Goal: Task Accomplishment & Management: Manage account settings

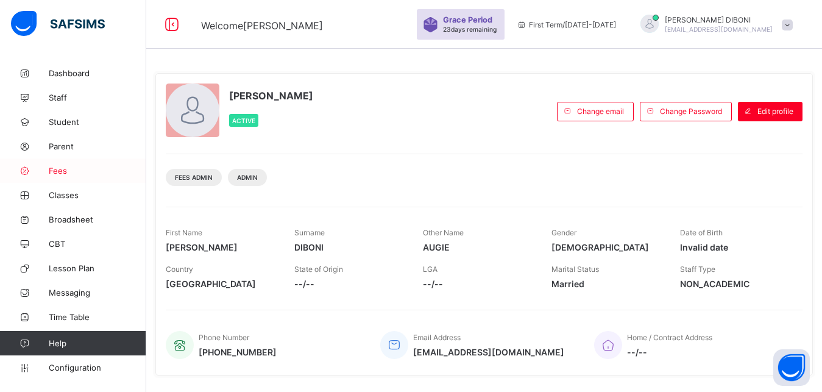
click at [62, 169] on span "Fees" at bounding box center [97, 171] width 97 height 10
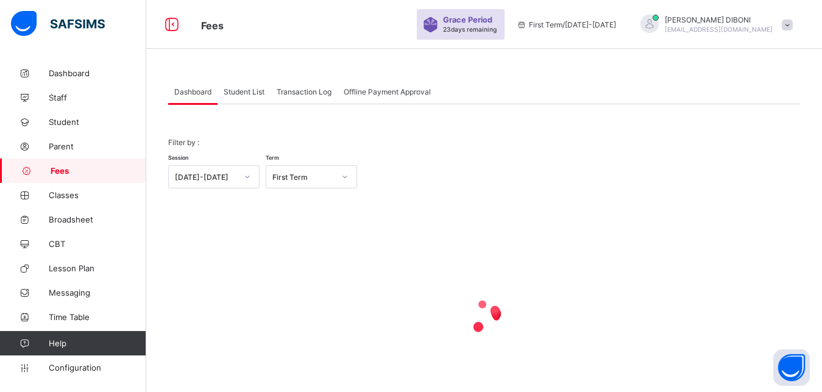
click at [250, 93] on span "Student List" at bounding box center [244, 91] width 41 height 9
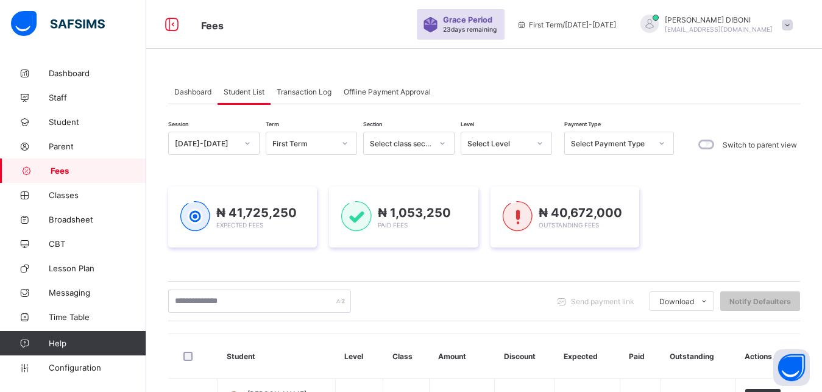
click at [512, 147] on div "Select Level" at bounding box center [498, 143] width 62 height 9
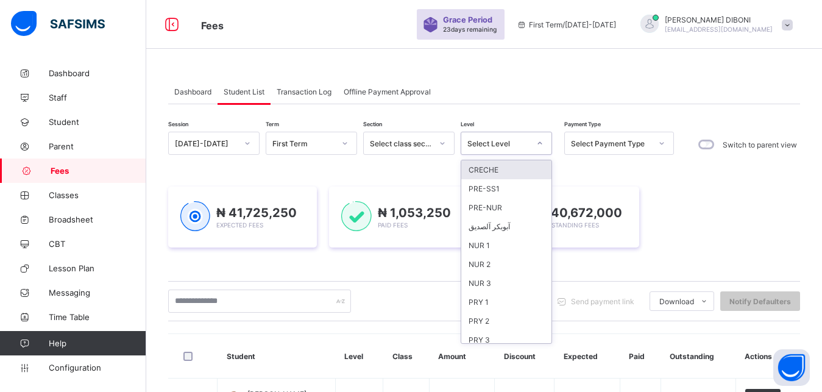
click at [512, 147] on div "Select Level" at bounding box center [498, 143] width 62 height 9
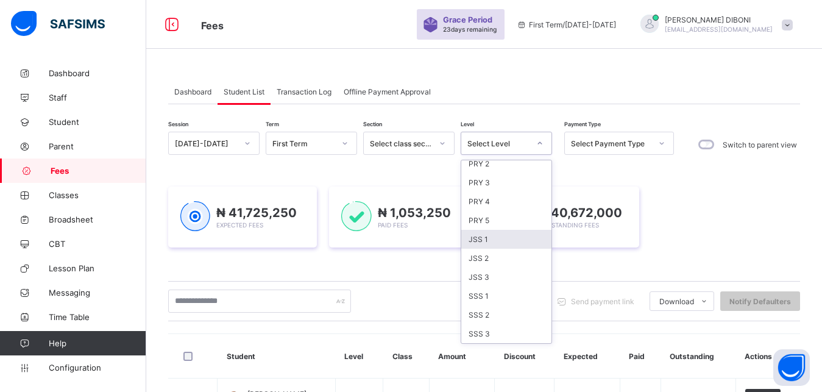
click at [523, 239] on div "JSS 1" at bounding box center [506, 239] width 90 height 19
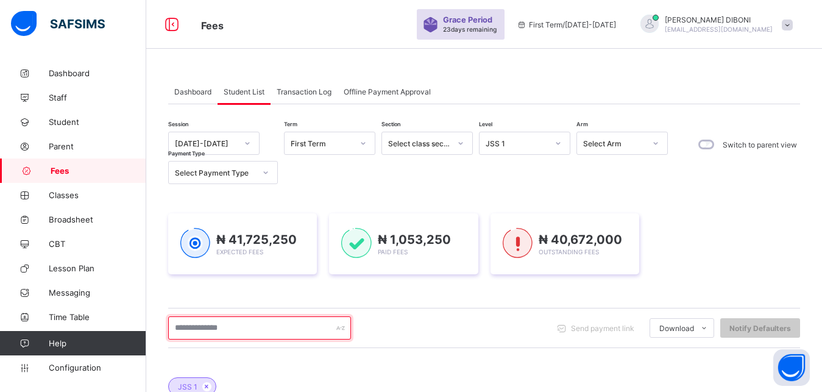
click at [285, 333] on input "text" at bounding box center [259, 327] width 183 height 23
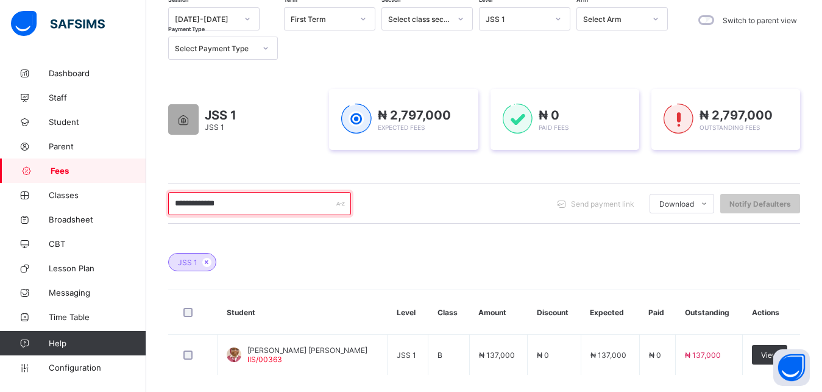
scroll to position [155, 0]
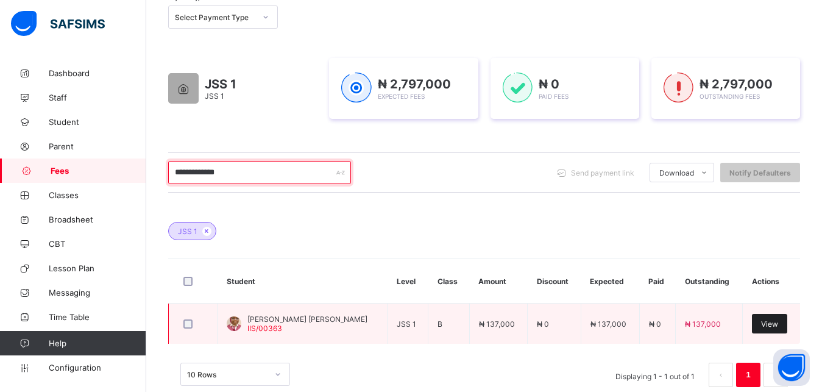
type input "**********"
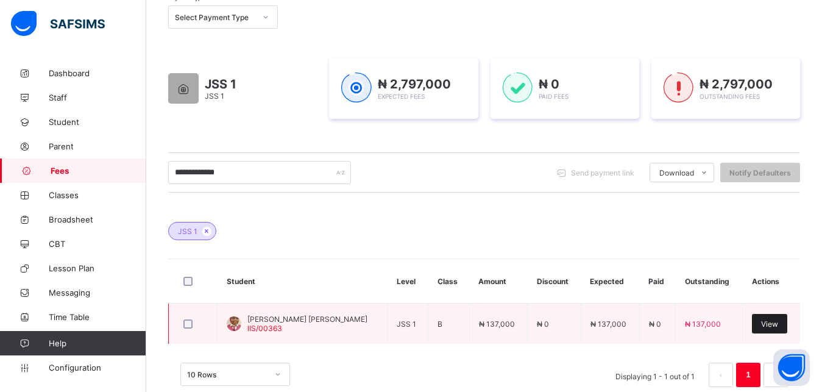
click at [778, 325] on span "View" at bounding box center [769, 323] width 17 height 9
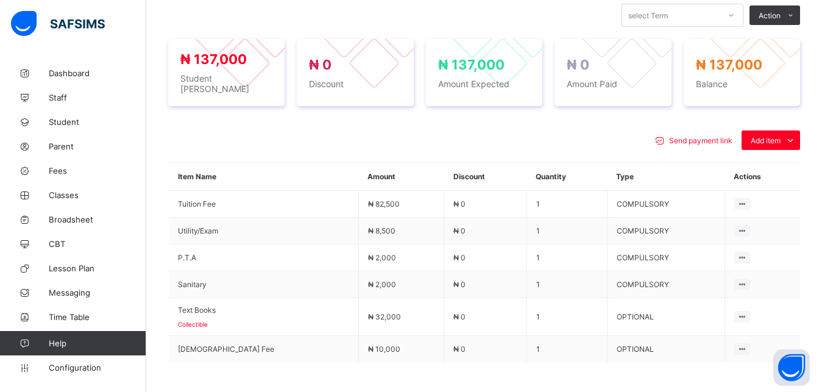
scroll to position [466, 0]
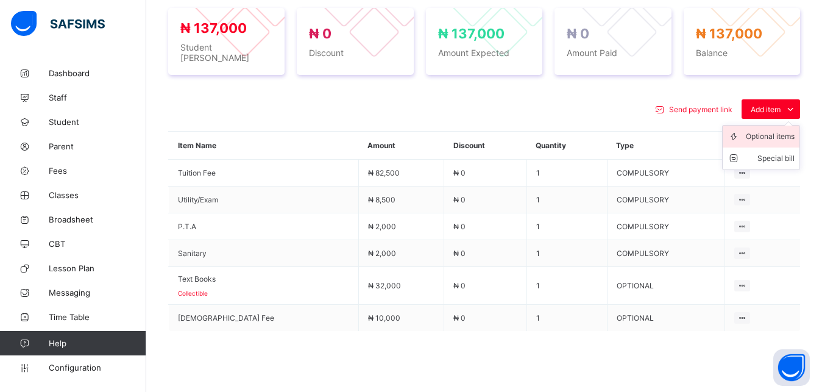
click at [772, 130] on div "Optional items" at bounding box center [770, 136] width 49 height 12
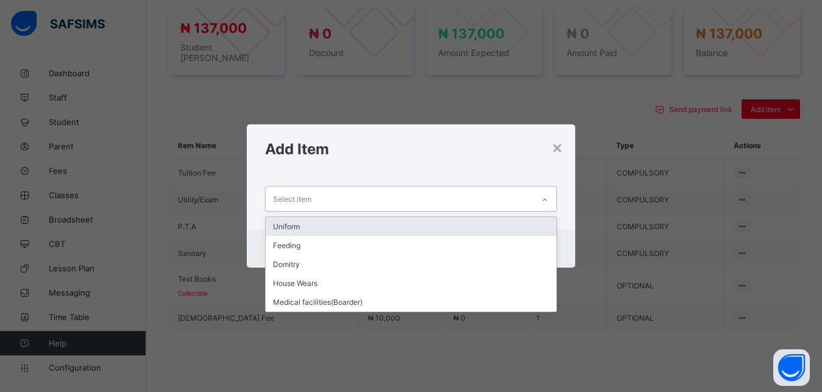
click at [493, 194] on div "Select item" at bounding box center [400, 198] width 268 height 24
click at [445, 228] on div "Uniform" at bounding box center [411, 226] width 291 height 19
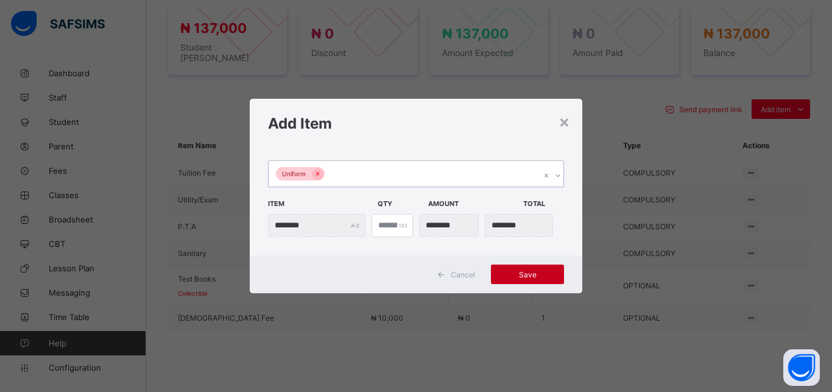
click at [526, 274] on span "Save" at bounding box center [527, 274] width 55 height 9
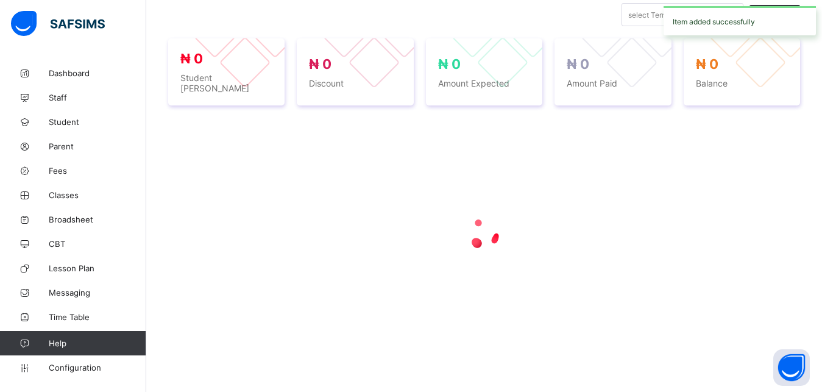
scroll to position [430, 0]
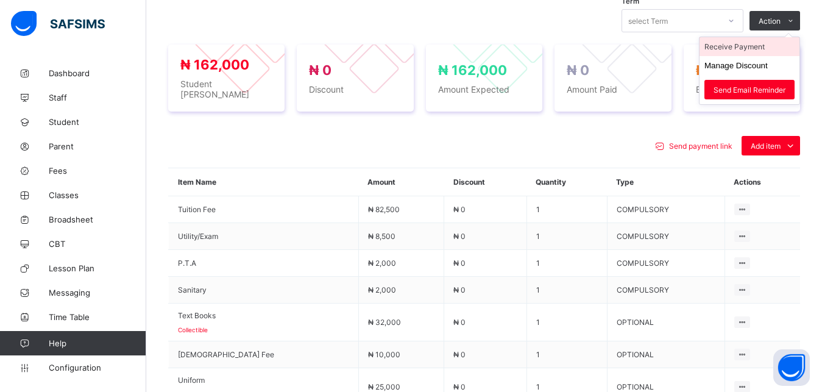
click at [751, 48] on li "Receive Payment" at bounding box center [750, 46] width 100 height 19
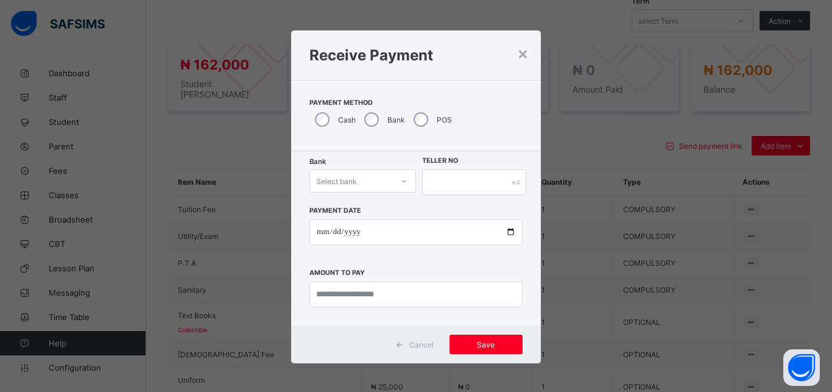
click at [352, 187] on div "Select bank" at bounding box center [351, 180] width 82 height 17
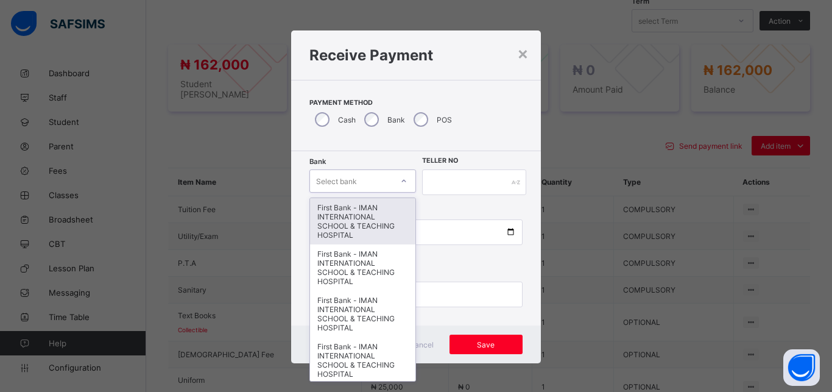
click at [347, 217] on div "First Bank - IMAN INTERNATIONAL SCHOOL & TEACHING HOSPITAL" at bounding box center [362, 221] width 105 height 46
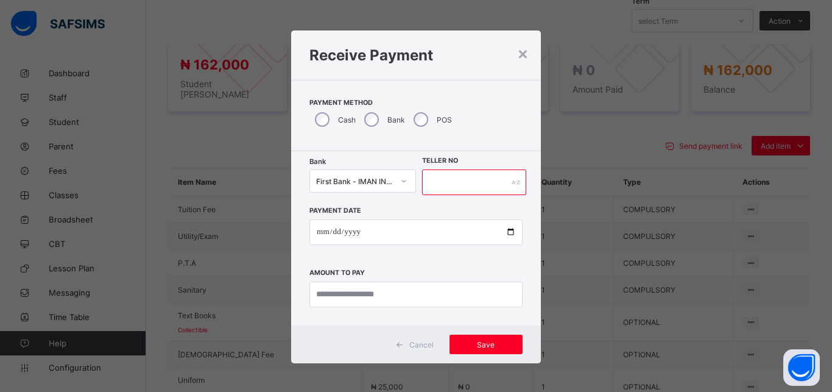
click at [445, 183] on input "text" at bounding box center [474, 182] width 104 height 26
type input "*****"
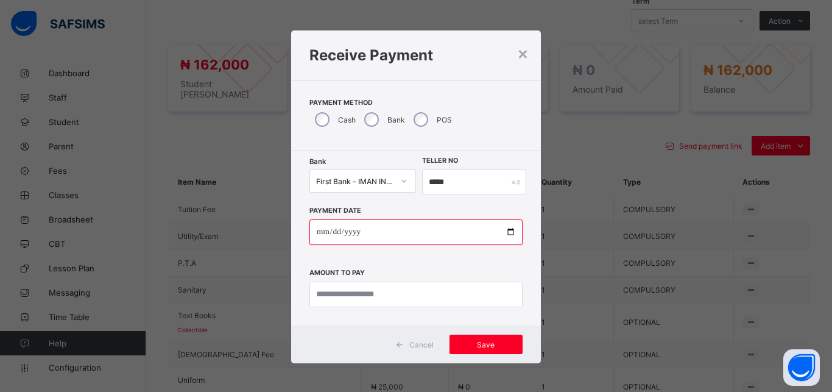
click at [503, 232] on input "date" at bounding box center [416, 232] width 213 height 26
type input "**********"
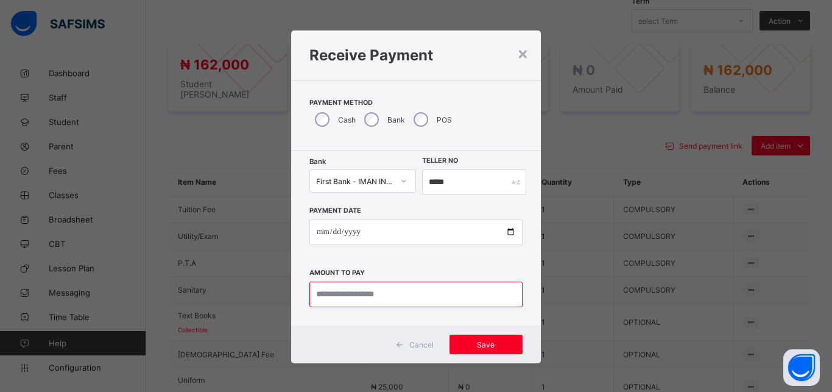
click at [395, 292] on input "currency" at bounding box center [416, 295] width 213 height 26
type input "*********"
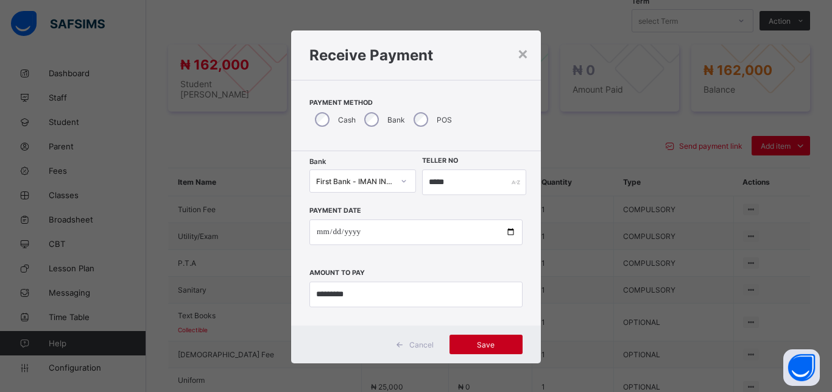
click at [472, 346] on span "Save" at bounding box center [486, 344] width 55 height 9
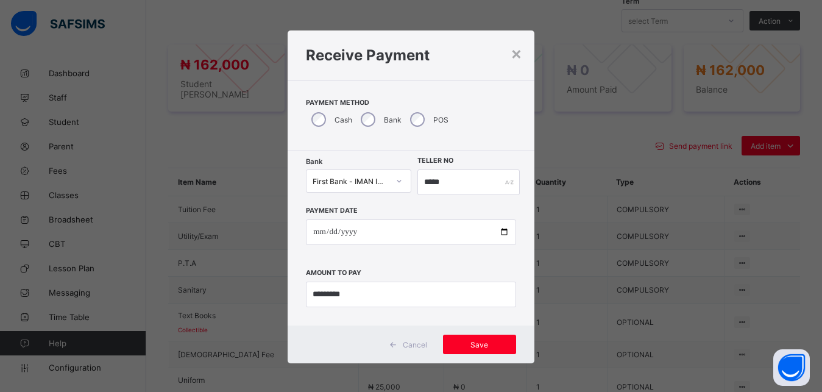
click at [587, 153] on div "**********" at bounding box center [411, 196] width 822 height 392
click at [471, 342] on span "Save" at bounding box center [479, 344] width 55 height 9
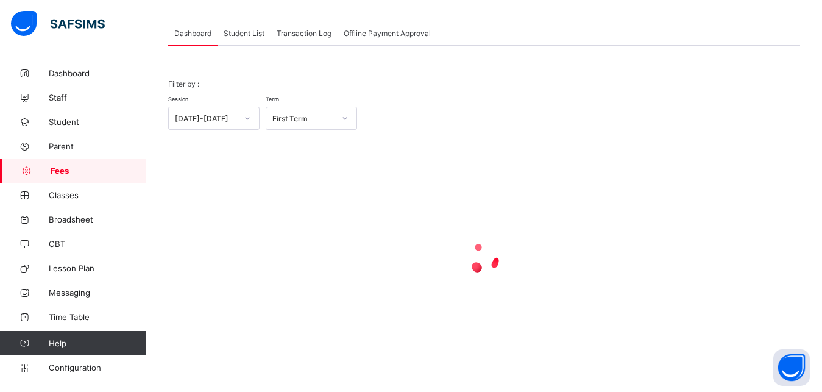
scroll to position [58, 0]
click at [244, 33] on span "Student List" at bounding box center [244, 33] width 41 height 9
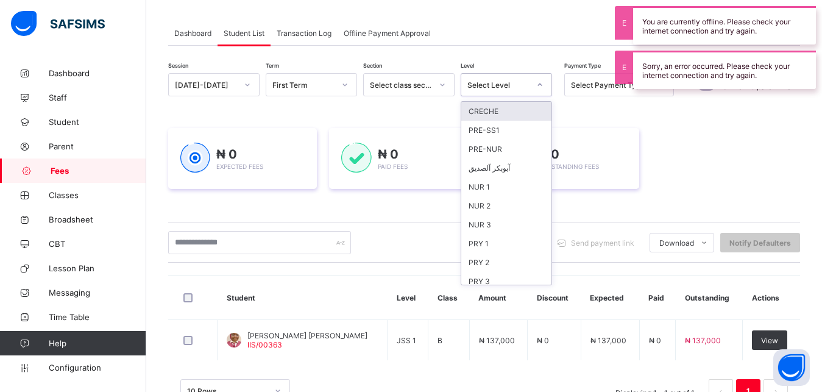
click at [491, 82] on div "Select Level" at bounding box center [498, 84] width 62 height 9
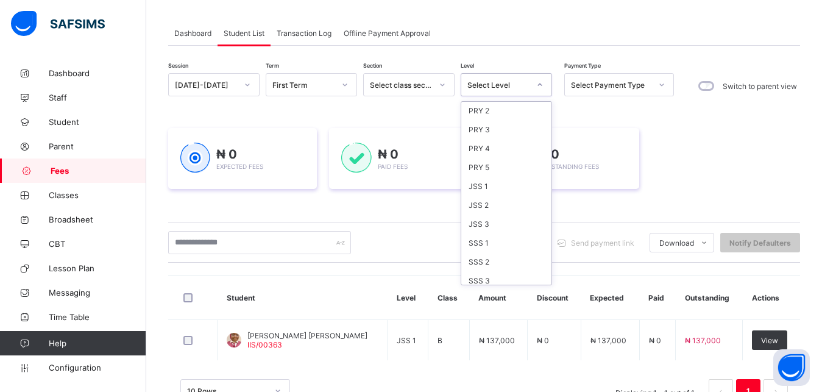
scroll to position [157, 0]
click at [516, 214] on div "JSS 3" at bounding box center [506, 218] width 90 height 19
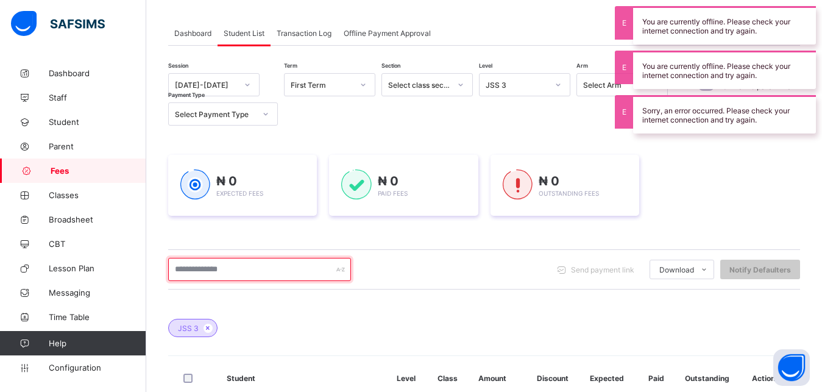
click at [271, 273] on input "text" at bounding box center [259, 269] width 183 height 23
type input "**********"
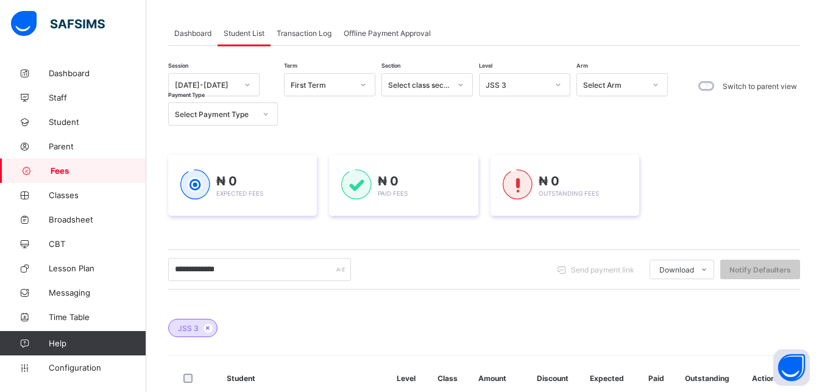
click at [590, 133] on div "**********" at bounding box center [484, 284] width 632 height 423
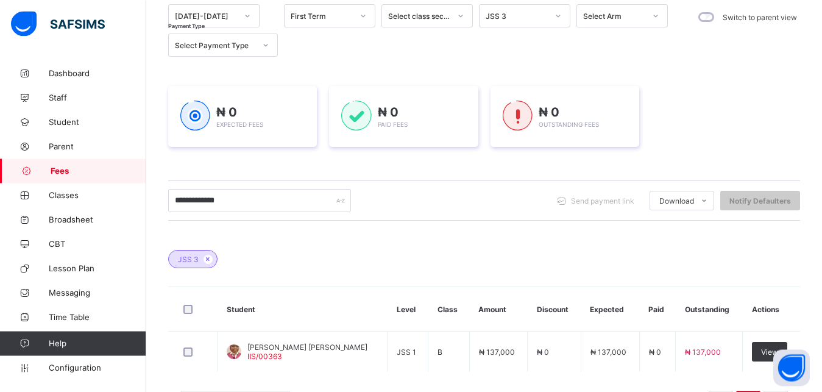
scroll to position [152, 0]
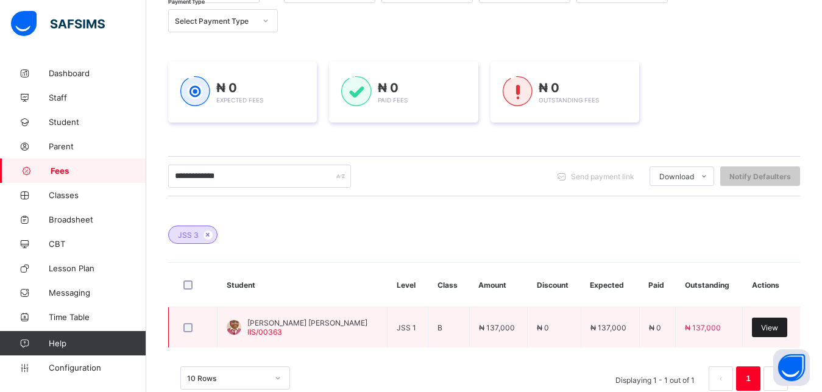
click at [774, 327] on span "View" at bounding box center [769, 327] width 17 height 9
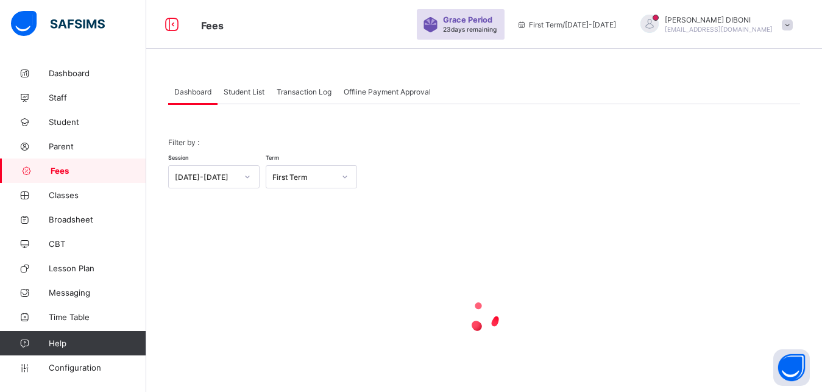
scroll to position [58, 0]
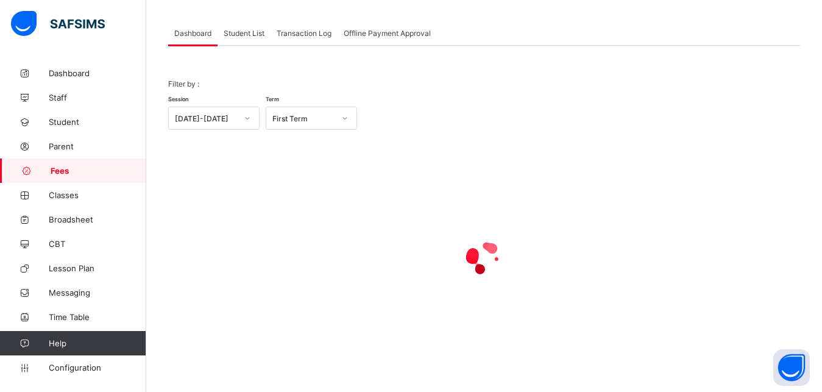
click at [246, 33] on span "Student List" at bounding box center [244, 33] width 41 height 9
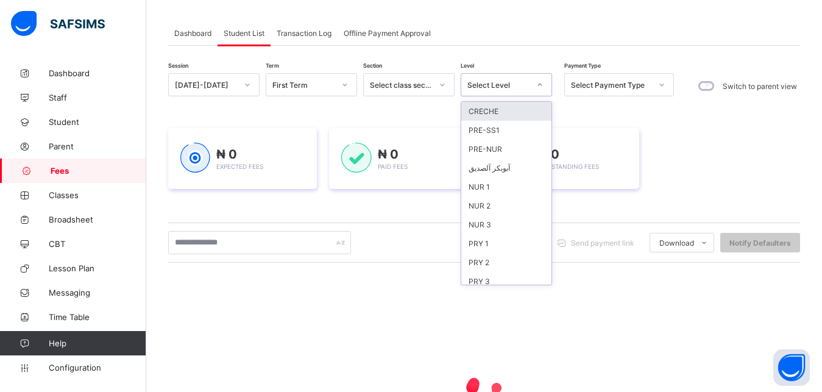
click at [508, 81] on div "Select Level" at bounding box center [498, 84] width 62 height 9
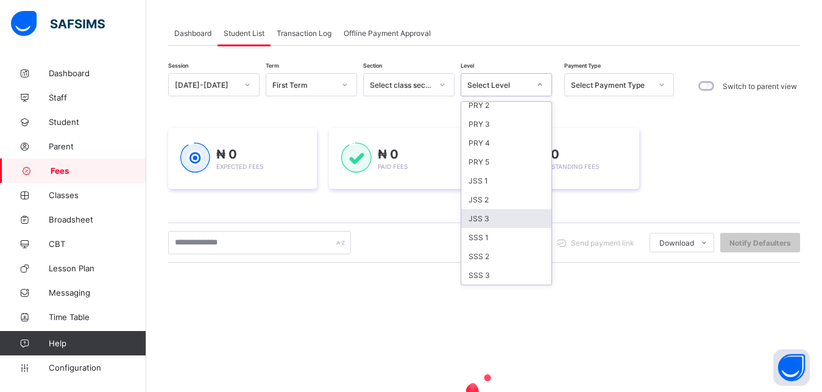
click at [513, 221] on div "JSS 3" at bounding box center [506, 218] width 90 height 19
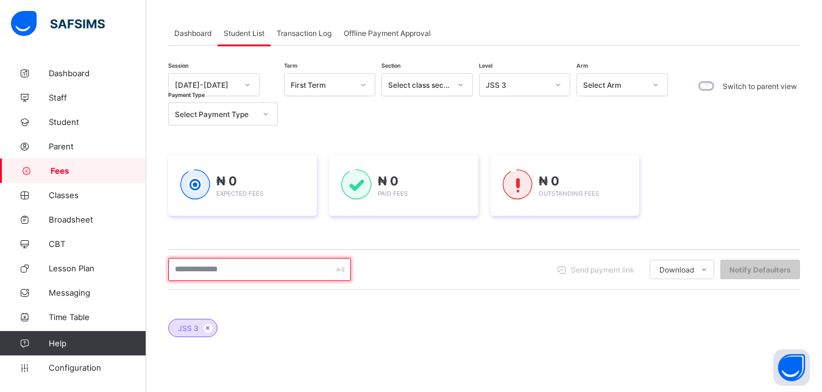
click at [288, 266] on input "text" at bounding box center [259, 269] width 183 height 23
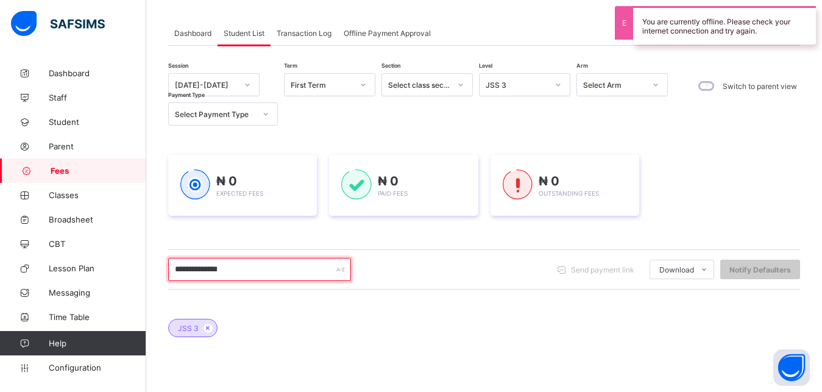
type input "**********"
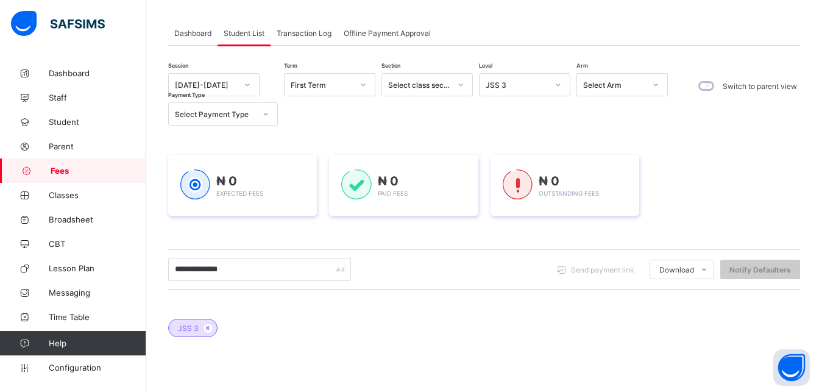
click at [553, 126] on div "**********" at bounding box center [484, 324] width 632 height 502
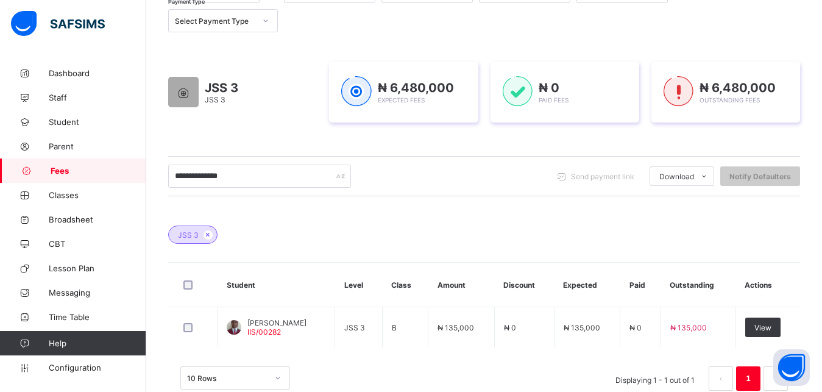
scroll to position [181, 0]
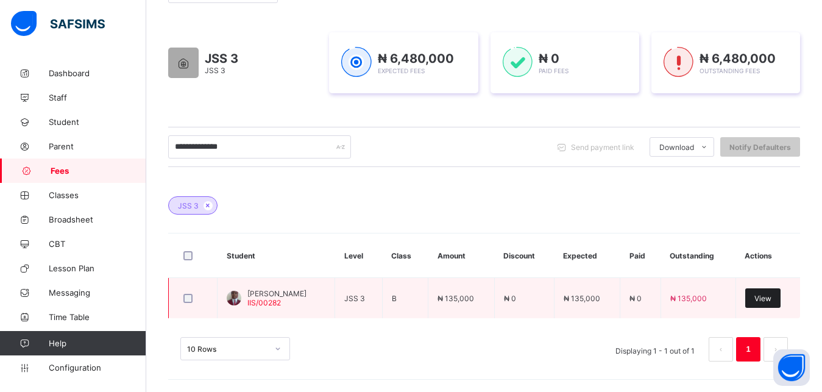
click at [771, 297] on span "View" at bounding box center [762, 298] width 17 height 9
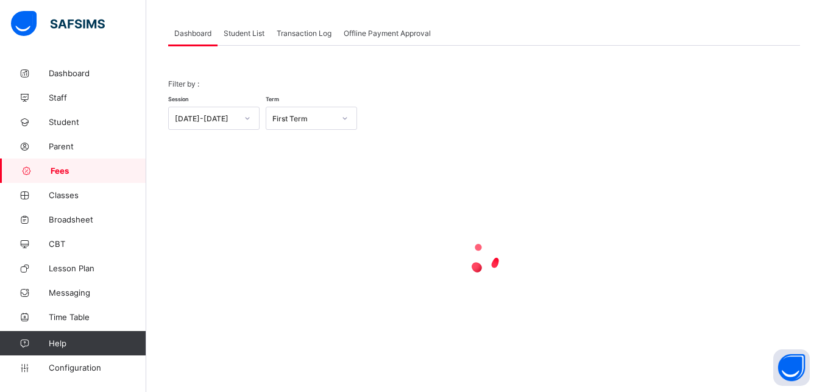
scroll to position [58, 0]
click at [241, 32] on span "Student List" at bounding box center [244, 33] width 41 height 9
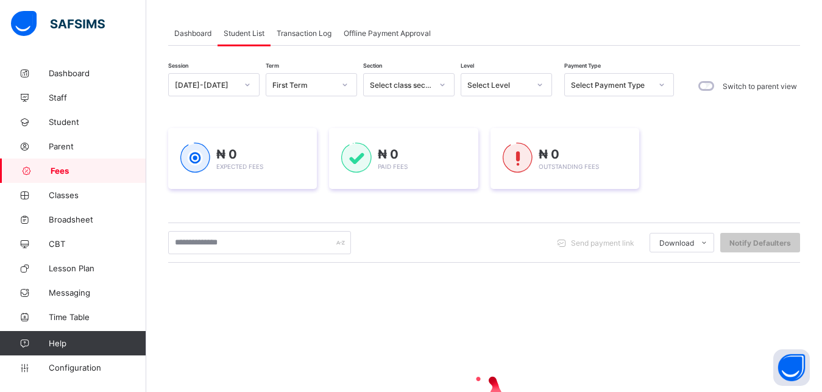
click at [516, 85] on div "Select Level" at bounding box center [498, 84] width 62 height 9
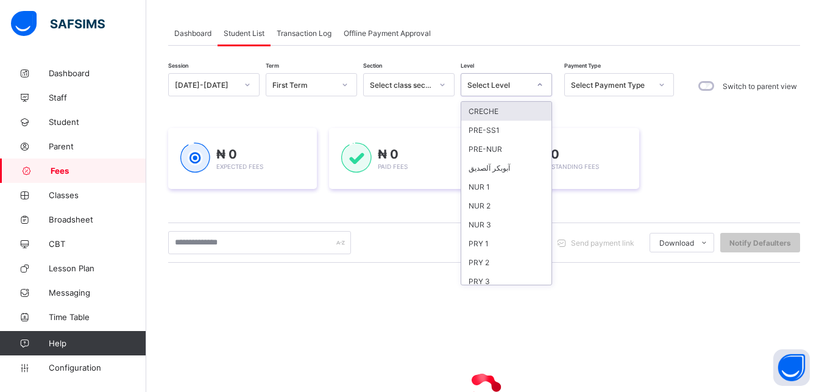
scroll to position [157, 0]
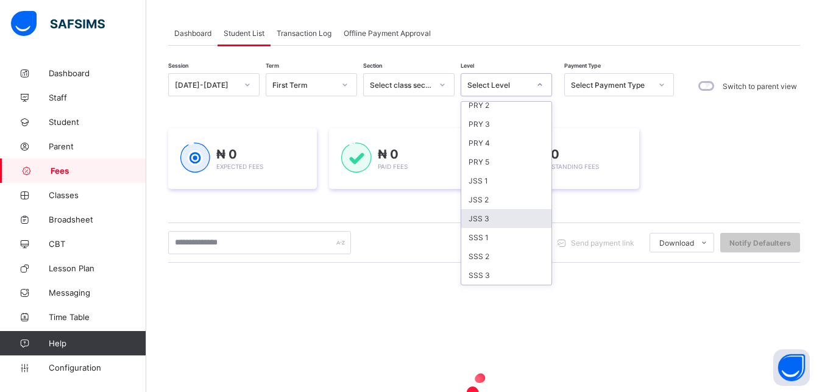
click at [506, 222] on div "JSS 3" at bounding box center [506, 218] width 90 height 19
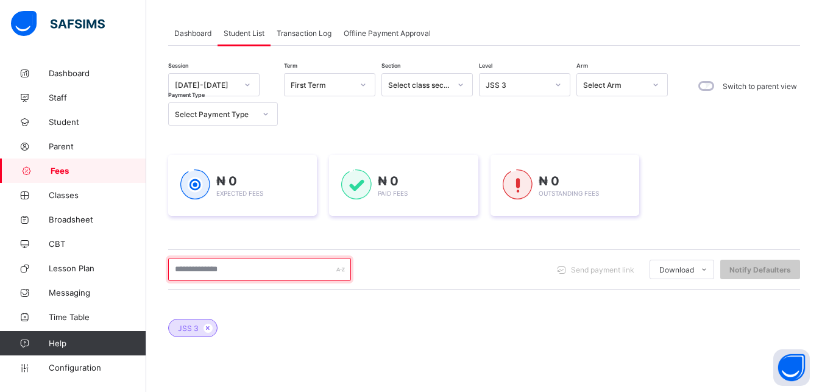
click at [280, 274] on input "text" at bounding box center [259, 269] width 183 height 23
type input "**********"
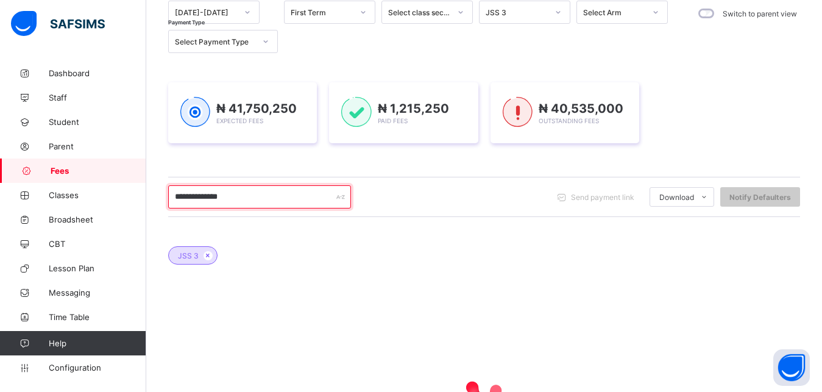
scroll to position [162, 0]
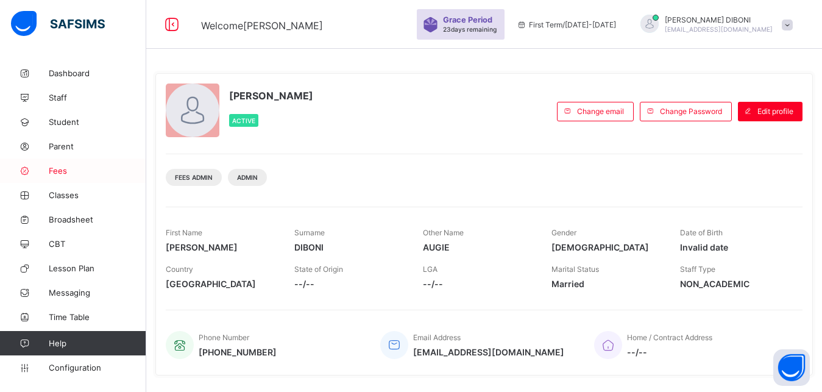
click at [60, 172] on span "Fees" at bounding box center [97, 171] width 97 height 10
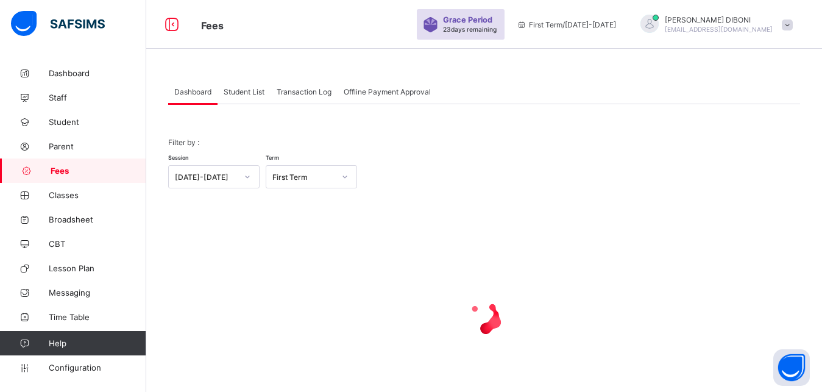
click at [246, 90] on span "Student List" at bounding box center [244, 91] width 41 height 9
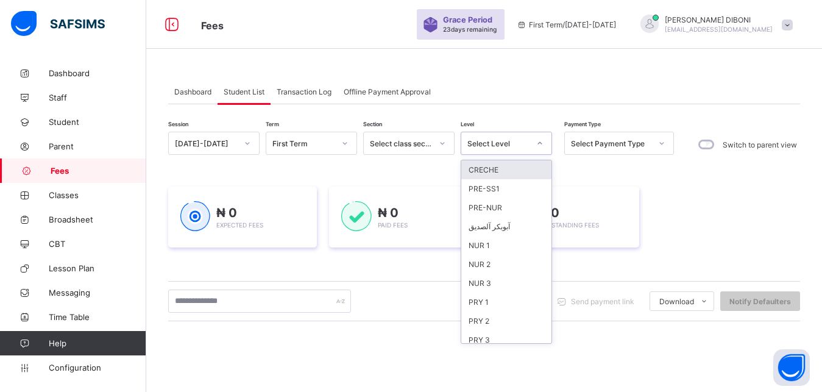
click at [500, 138] on div "Select Level" at bounding box center [494, 143] width 67 height 17
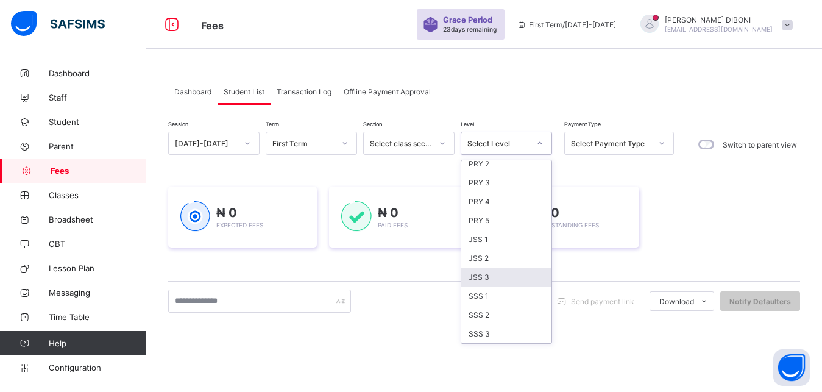
click at [501, 277] on div "JSS 3" at bounding box center [506, 277] width 90 height 19
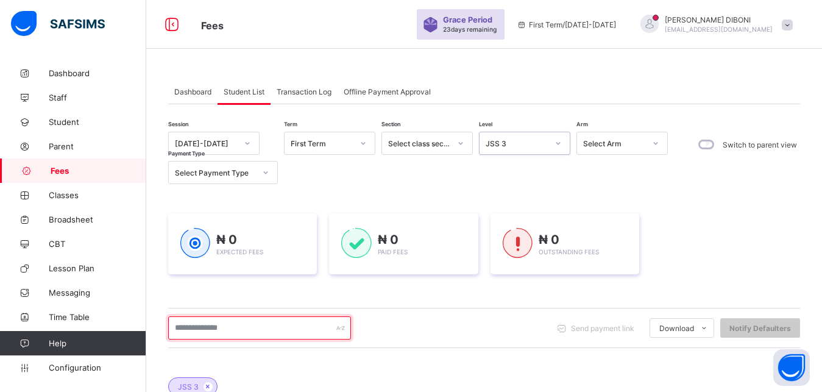
click at [283, 332] on input "text" at bounding box center [259, 327] width 183 height 23
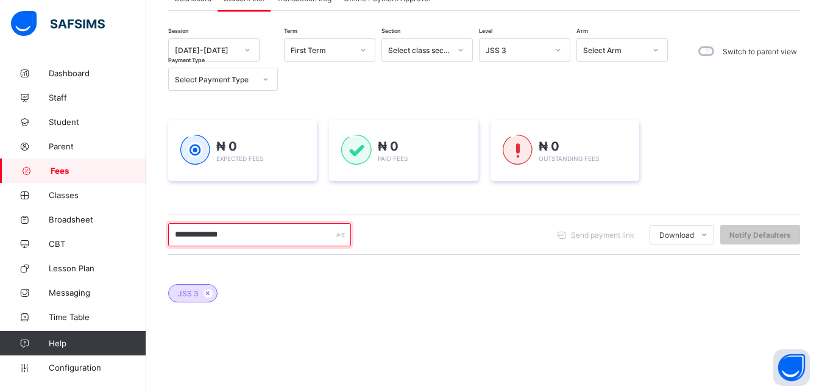
scroll to position [124, 0]
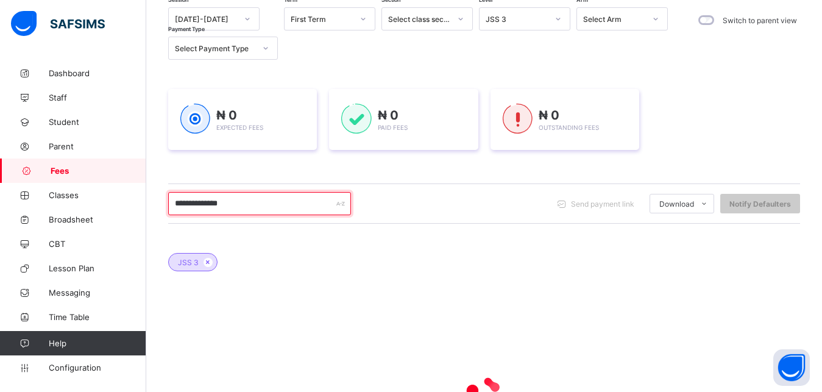
type input "**********"
click at [595, 161] on div "₦ 0 Expected Fees ₦ 0 Paid Fees ₦ 0 Outstanding Fees" at bounding box center [484, 119] width 632 height 97
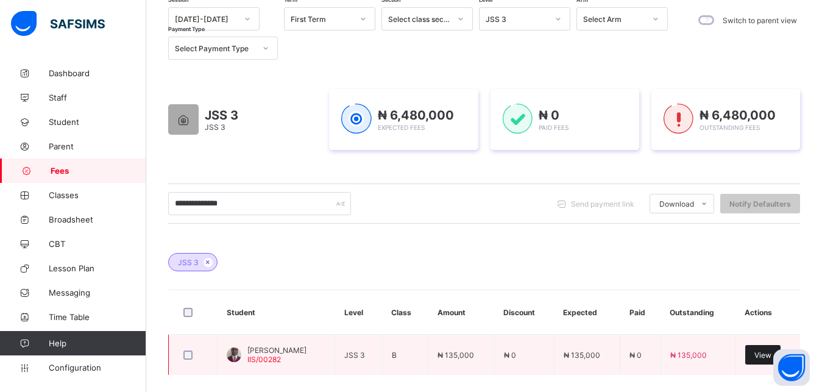
click at [765, 358] on span "View" at bounding box center [762, 354] width 17 height 9
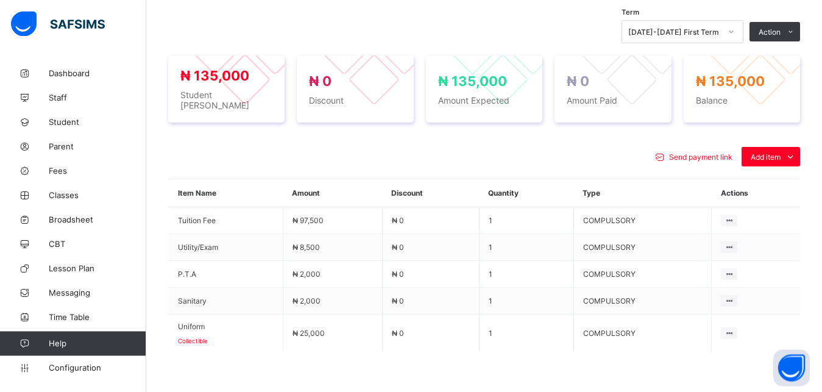
scroll to position [435, 0]
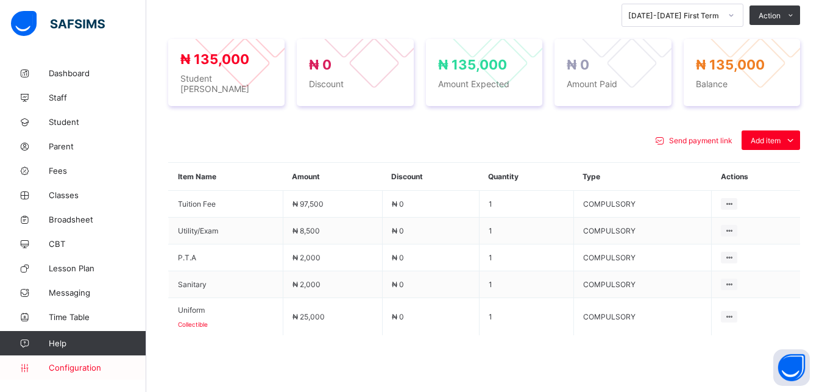
click at [83, 366] on span "Configuration" at bounding box center [97, 368] width 97 height 10
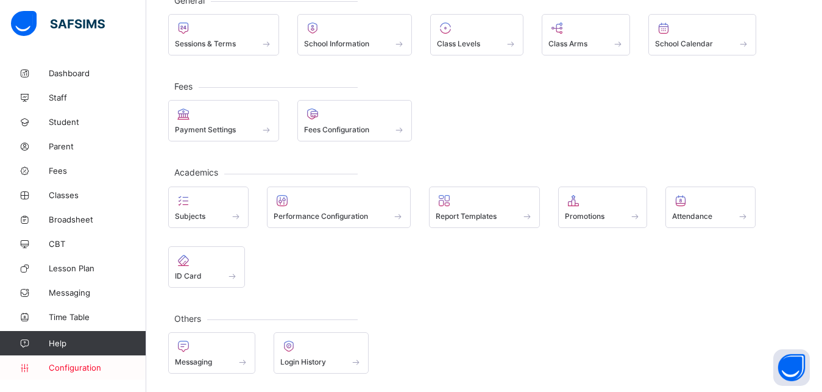
scroll to position [85, 0]
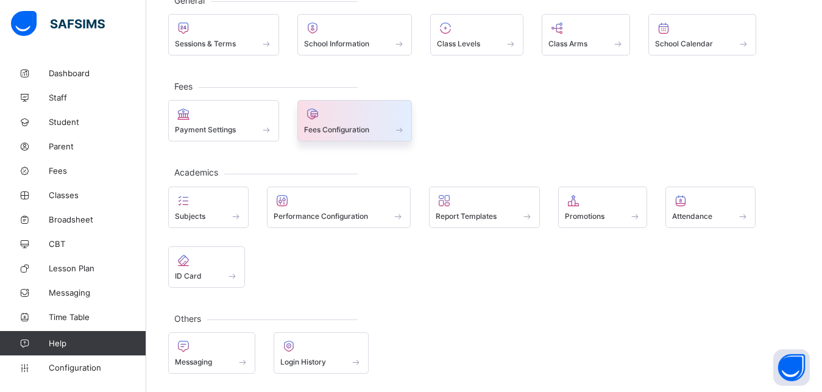
click at [342, 122] on span at bounding box center [355, 122] width 102 height 3
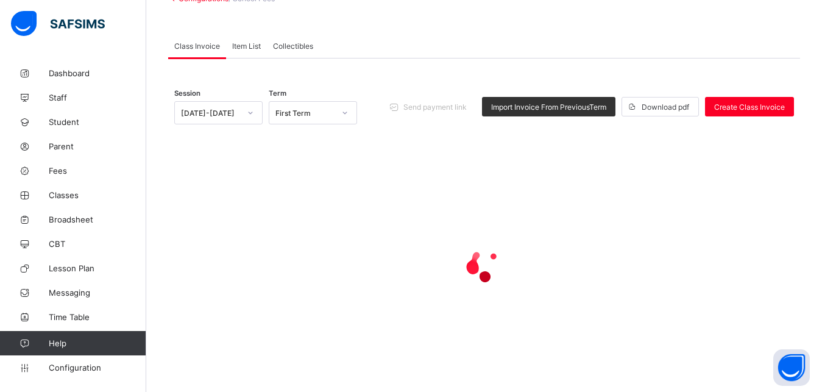
scroll to position [6, 0]
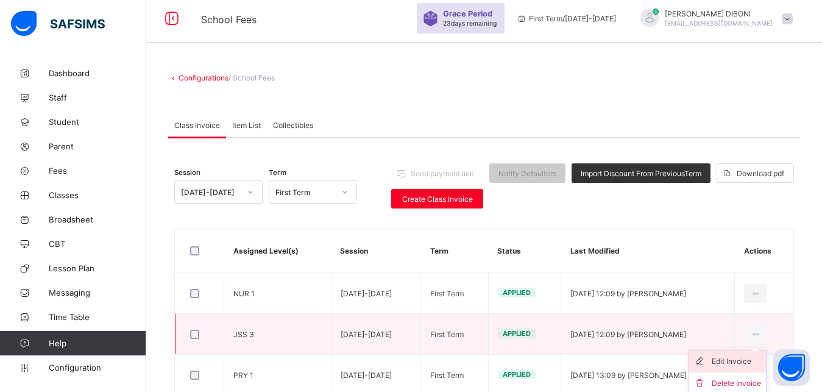
click at [753, 362] on div "Edit Invoice" at bounding box center [736, 361] width 49 height 12
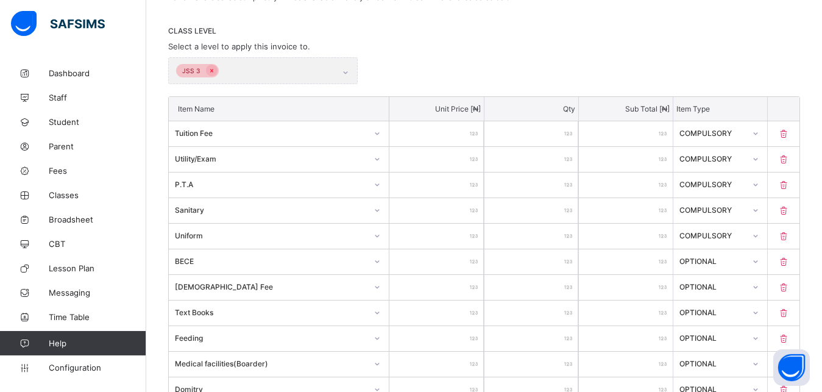
scroll to position [255, 0]
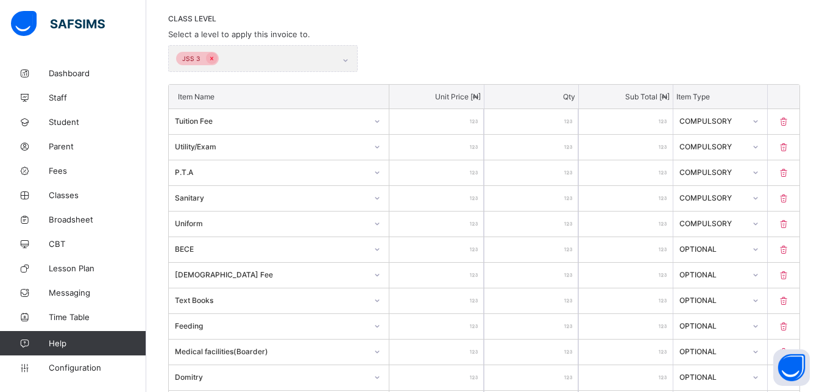
click at [790, 222] on icon at bounding box center [784, 224] width 12 height 10
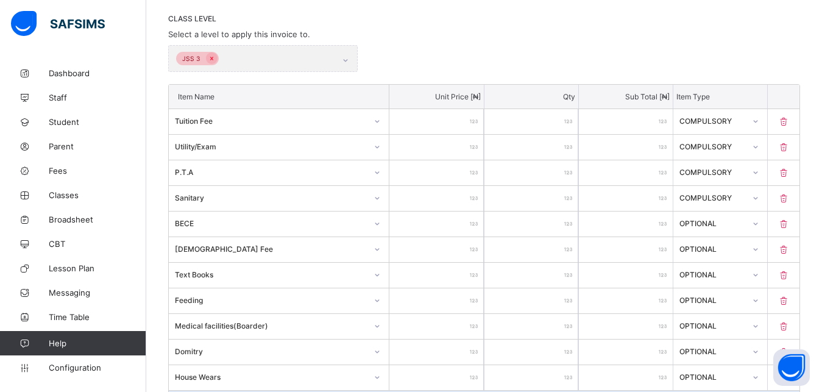
type input "*****"
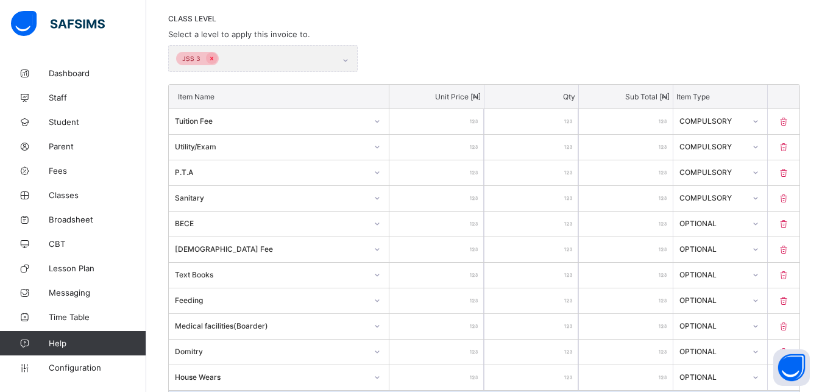
type input "*****"
type input "******"
type input "****"
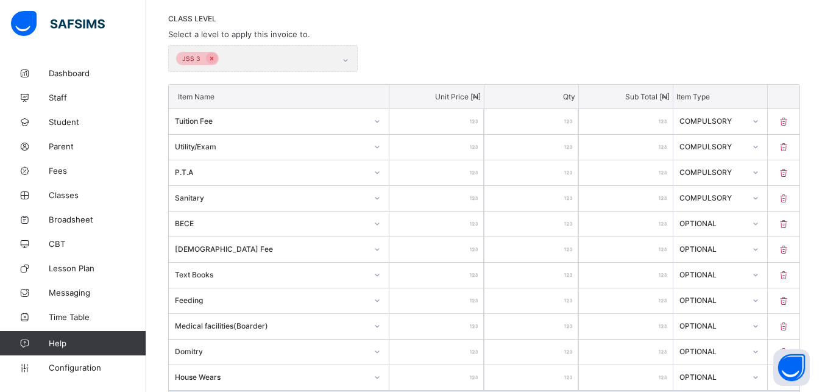
type input "*****"
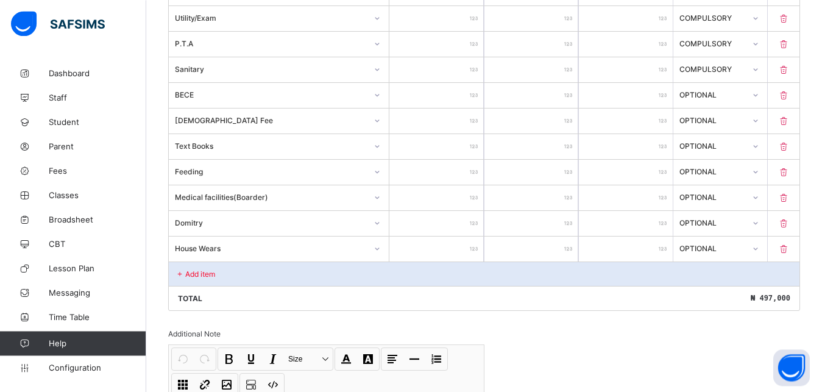
scroll to position [410, 0]
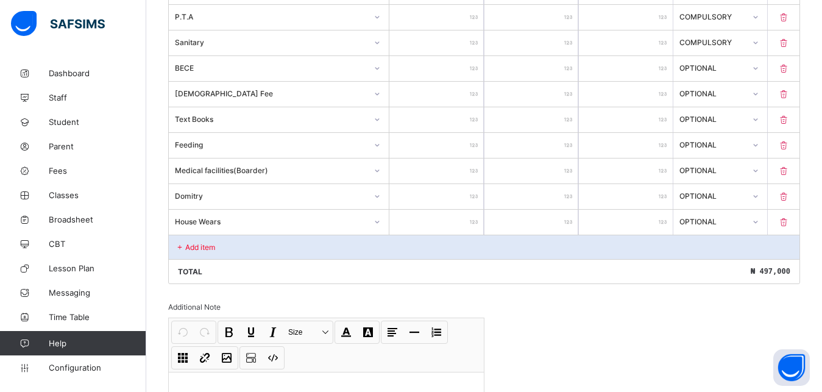
click at [296, 241] on div "Add item" at bounding box center [484, 247] width 631 height 24
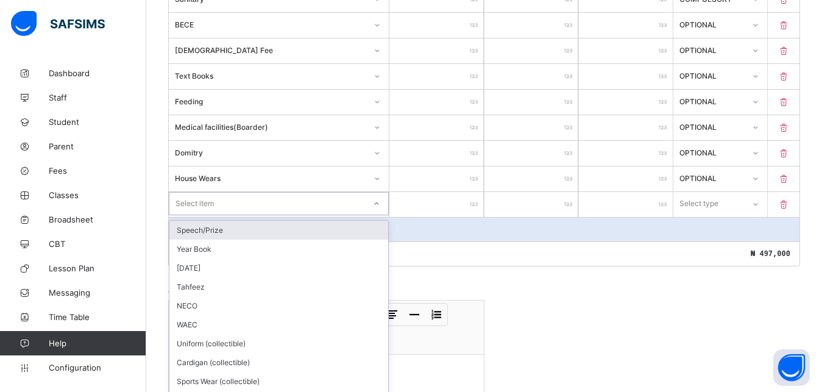
click at [296, 215] on div "option Speech/Prize focused, 1 of 16. 16 results available. Use Up and Down to …" at bounding box center [279, 203] width 220 height 23
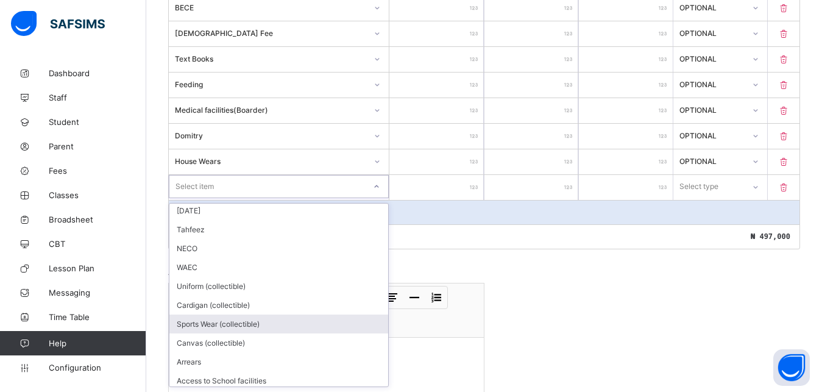
scroll to position [82, 0]
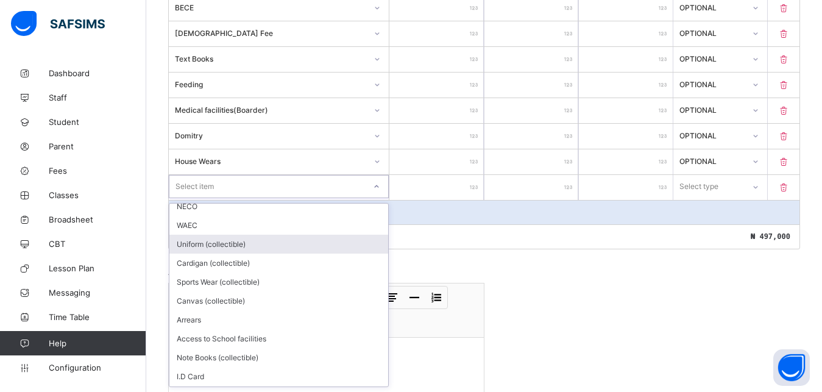
click at [291, 244] on div "Uniform (collectible)" at bounding box center [278, 244] width 219 height 19
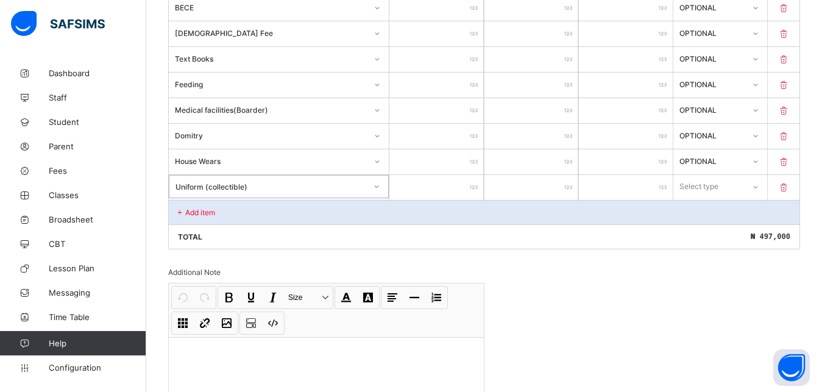
click at [447, 186] on input "number" at bounding box center [436, 187] width 94 height 25
type input "*"
type input "**"
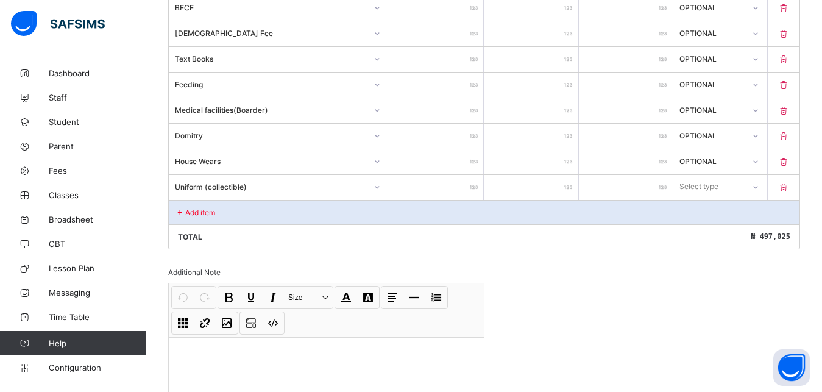
type input "***"
type input "****"
type input "*****"
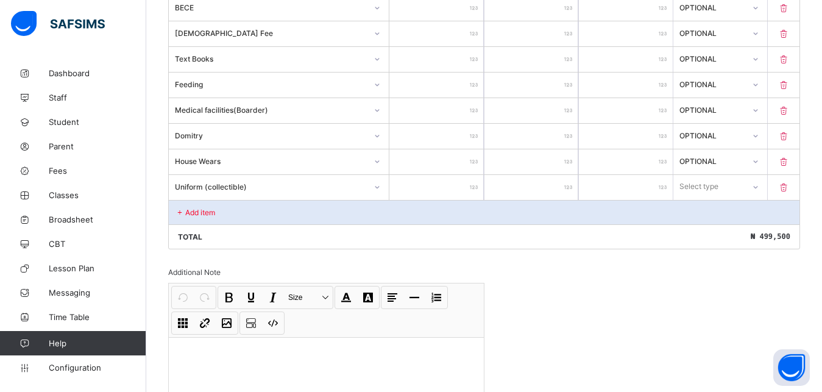
type input "*****"
click at [718, 186] on div "Select type" at bounding box center [698, 186] width 39 height 23
click at [721, 233] on div "Optional" at bounding box center [720, 231] width 93 height 19
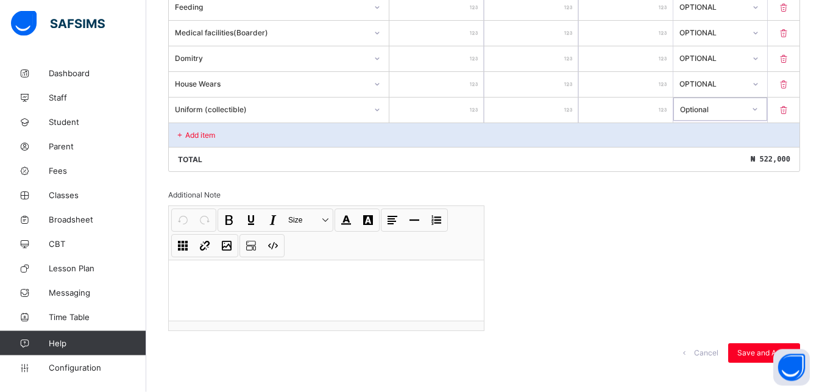
scroll to position [561, 0]
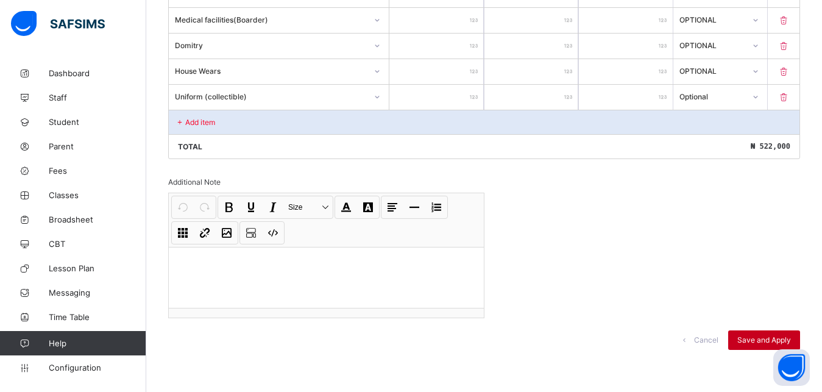
click at [778, 336] on span "Save and Apply" at bounding box center [764, 339] width 54 height 9
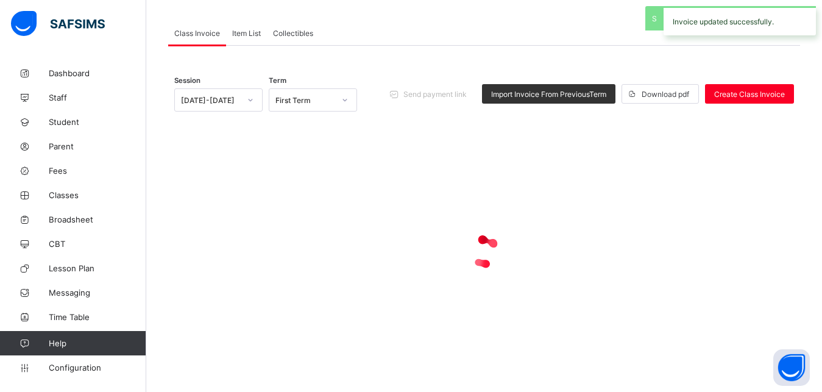
scroll to position [78, 0]
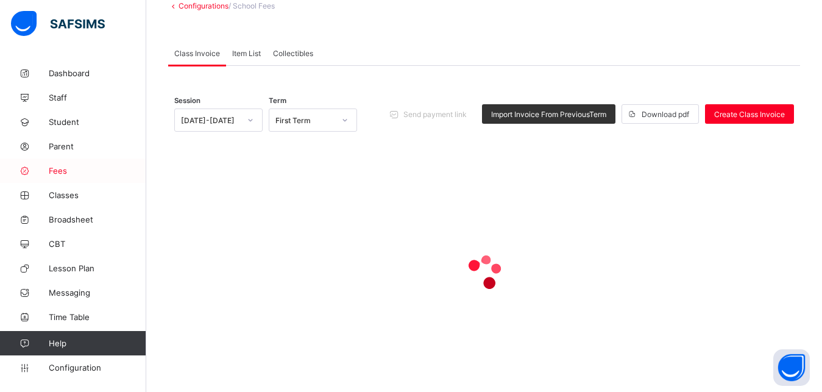
click at [60, 168] on span "Fees" at bounding box center [97, 171] width 97 height 10
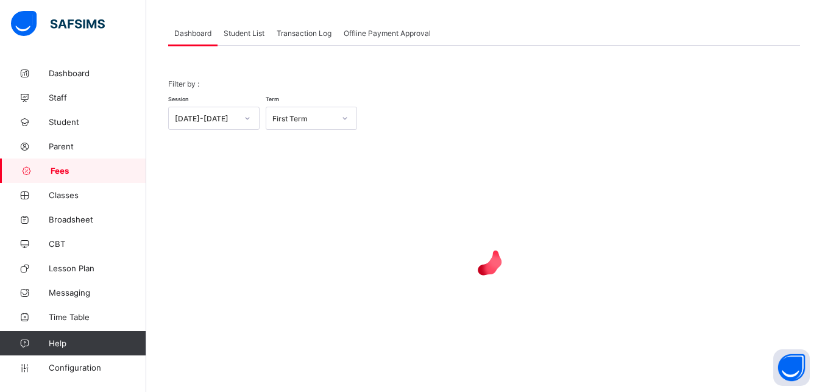
scroll to position [58, 0]
click at [242, 35] on span "Student List" at bounding box center [244, 33] width 41 height 9
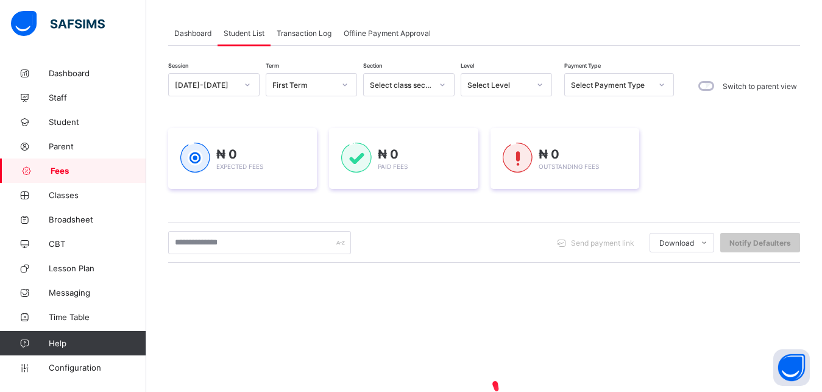
click at [502, 85] on div "Select Level" at bounding box center [498, 84] width 62 height 9
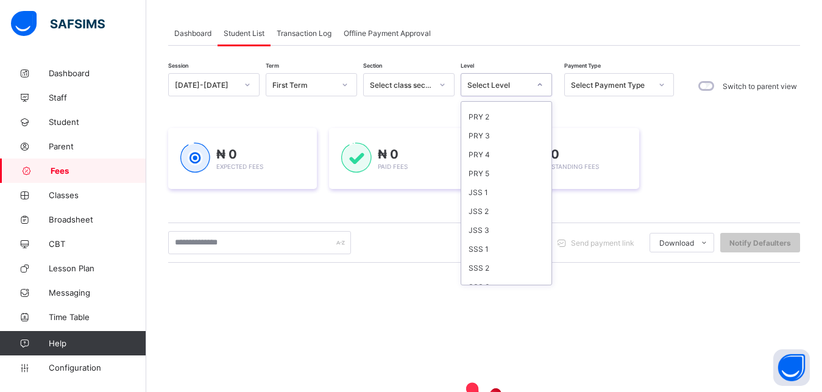
scroll to position [157, 0]
click at [497, 218] on div "JSS 3" at bounding box center [506, 218] width 90 height 19
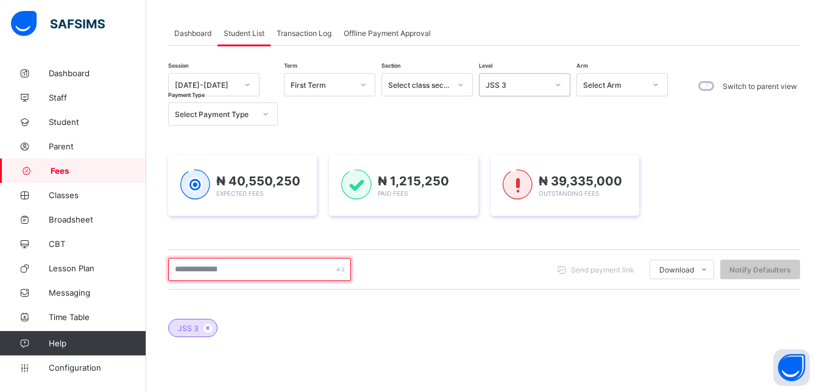
click at [290, 264] on input "text" at bounding box center [259, 269] width 183 height 23
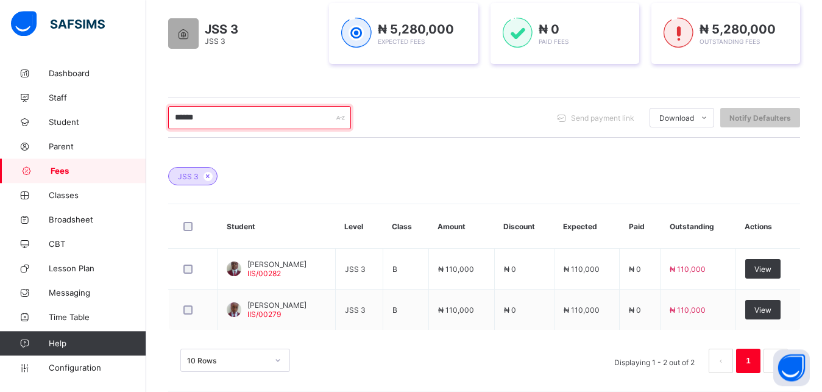
scroll to position [214, 0]
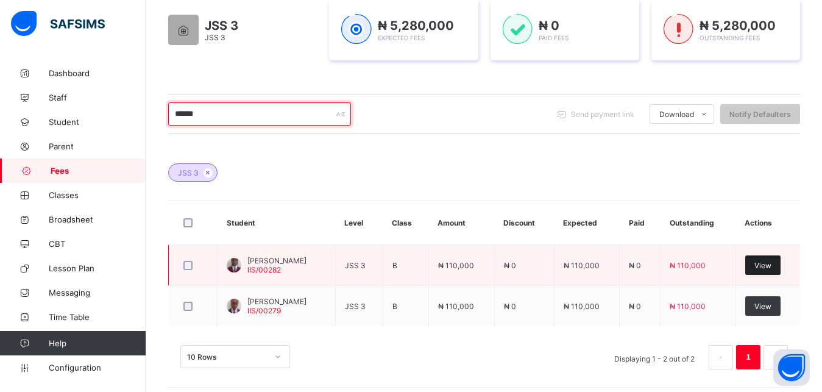
type input "******"
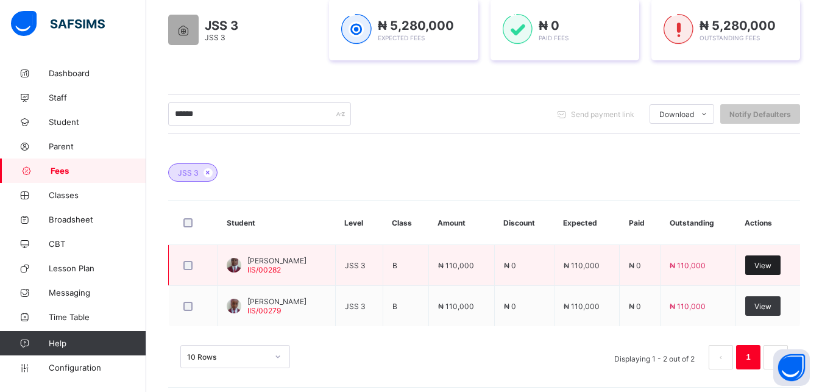
click at [771, 264] on span "View" at bounding box center [762, 265] width 17 height 9
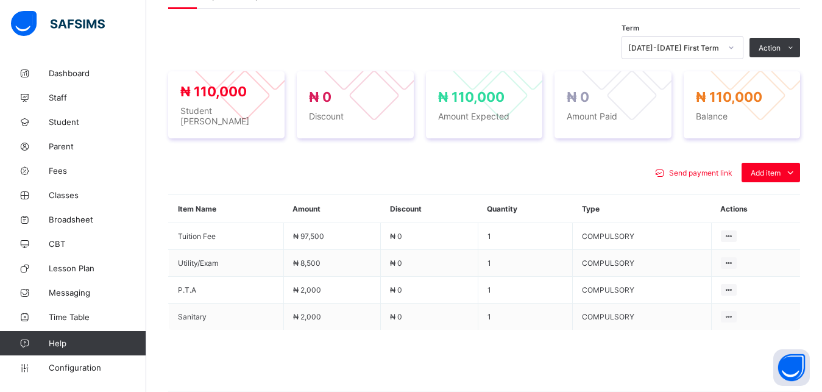
scroll to position [434, 0]
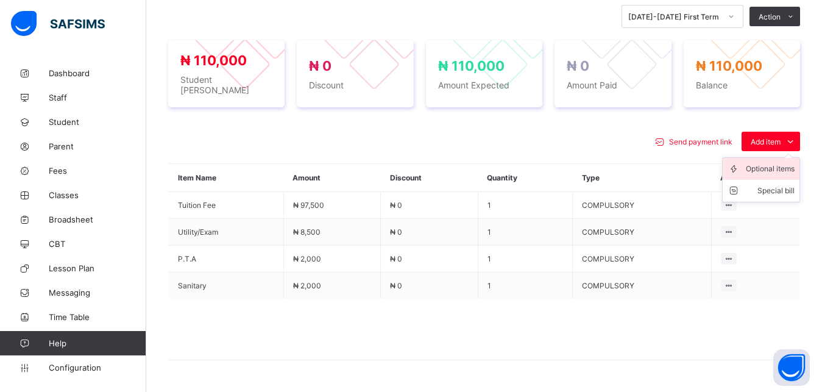
click at [770, 163] on div "Optional items" at bounding box center [770, 169] width 49 height 12
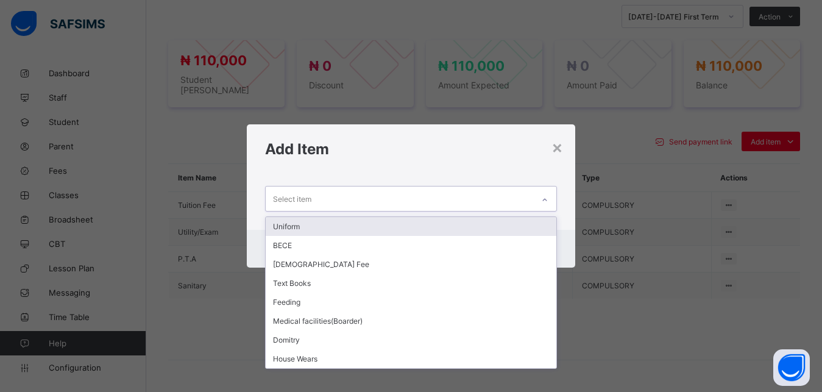
click at [510, 199] on div "Select item" at bounding box center [400, 198] width 268 height 24
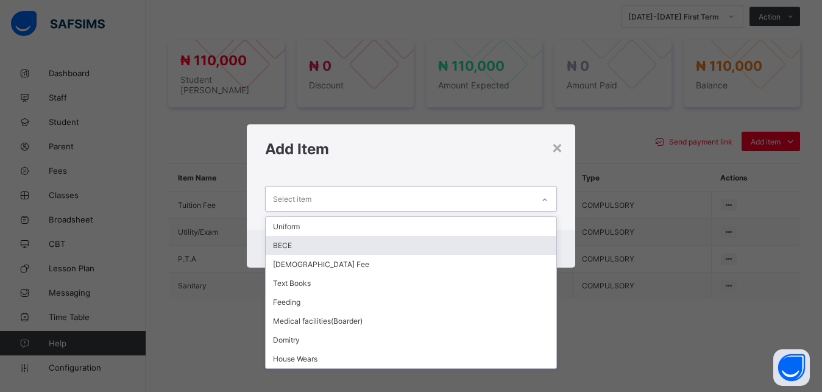
click at [450, 244] on div "BECE" at bounding box center [411, 245] width 291 height 19
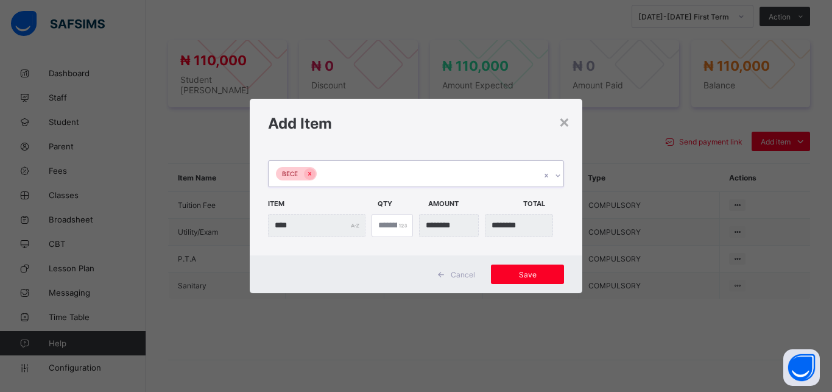
click at [469, 169] on div "BECE" at bounding box center [405, 174] width 272 height 26
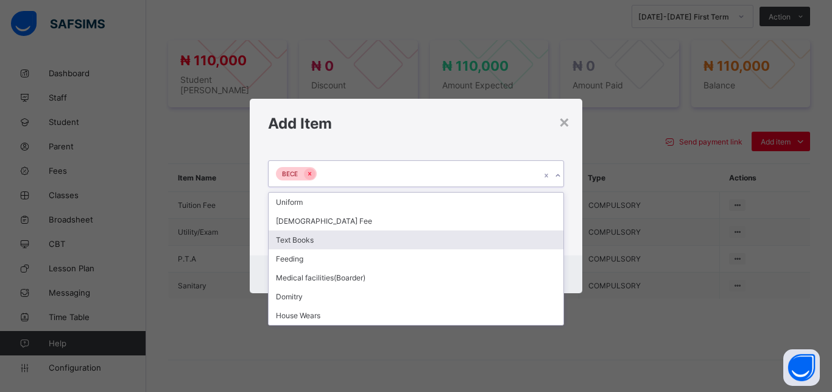
click at [402, 241] on div "Text Books" at bounding box center [416, 239] width 295 height 19
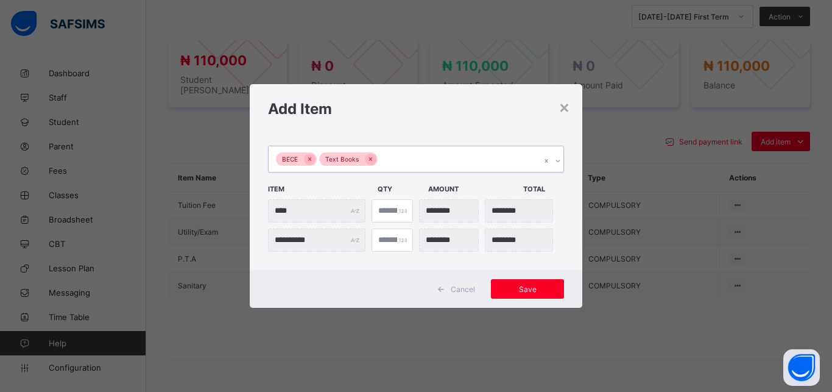
click at [406, 162] on div "BECE Text Books" at bounding box center [405, 159] width 272 height 26
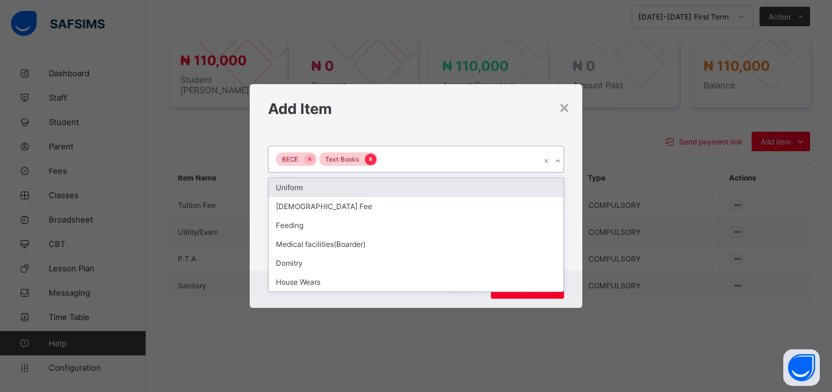
click at [371, 160] on icon at bounding box center [370, 159] width 3 height 4
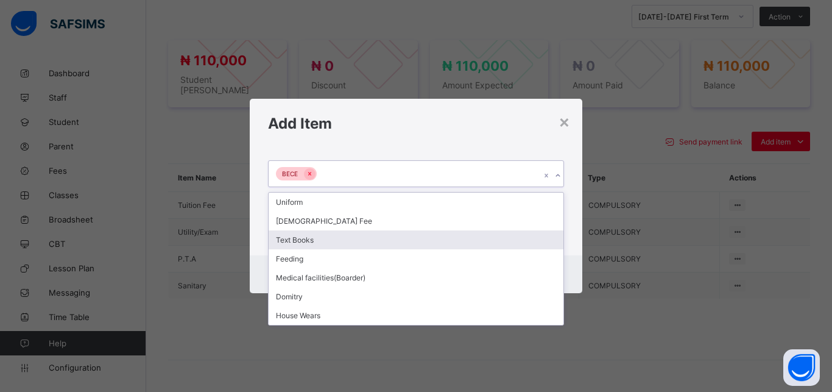
click at [352, 238] on div "Text Books" at bounding box center [416, 239] width 295 height 19
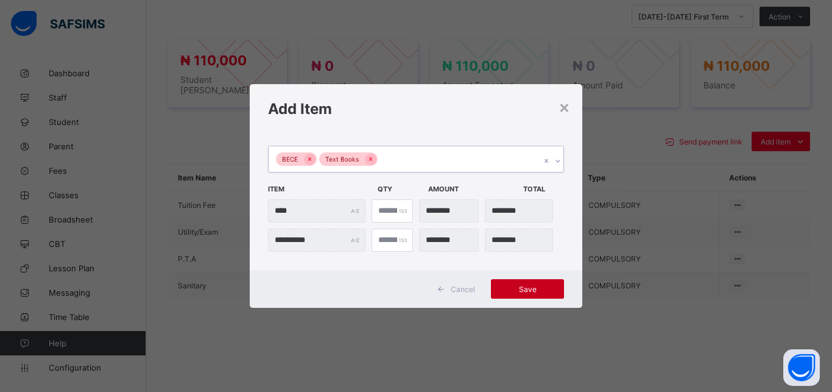
click at [534, 285] on span "Save" at bounding box center [527, 289] width 55 height 9
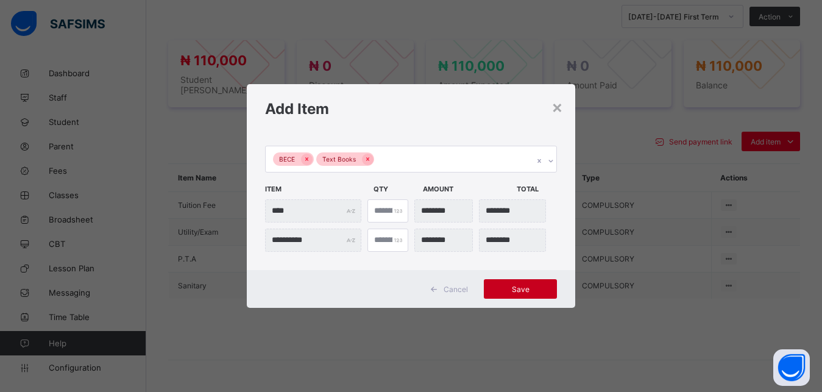
click at [534, 285] on span "Save" at bounding box center [520, 289] width 55 height 9
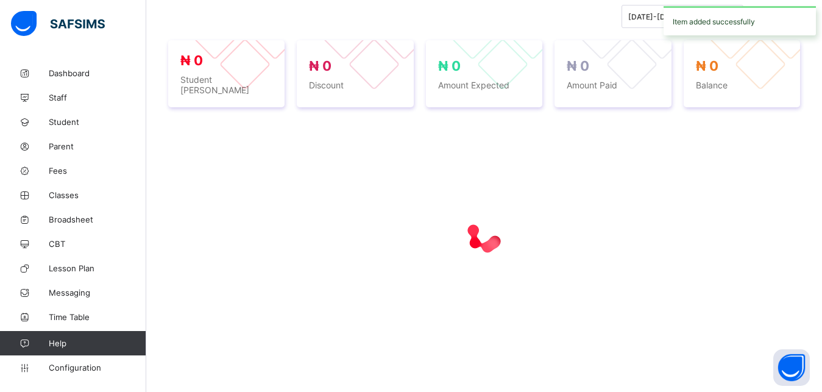
scroll to position [430, 0]
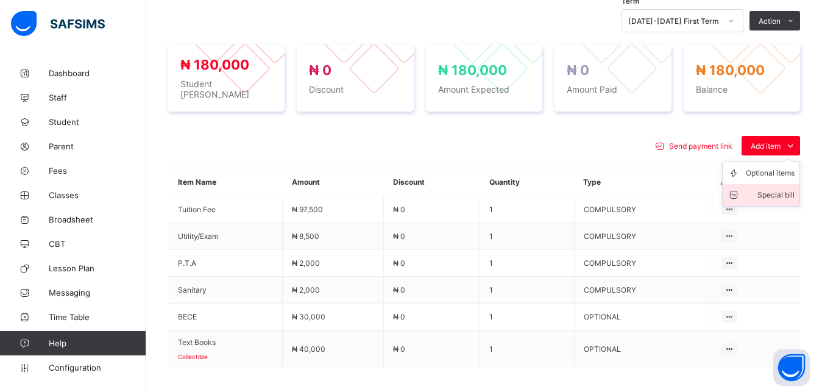
click at [783, 189] on div "Special bill" at bounding box center [770, 195] width 49 height 12
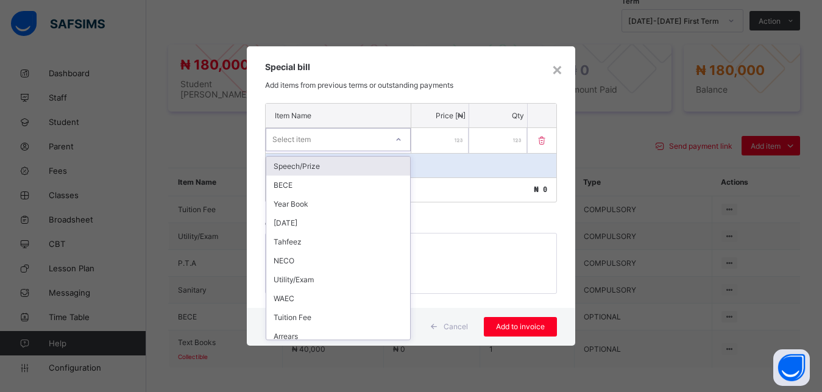
click at [347, 142] on div "Select item" at bounding box center [326, 139] width 121 height 17
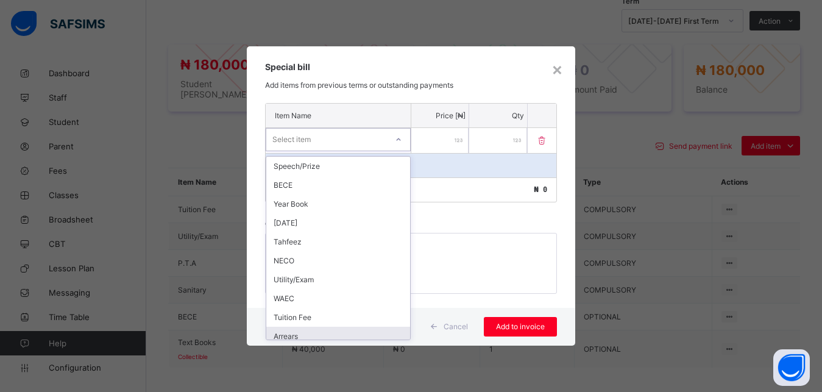
click at [349, 333] on div "Arrears" at bounding box center [338, 336] width 144 height 19
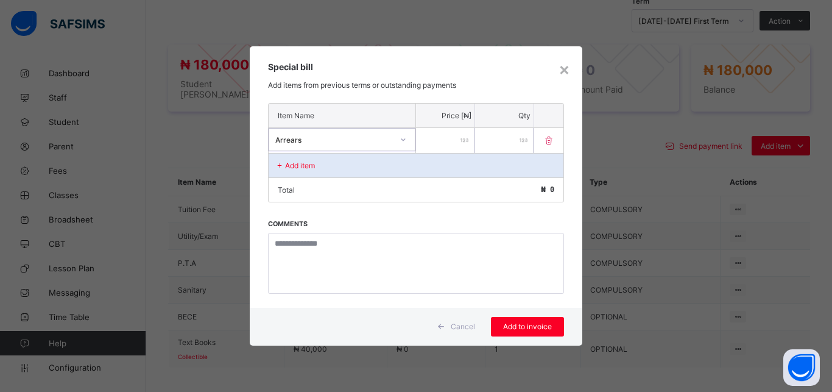
click at [444, 146] on input "number" at bounding box center [445, 140] width 58 height 25
type input "*****"
click at [536, 325] on span "Add to invoice" at bounding box center [527, 326] width 55 height 9
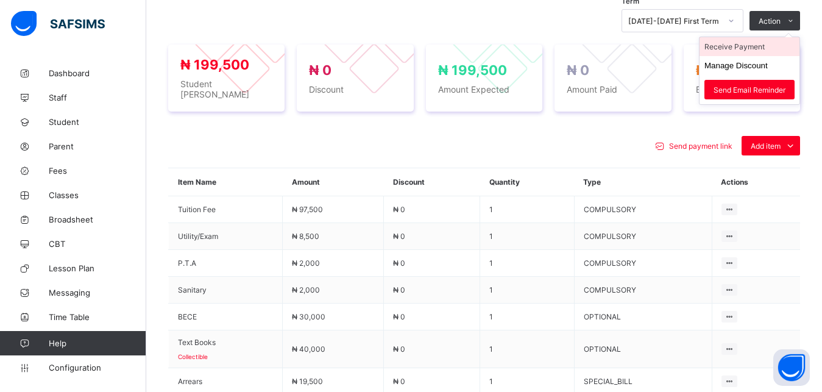
click at [771, 46] on li "Receive Payment" at bounding box center [750, 46] width 100 height 19
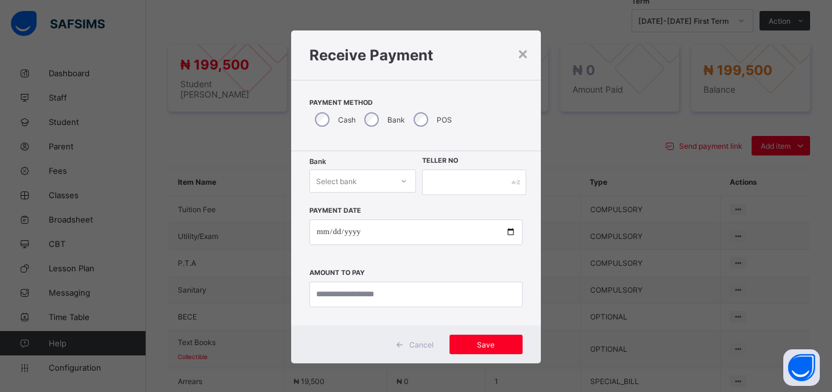
click at [370, 179] on div "Select bank" at bounding box center [351, 180] width 82 height 17
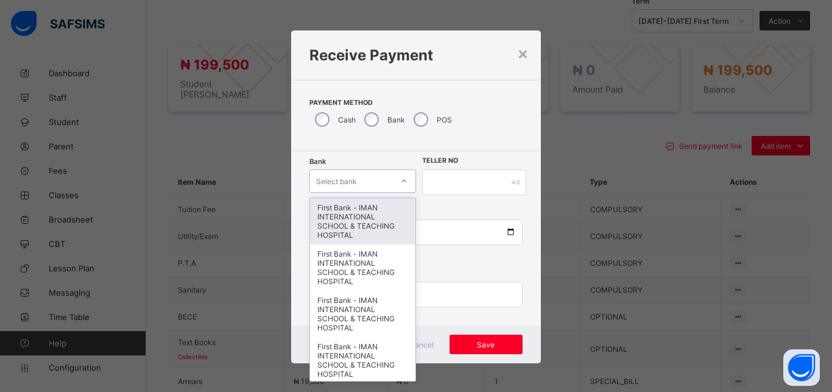
click at [370, 210] on div "First Bank - IMAN INTERNATIONAL SCHOOL & TEACHING HOSPITAL" at bounding box center [362, 221] width 105 height 46
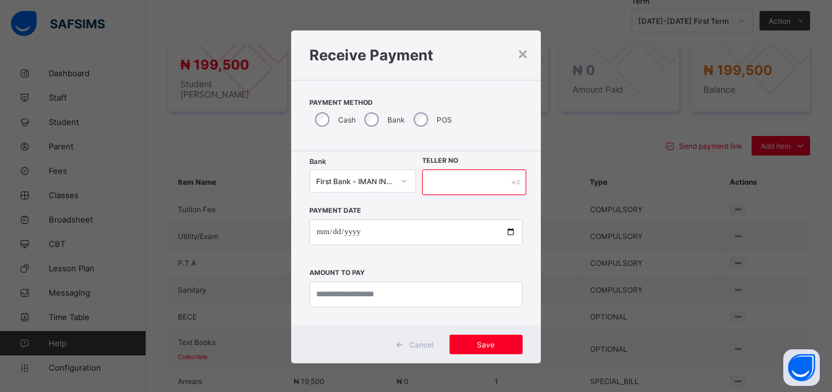
click at [439, 185] on input "text" at bounding box center [474, 182] width 104 height 26
type input "*****"
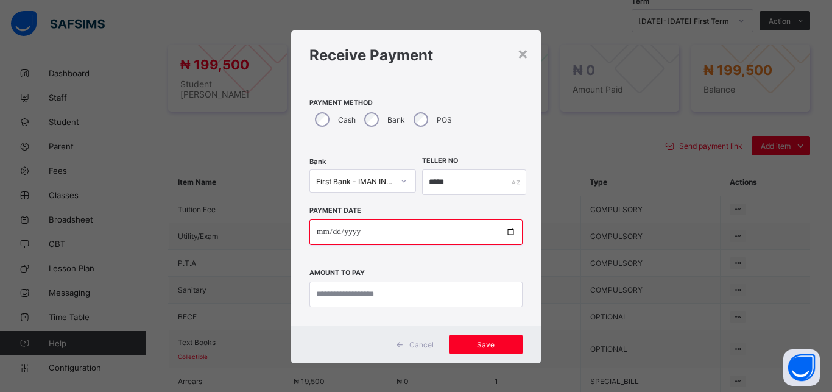
click at [501, 232] on input "date" at bounding box center [416, 232] width 213 height 26
type input "**********"
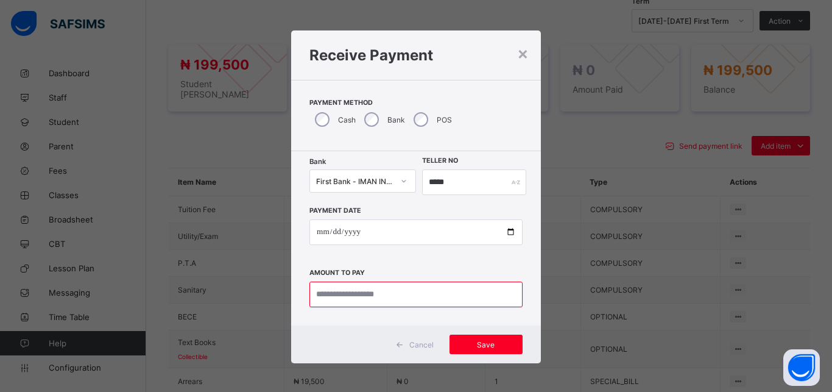
click at [393, 297] on input "currency" at bounding box center [416, 295] width 213 height 26
type input "*********"
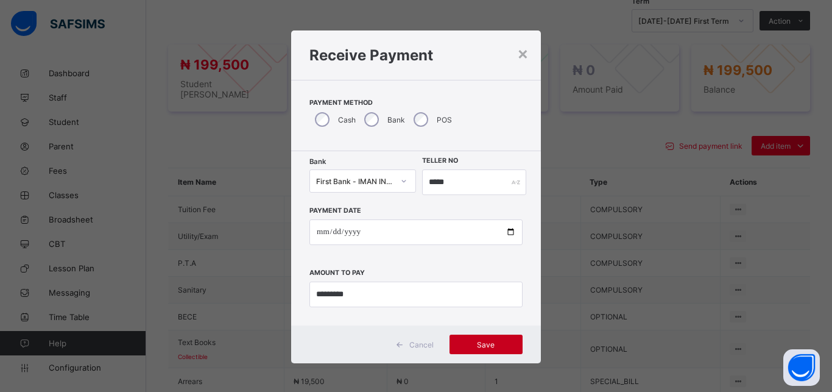
click at [473, 342] on span "Save" at bounding box center [486, 344] width 55 height 9
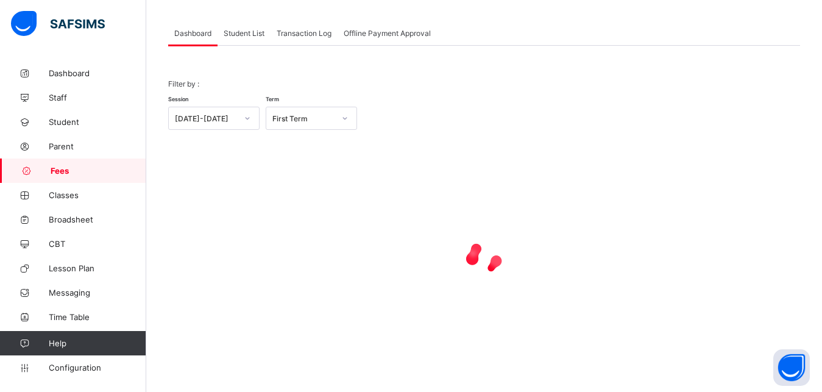
scroll to position [58, 0]
click at [246, 30] on span "Student List" at bounding box center [244, 33] width 41 height 9
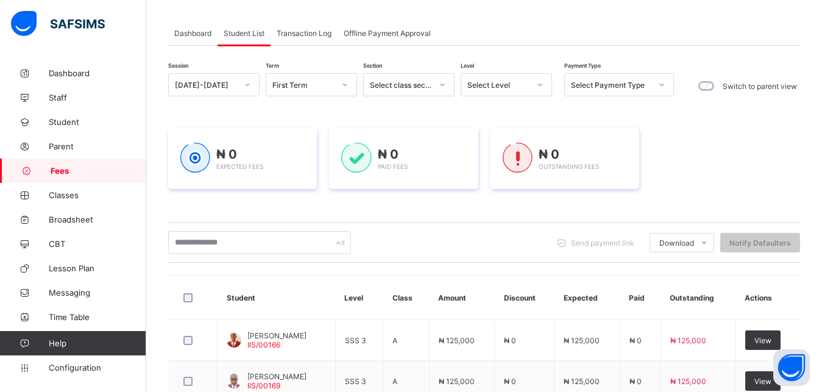
click at [516, 85] on div "Select Level" at bounding box center [498, 84] width 62 height 9
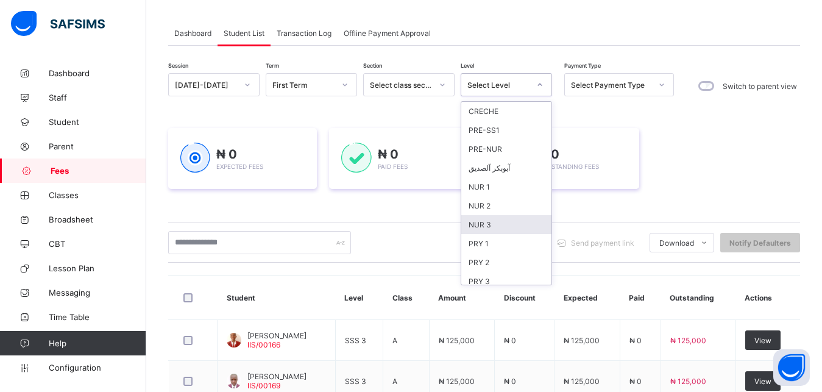
click at [508, 221] on div "NUR 3" at bounding box center [506, 224] width 90 height 19
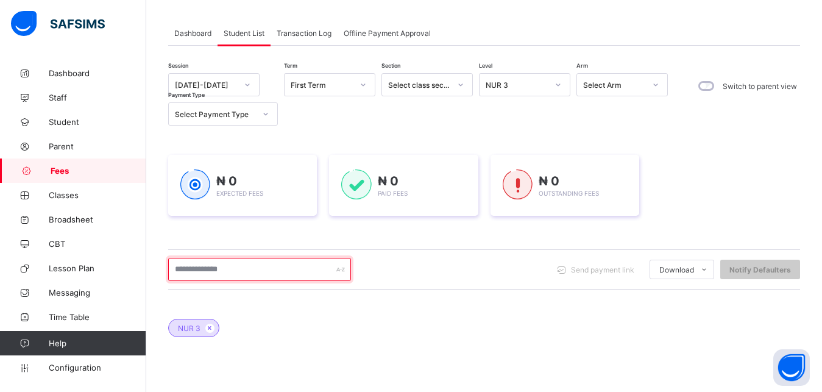
click at [295, 269] on input "text" at bounding box center [259, 269] width 183 height 23
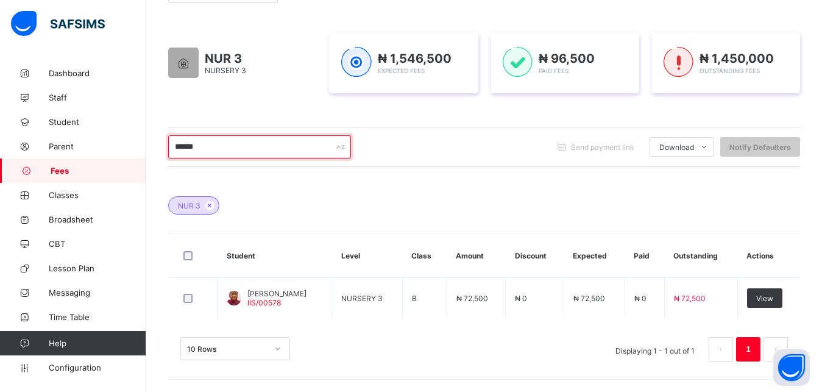
scroll to position [181, 0]
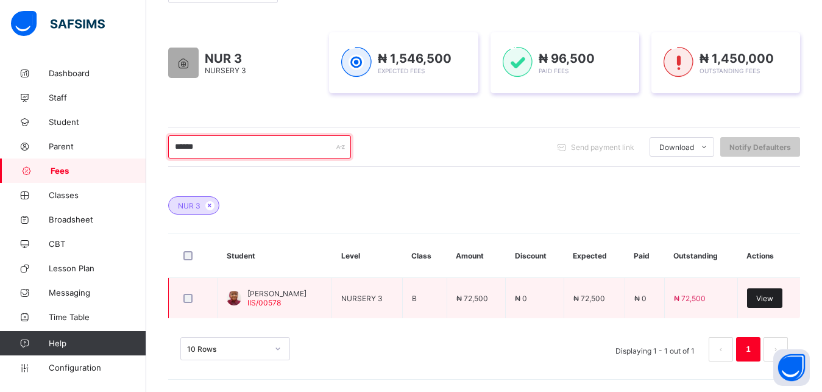
type input "******"
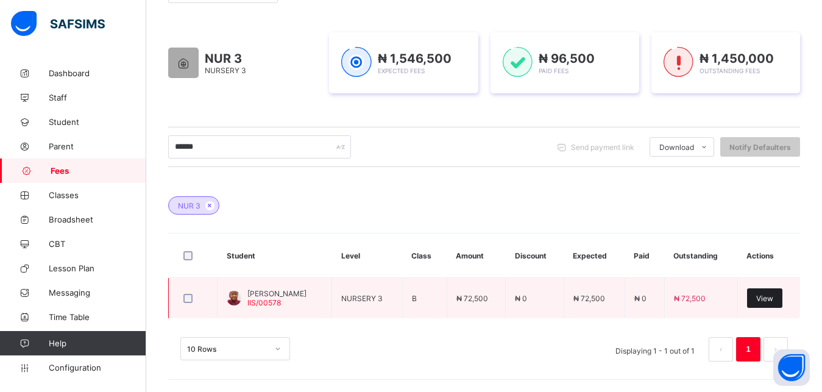
click at [773, 296] on span "View" at bounding box center [764, 298] width 17 height 9
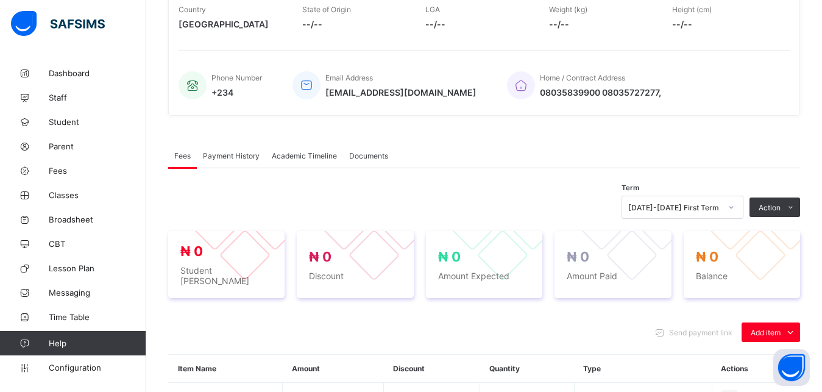
scroll to position [401, 0]
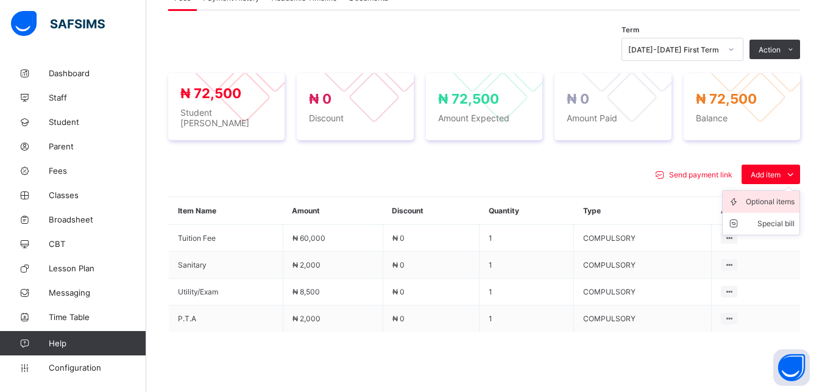
click at [778, 196] on div "Optional items" at bounding box center [770, 202] width 49 height 12
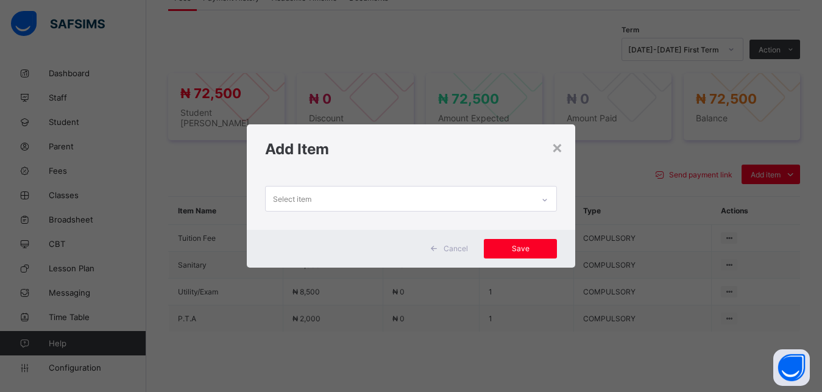
click at [415, 197] on div "Select item" at bounding box center [400, 198] width 268 height 24
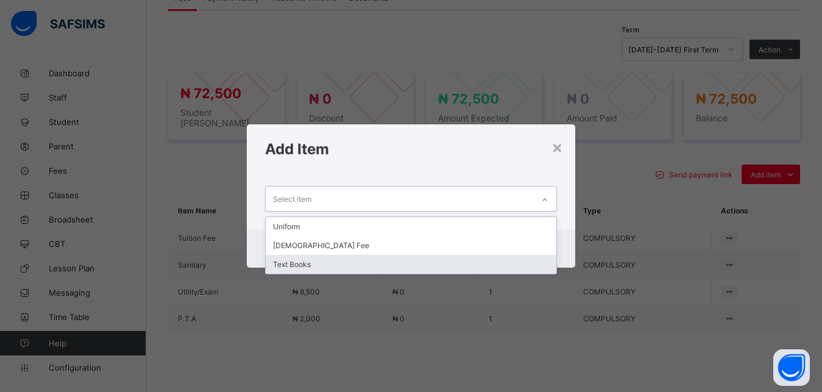
click at [377, 263] on div "Text Books" at bounding box center [411, 264] width 291 height 19
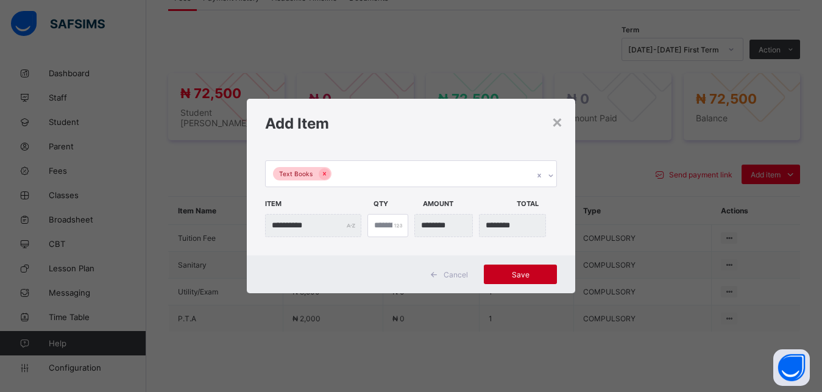
click at [527, 268] on div "Save" at bounding box center [520, 273] width 73 height 19
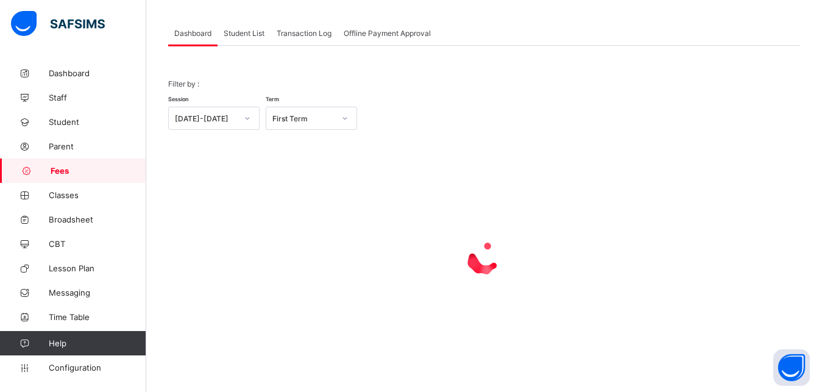
scroll to position [58, 0]
click at [241, 34] on span "Student List" at bounding box center [244, 33] width 41 height 9
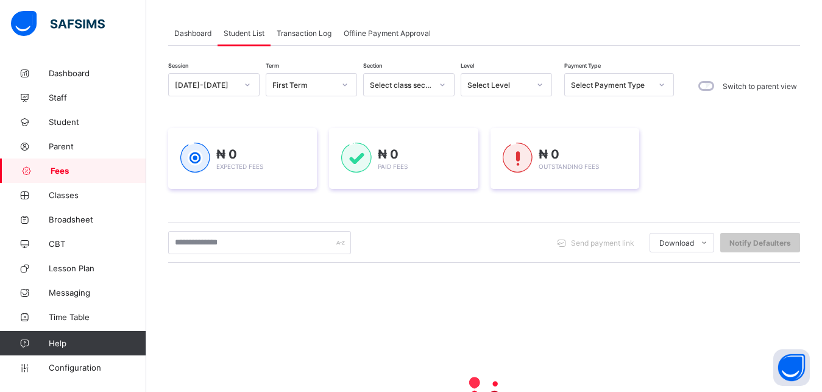
click at [511, 84] on div "Select Level" at bounding box center [498, 84] width 62 height 9
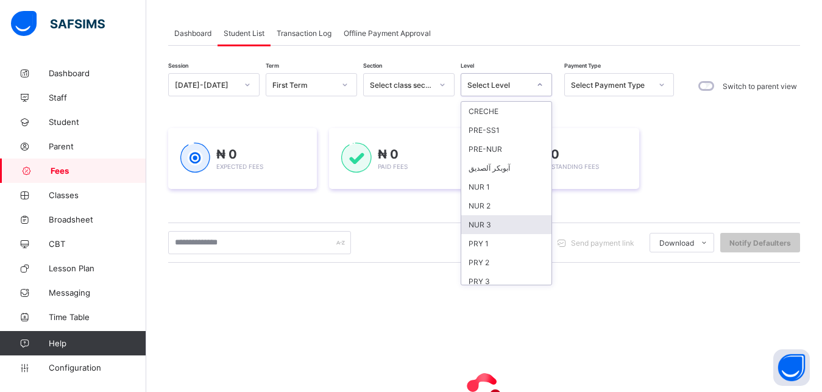
click at [524, 222] on div "NUR 3" at bounding box center [506, 224] width 90 height 19
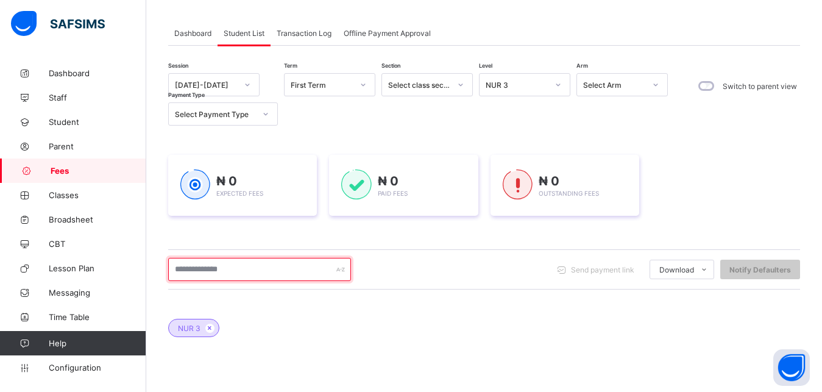
click at [274, 272] on input "text" at bounding box center [259, 269] width 183 height 23
type input "******"
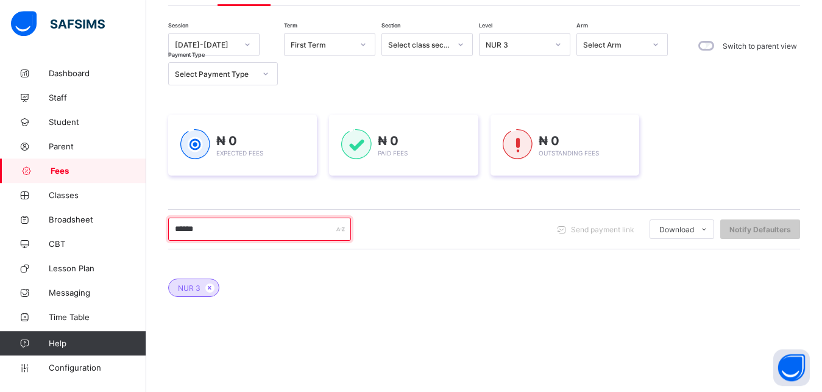
scroll to position [152, 0]
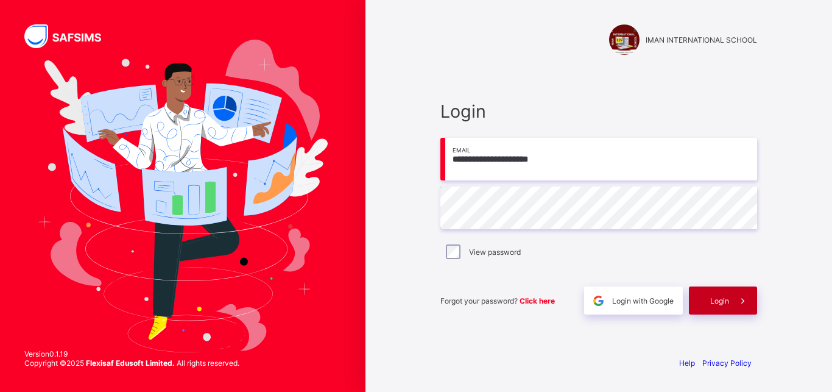
click at [714, 298] on span "Login" at bounding box center [720, 300] width 19 height 9
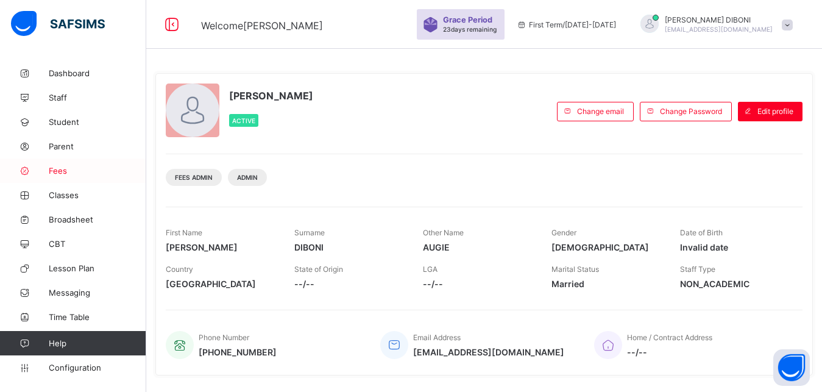
click at [64, 171] on span "Fees" at bounding box center [97, 171] width 97 height 10
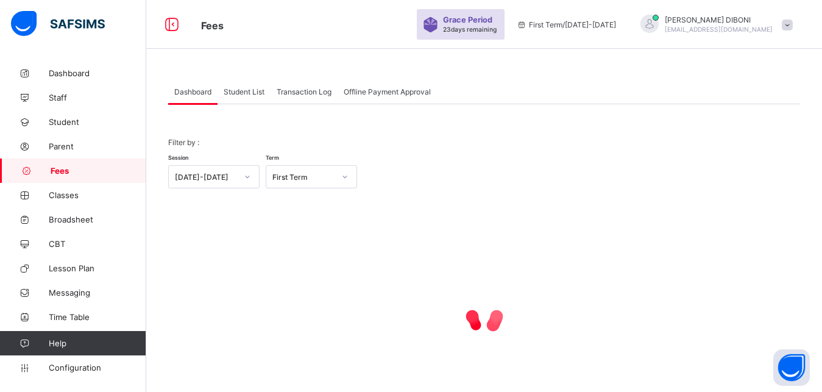
click at [250, 92] on span "Student List" at bounding box center [244, 91] width 41 height 9
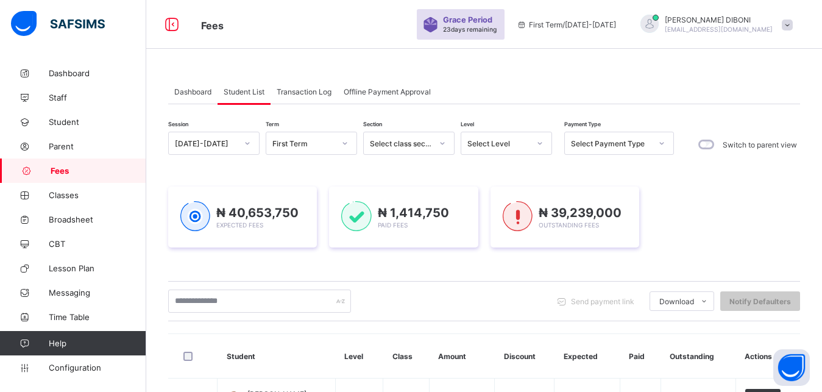
click at [525, 141] on div "Select Level" at bounding box center [498, 143] width 62 height 9
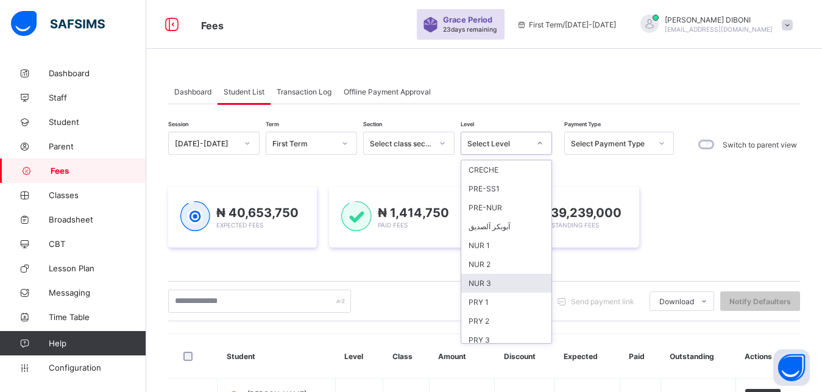
click at [526, 286] on div "NUR 3" at bounding box center [506, 283] width 90 height 19
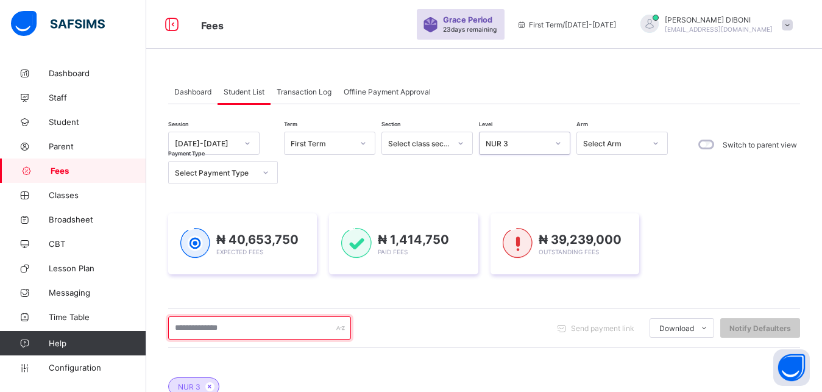
click at [272, 327] on input "text" at bounding box center [259, 327] width 183 height 23
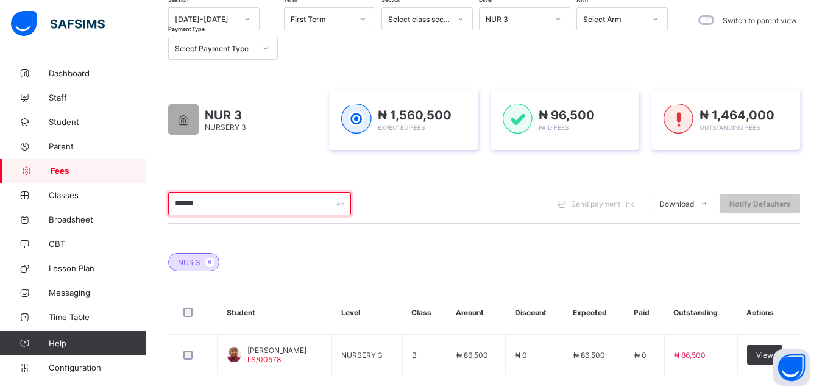
scroll to position [155, 0]
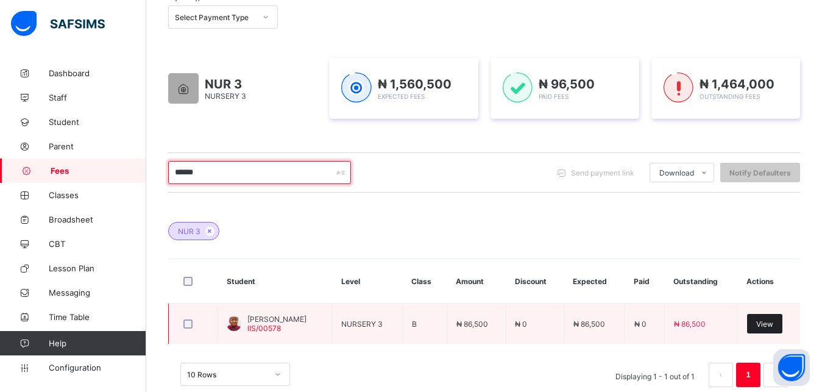
type input "******"
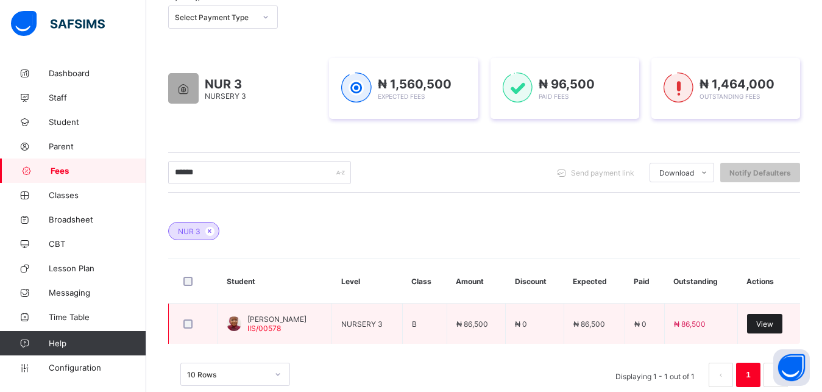
click at [773, 325] on span "View" at bounding box center [764, 323] width 17 height 9
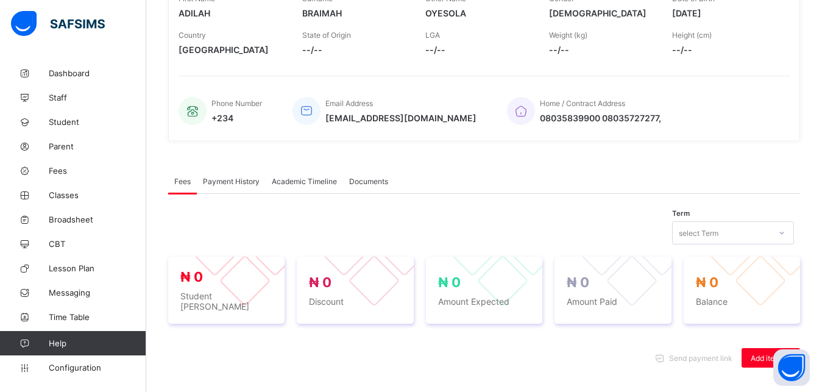
scroll to position [375, 0]
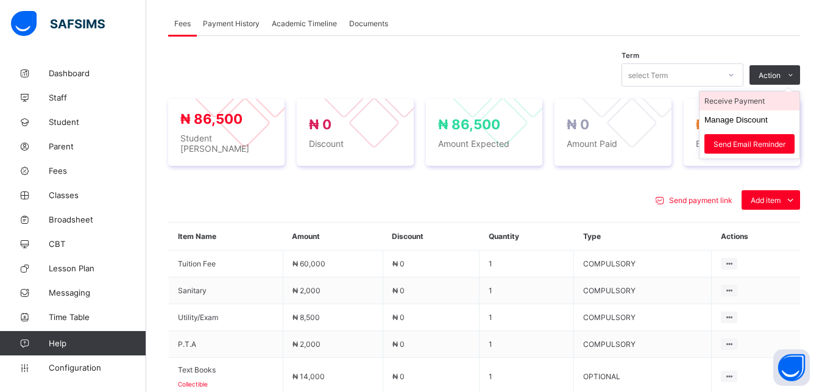
click at [760, 100] on li "Receive Payment" at bounding box center [750, 100] width 100 height 19
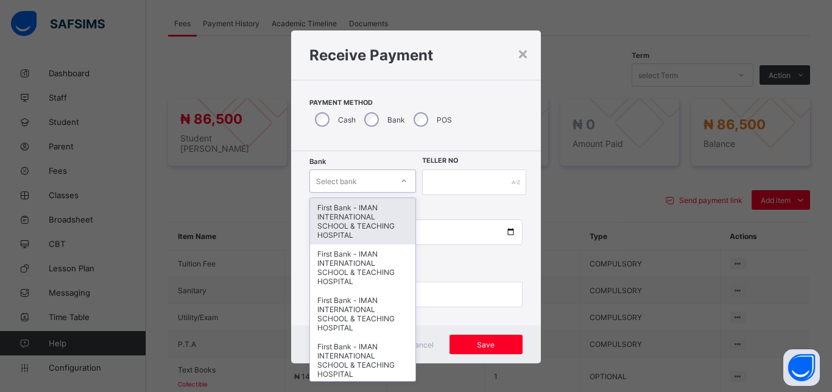
click at [356, 179] on div "Select bank" at bounding box center [351, 180] width 82 height 17
click at [360, 218] on div "First Bank - IMAN INTERNATIONAL SCHOOL & TEACHING HOSPITAL" at bounding box center [362, 221] width 105 height 46
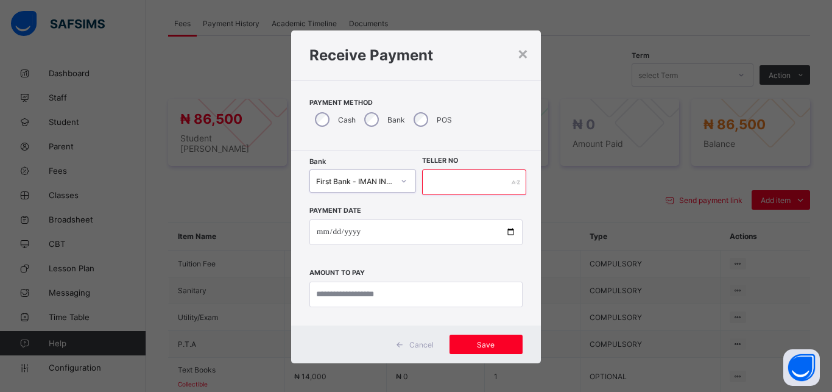
click at [438, 187] on input "text" at bounding box center [474, 182] width 104 height 26
type input "*****"
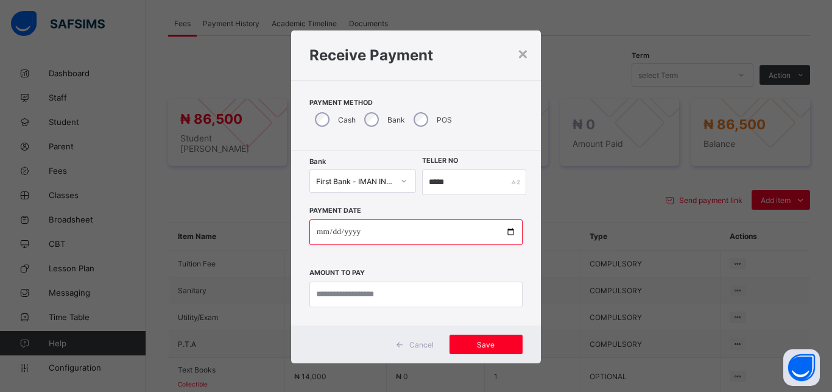
click at [503, 229] on input "date" at bounding box center [416, 232] width 213 height 26
type input "**********"
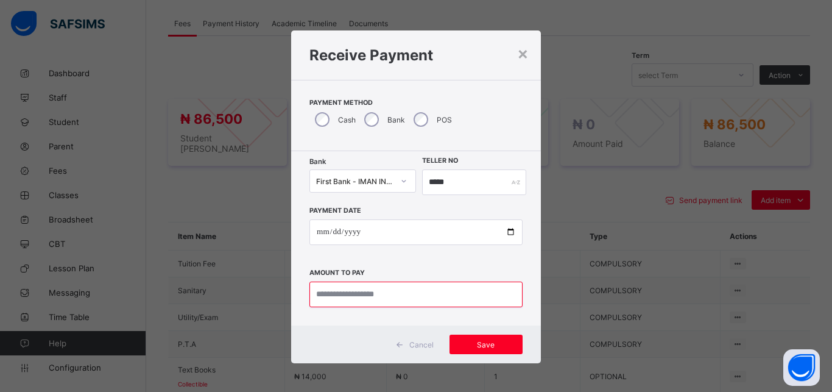
click at [387, 292] on input "currency" at bounding box center [416, 295] width 213 height 26
type input "********"
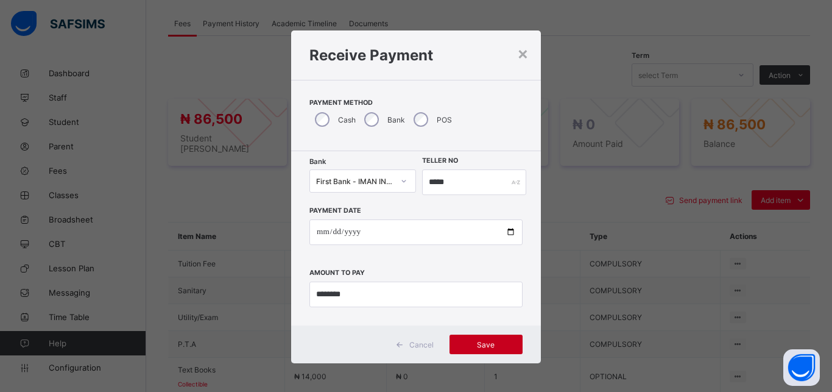
click at [470, 342] on span "Save" at bounding box center [486, 344] width 55 height 9
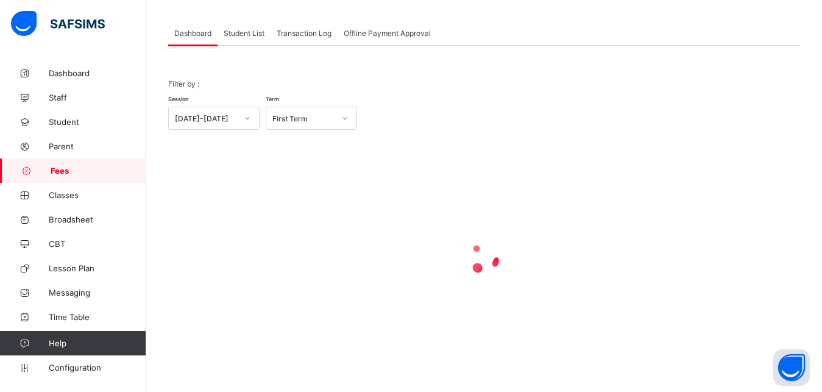
scroll to position [58, 0]
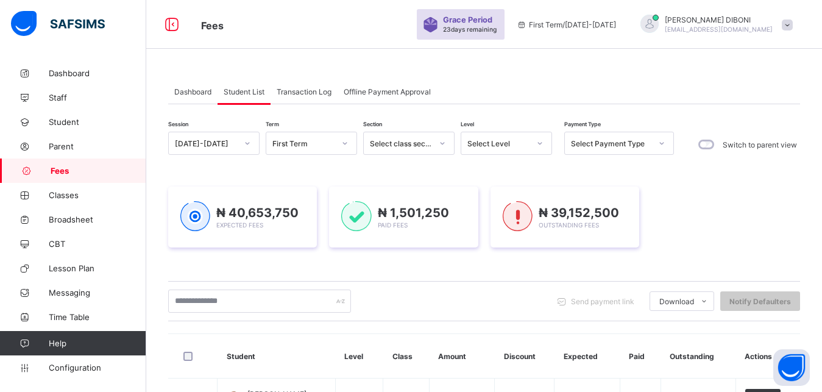
click at [497, 141] on div "Select Level" at bounding box center [498, 143] width 62 height 9
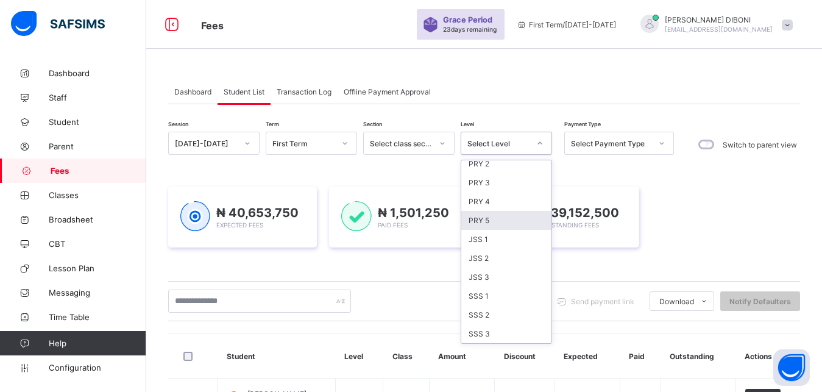
click at [504, 219] on div "PRY 5" at bounding box center [506, 220] width 90 height 19
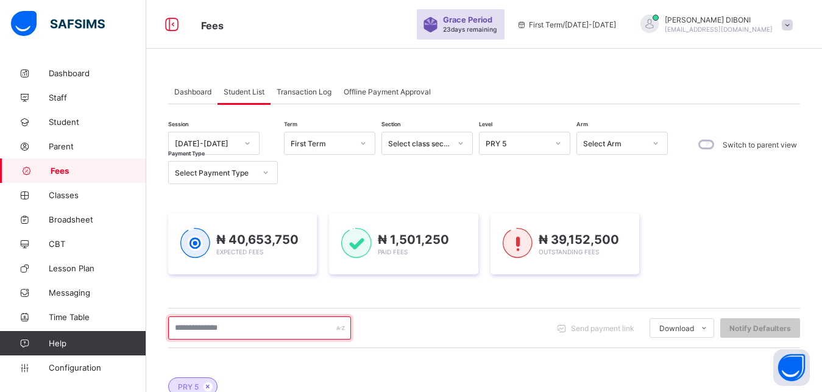
click at [296, 331] on input "text" at bounding box center [259, 327] width 183 height 23
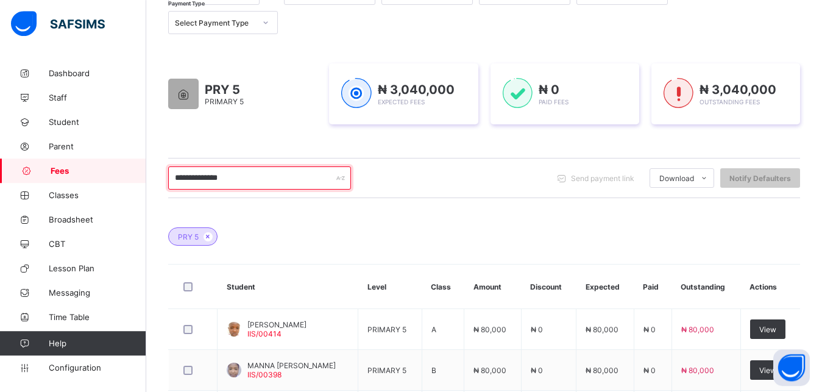
scroll to position [166, 0]
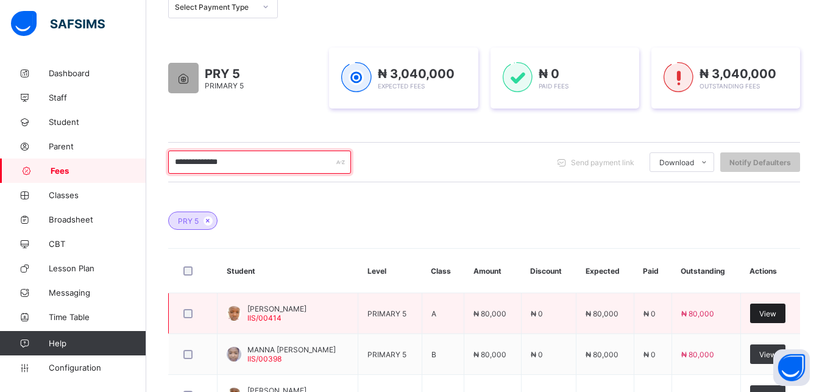
type input "**********"
click at [776, 316] on span "View" at bounding box center [767, 313] width 17 height 9
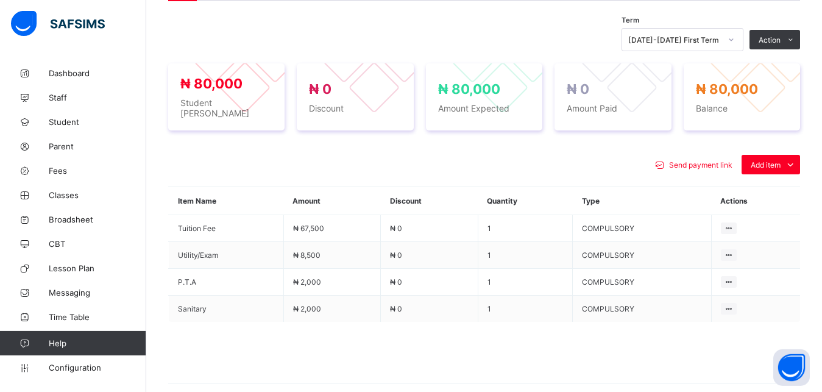
scroll to position [414, 0]
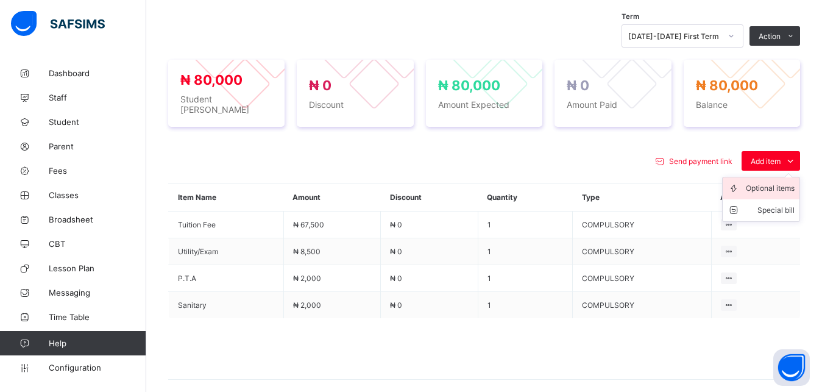
click at [771, 182] on div "Optional items" at bounding box center [770, 188] width 49 height 12
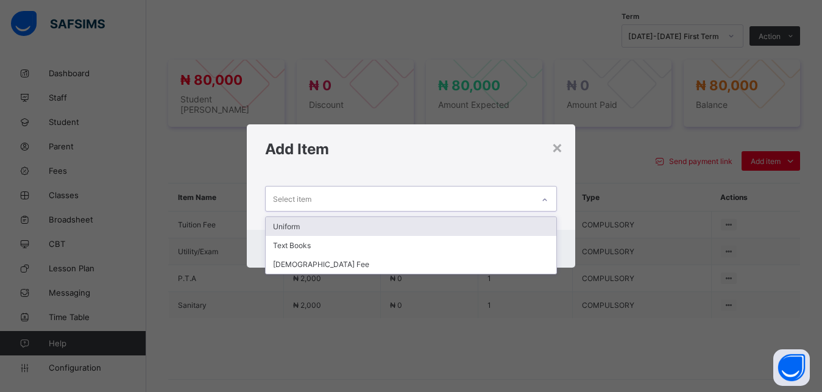
click at [509, 197] on div "Select item" at bounding box center [400, 198] width 268 height 24
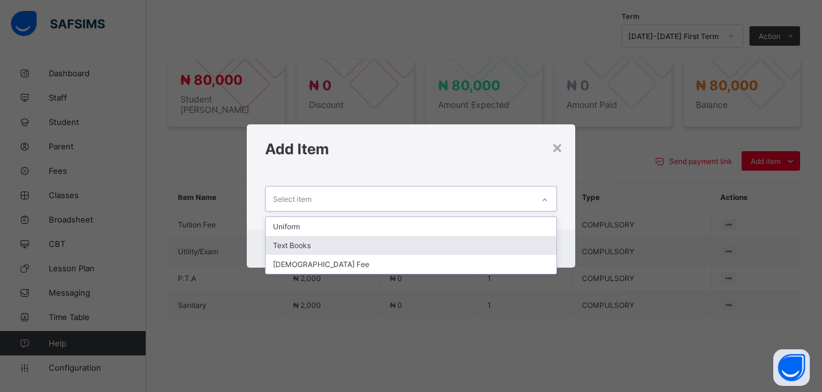
click at [447, 249] on div "Text Books" at bounding box center [411, 245] width 291 height 19
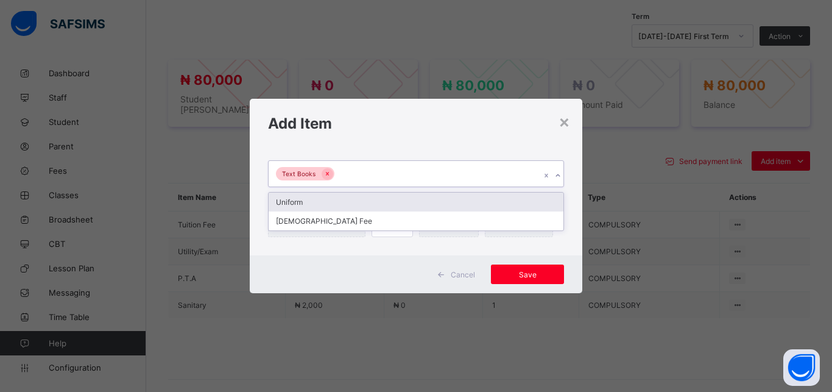
click at [439, 175] on div "Text Books" at bounding box center [405, 174] width 272 height 26
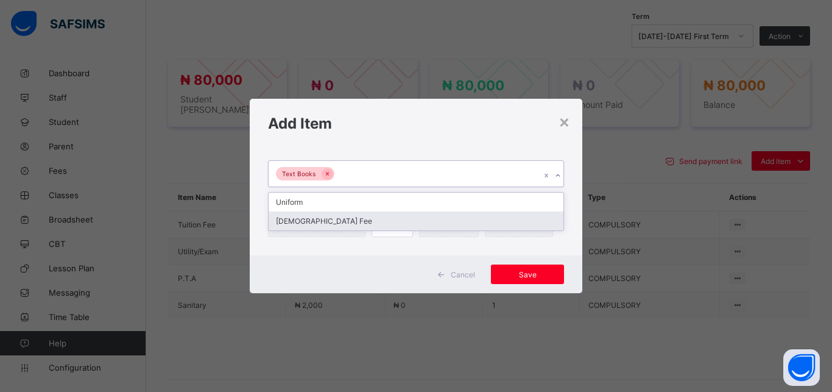
click at [413, 221] on div "[DEMOGRAPHIC_DATA] Fee" at bounding box center [416, 220] width 295 height 19
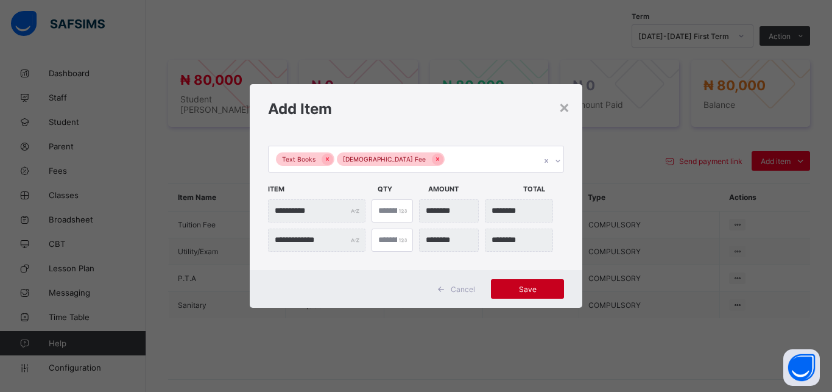
click at [530, 282] on div "Save" at bounding box center [527, 288] width 73 height 19
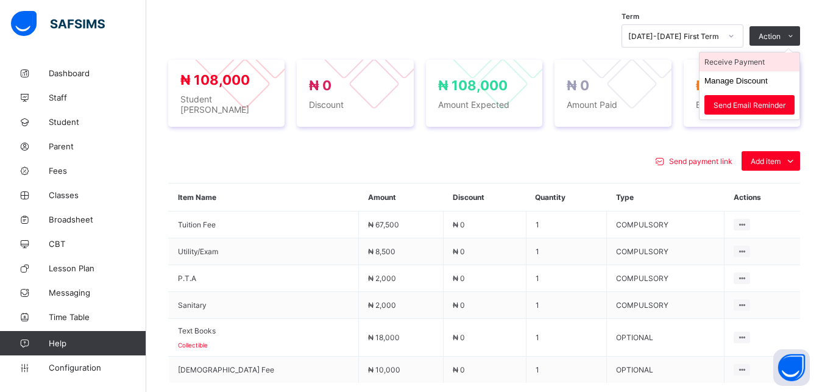
click at [765, 62] on li "Receive Payment" at bounding box center [750, 61] width 100 height 19
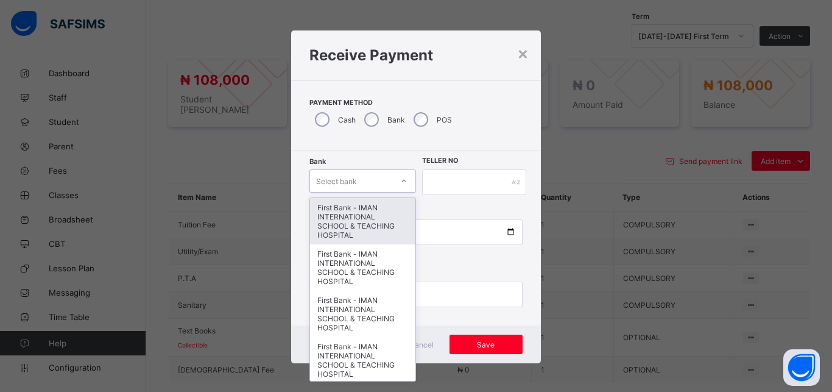
click at [347, 186] on div "Select bank" at bounding box center [336, 180] width 41 height 23
click at [349, 211] on div "First Bank - IMAN INTERNATIONAL SCHOOL & TEACHING HOSPITAL" at bounding box center [362, 221] width 105 height 46
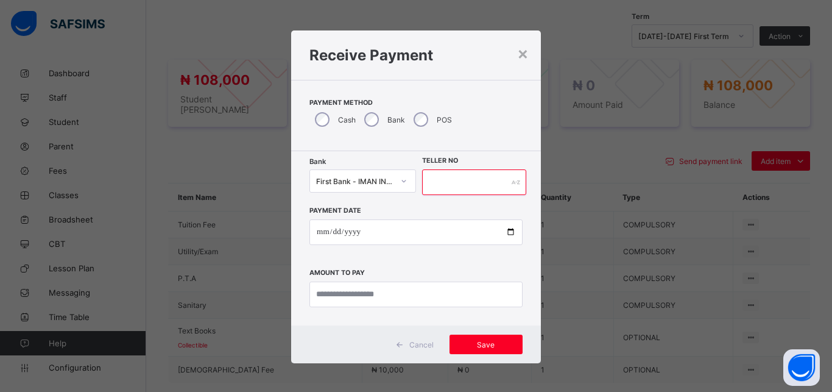
click at [451, 181] on input "text" at bounding box center [474, 182] width 104 height 26
type input "*****"
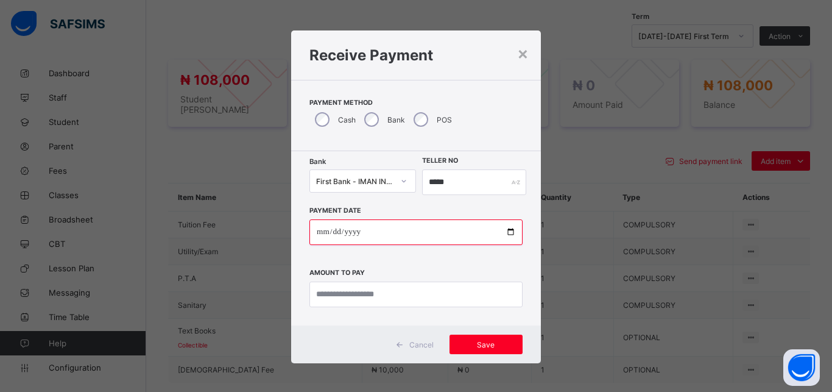
click at [505, 235] on input "date" at bounding box center [416, 232] width 213 height 26
type input "**********"
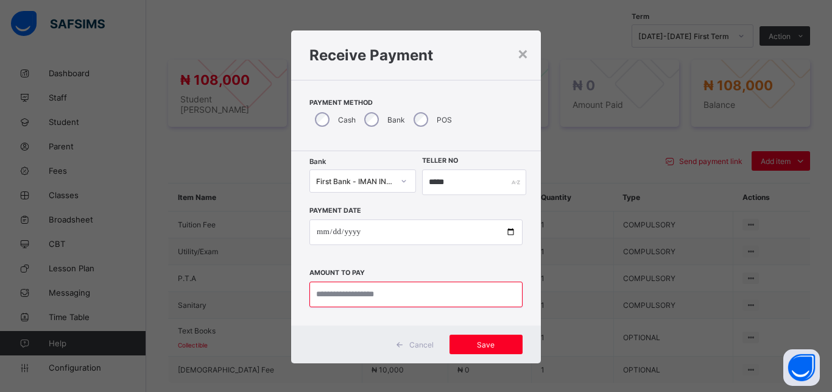
click at [403, 291] on input "currency" at bounding box center [416, 295] width 213 height 26
type input "*********"
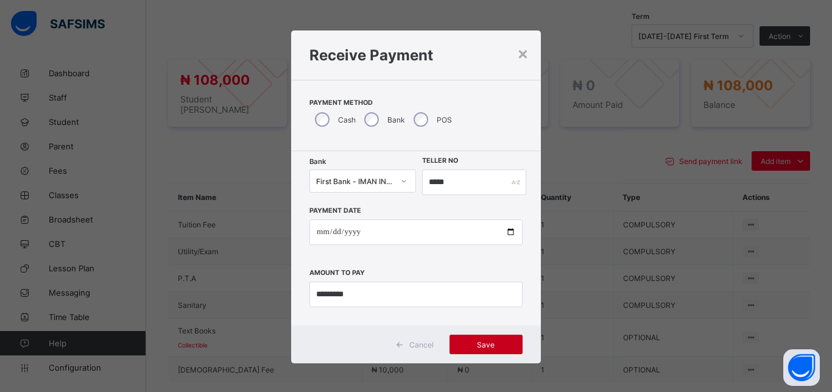
click at [482, 344] on span "Save" at bounding box center [486, 344] width 55 height 9
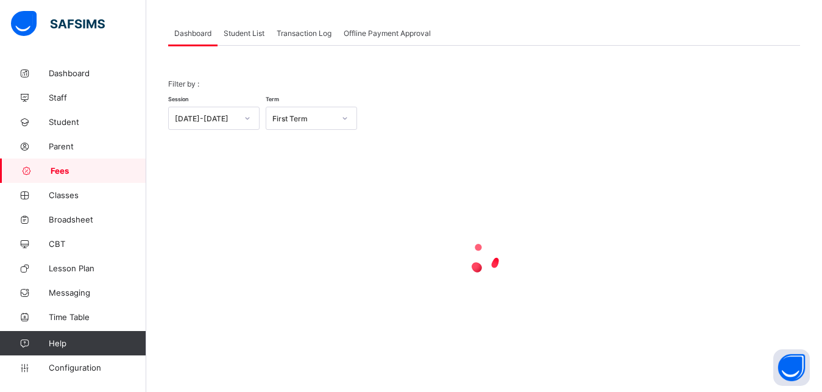
scroll to position [58, 0]
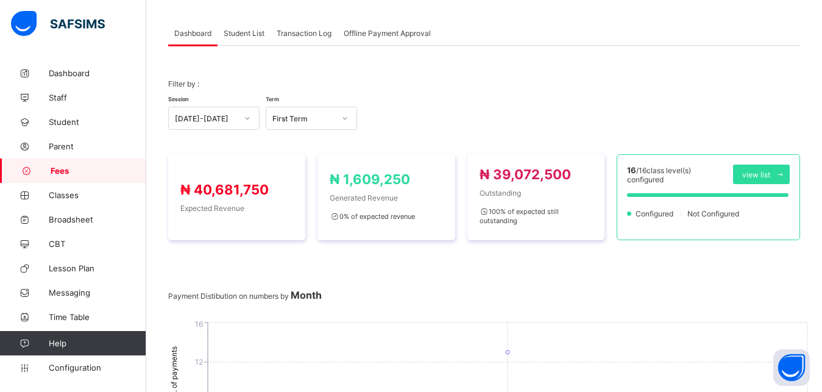
click at [249, 33] on span "Student List" at bounding box center [244, 33] width 41 height 9
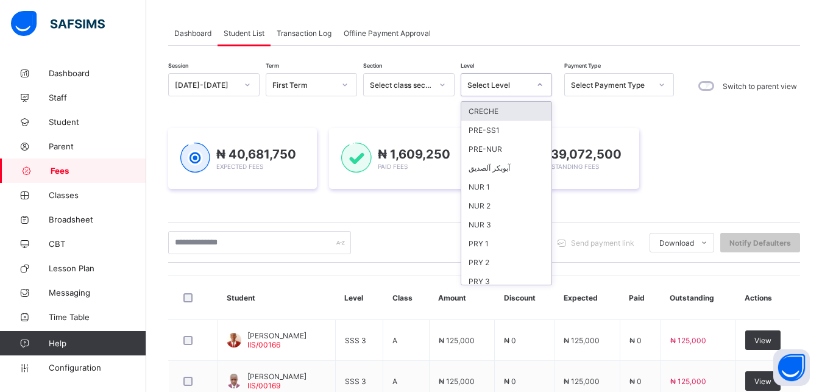
click at [505, 81] on div "Select Level" at bounding box center [498, 84] width 62 height 9
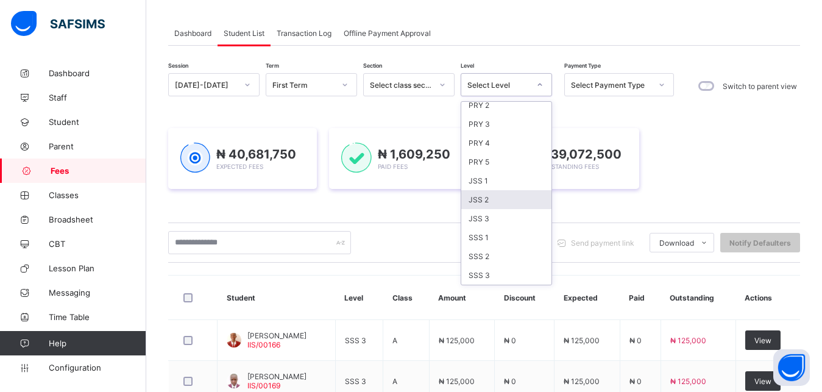
click at [511, 198] on div "JSS 2" at bounding box center [506, 199] width 90 height 19
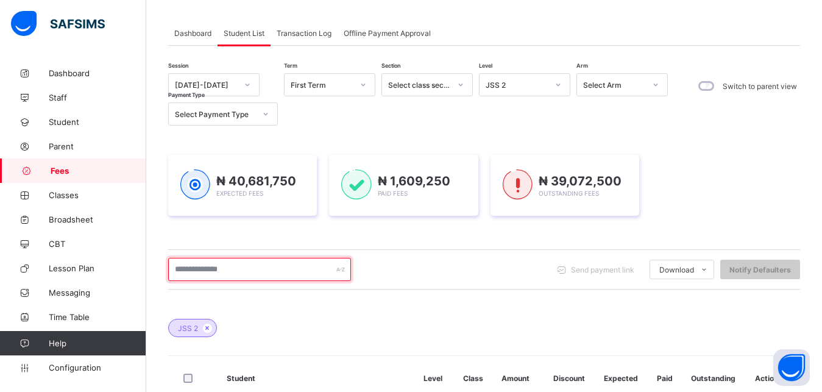
click at [276, 266] on input "text" at bounding box center [259, 269] width 183 height 23
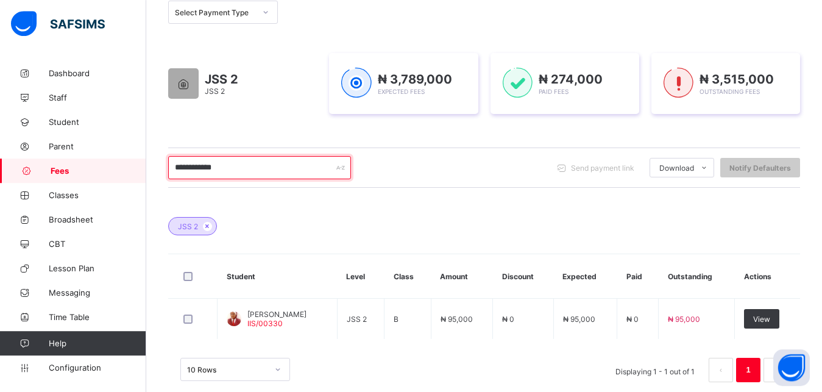
scroll to position [181, 0]
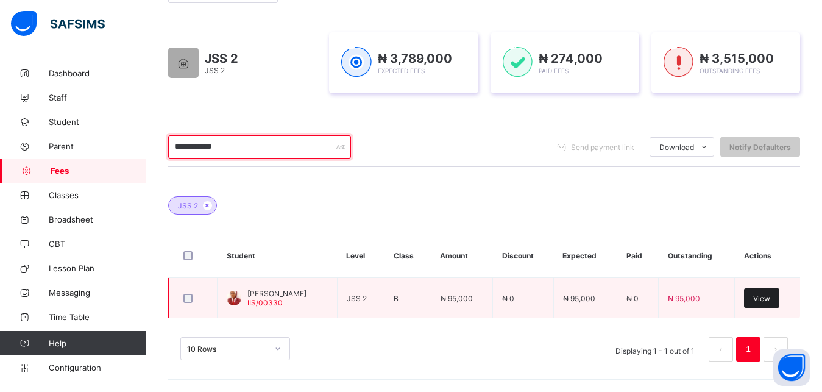
type input "**********"
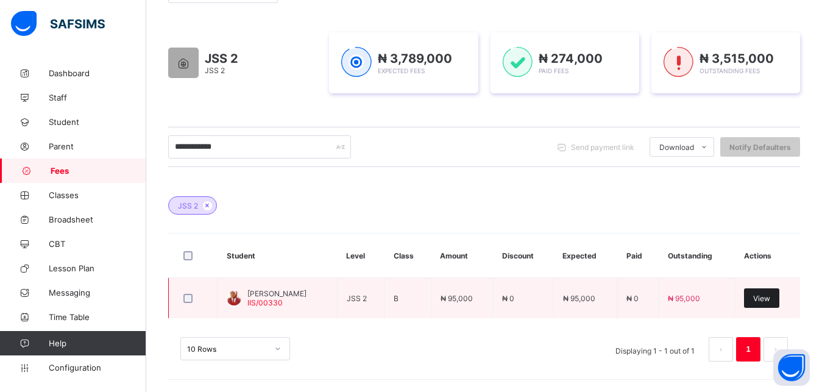
click at [778, 303] on div "View" at bounding box center [761, 297] width 35 height 19
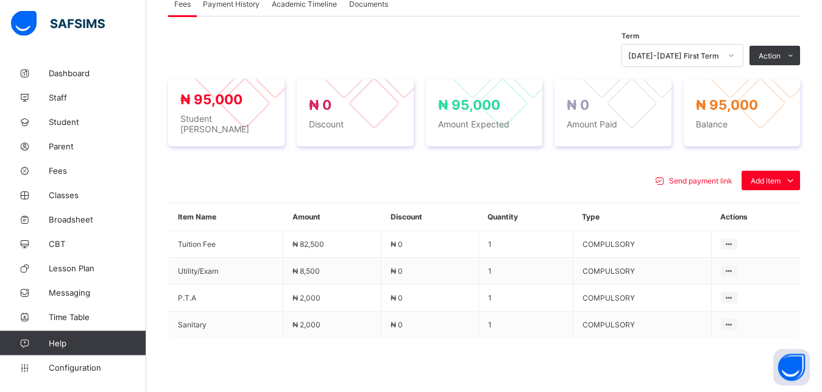
scroll to position [399, 0]
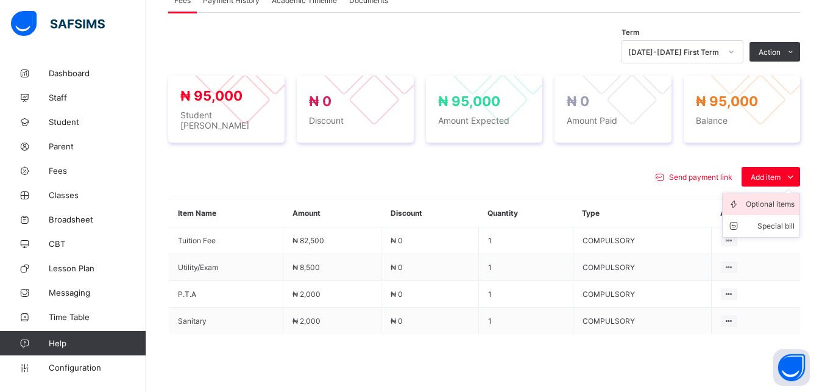
click at [775, 198] on div "Optional items" at bounding box center [770, 204] width 49 height 12
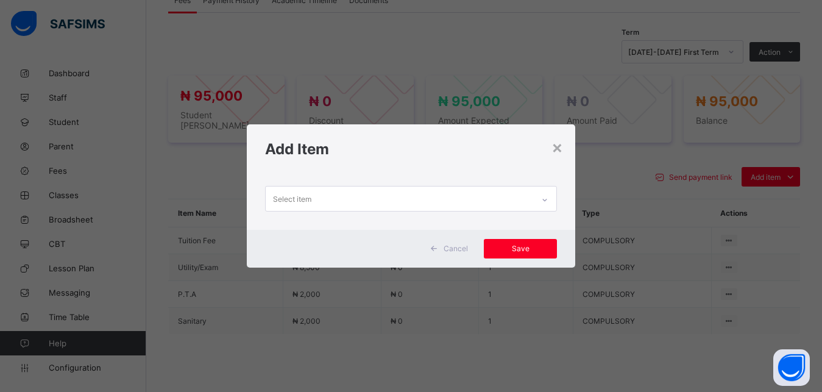
click at [466, 200] on div "Select item" at bounding box center [400, 198] width 268 height 24
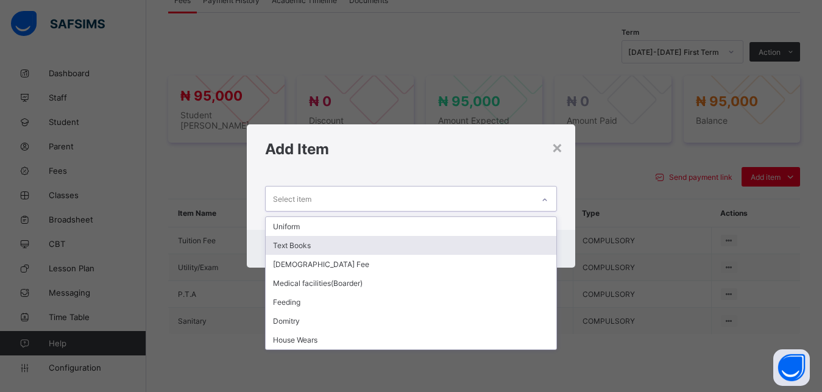
click at [424, 245] on div "Text Books" at bounding box center [411, 245] width 291 height 19
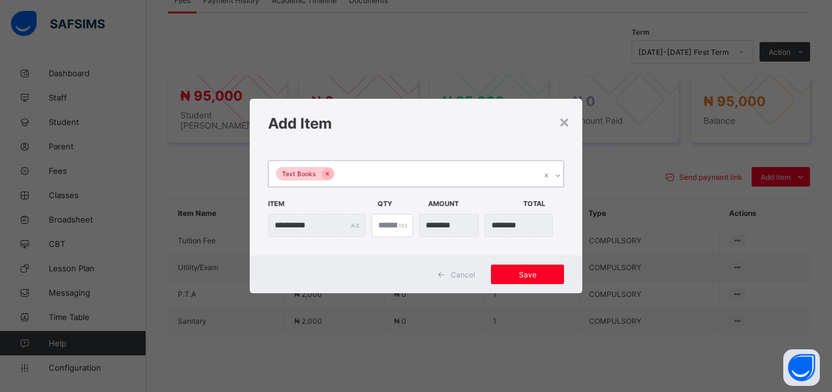
click at [434, 171] on div "Text Books" at bounding box center [405, 174] width 272 height 26
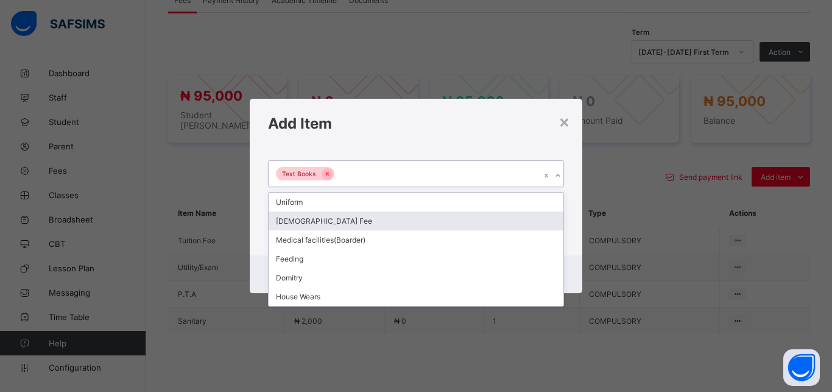
click at [395, 221] on div "[DEMOGRAPHIC_DATA] Fee" at bounding box center [416, 220] width 295 height 19
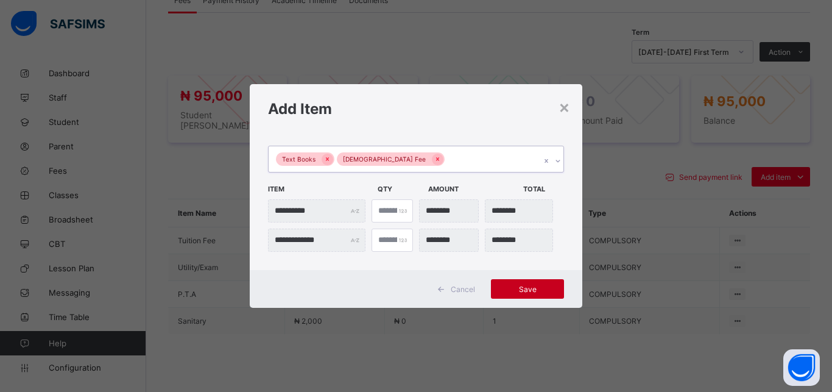
click at [510, 287] on span "Save" at bounding box center [527, 289] width 55 height 9
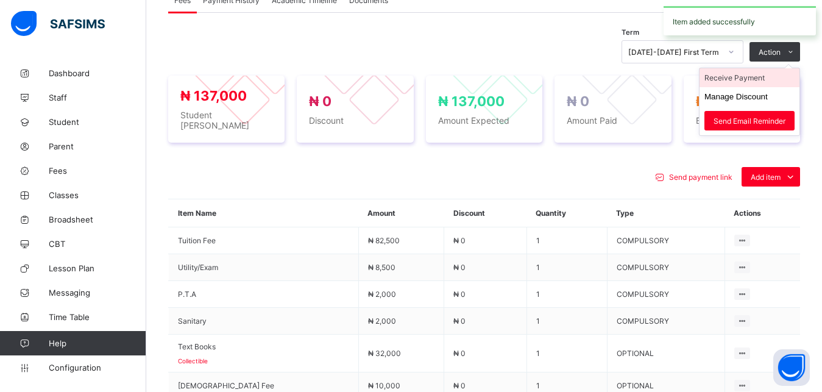
click at [759, 79] on li "Receive Payment" at bounding box center [750, 77] width 100 height 19
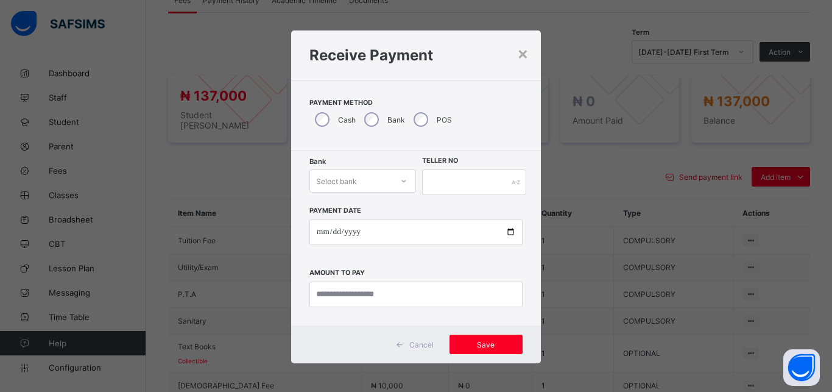
click at [356, 174] on div "Select bank" at bounding box center [351, 180] width 82 height 17
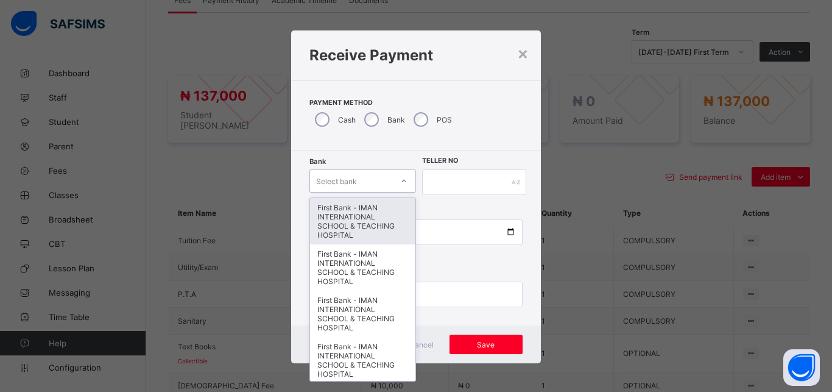
click at [356, 202] on div "First Bank - IMAN INTERNATIONAL SCHOOL & TEACHING HOSPITAL" at bounding box center [362, 221] width 105 height 46
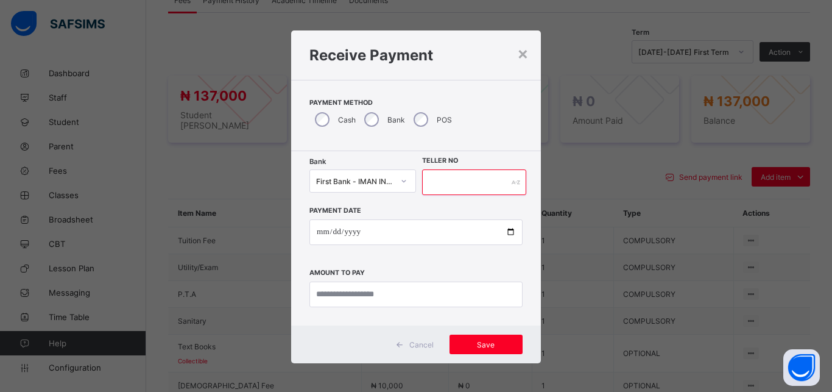
click at [439, 185] on input "text" at bounding box center [474, 182] width 104 height 26
type input "*****"
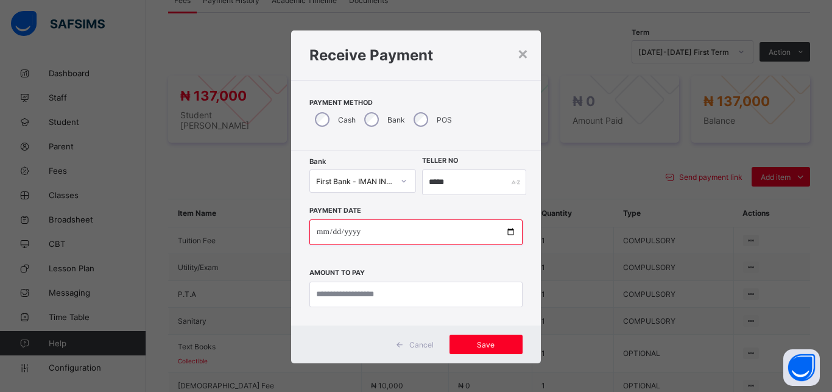
click at [504, 235] on input "date" at bounding box center [416, 232] width 213 height 26
type input "**********"
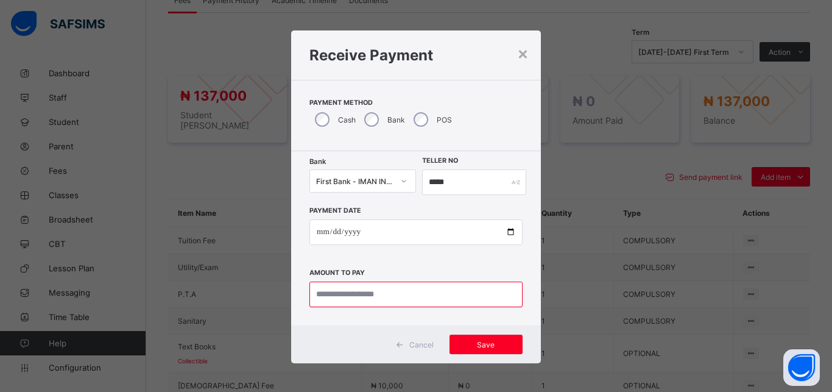
click at [395, 289] on input "currency" at bounding box center [416, 295] width 213 height 26
type input "*********"
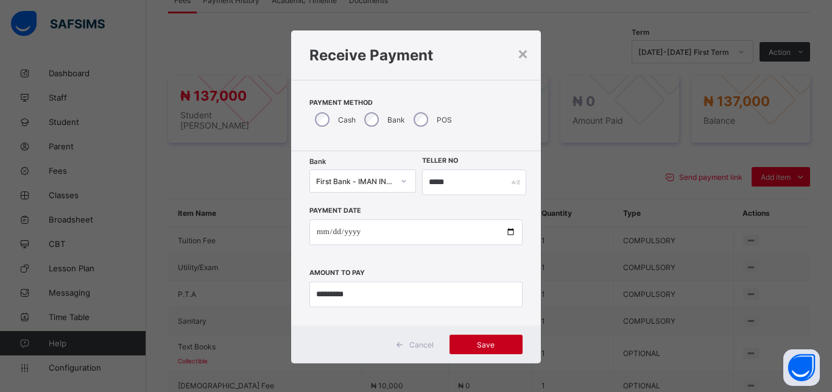
click at [464, 343] on span "Save" at bounding box center [486, 344] width 55 height 9
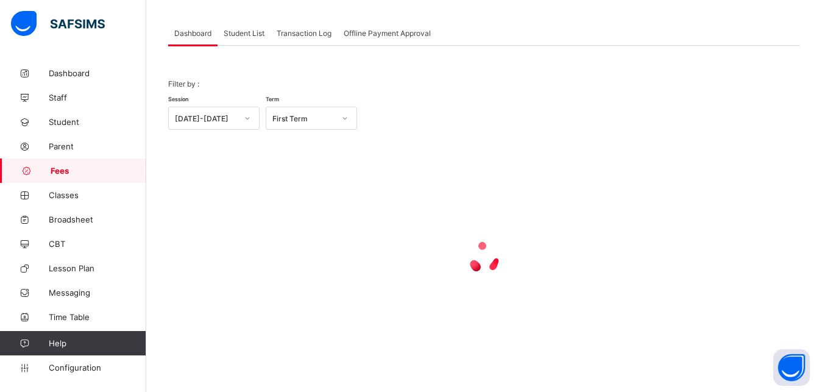
scroll to position [58, 0]
click at [244, 34] on span "Student List" at bounding box center [244, 33] width 41 height 9
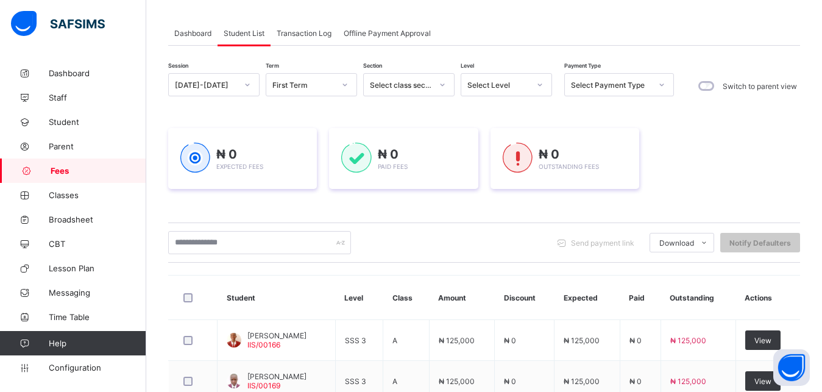
click at [522, 86] on div "Select Level" at bounding box center [498, 84] width 62 height 9
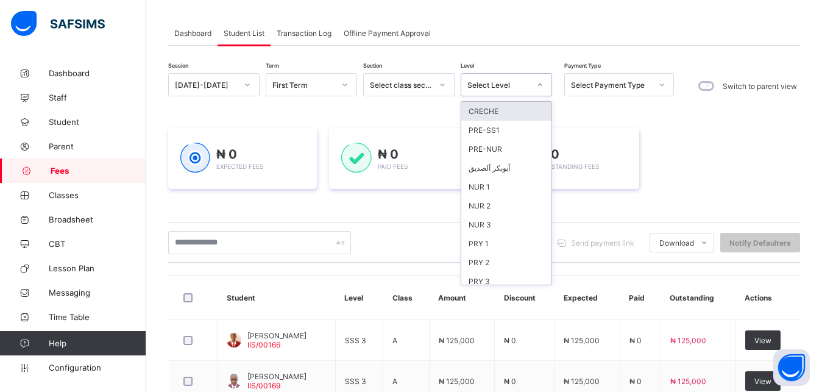
click at [522, 86] on div "Select Level" at bounding box center [498, 84] width 62 height 9
click at [508, 84] on div "Select Level" at bounding box center [498, 84] width 62 height 9
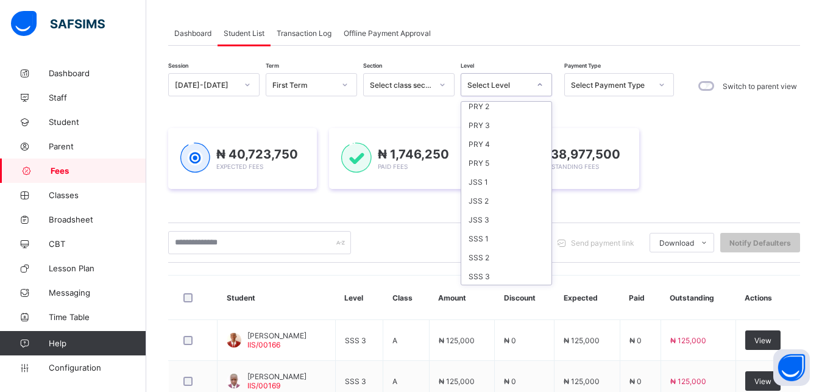
scroll to position [157, 0]
click at [515, 239] on div "SSS 1" at bounding box center [506, 237] width 90 height 19
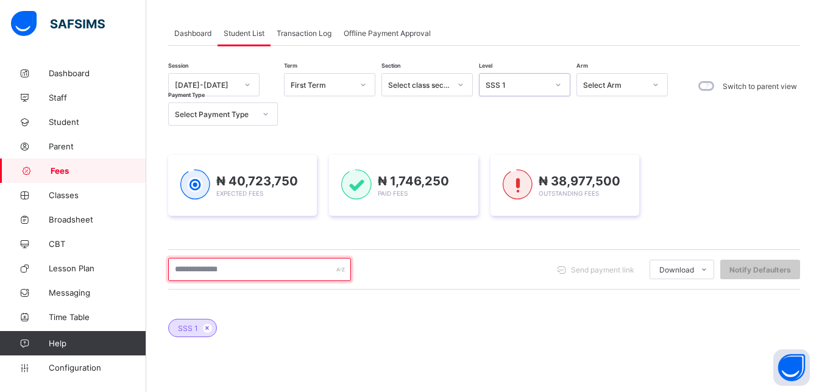
click at [278, 274] on input "text" at bounding box center [259, 269] width 183 height 23
drag, startPoint x: 278, startPoint y: 274, endPoint x: 554, endPoint y: 293, distance: 276.7
click at [351, 281] on input "**********" at bounding box center [259, 269] width 183 height 23
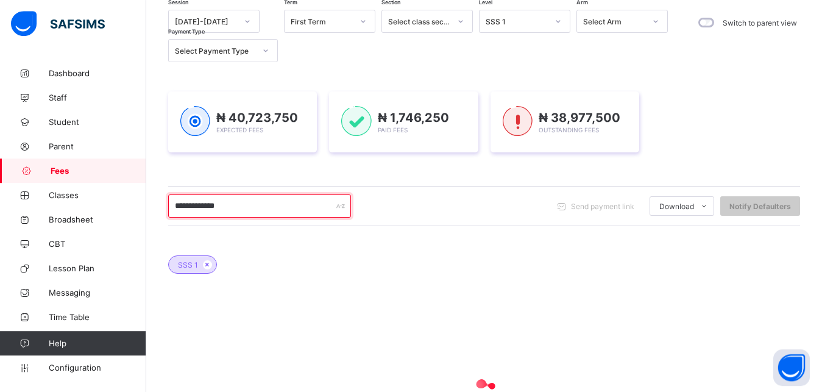
scroll to position [152, 0]
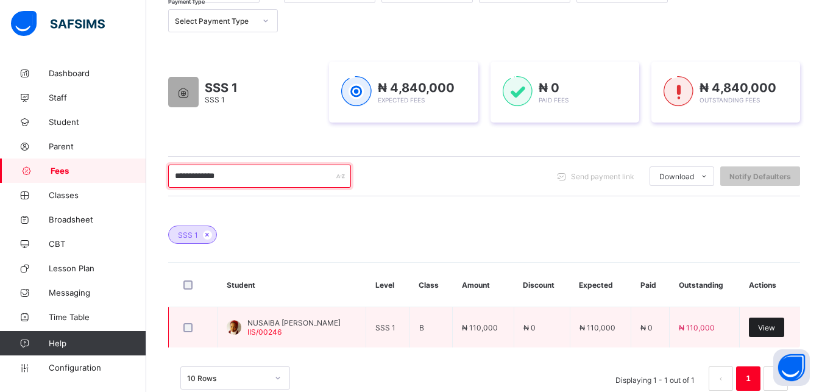
type input "**********"
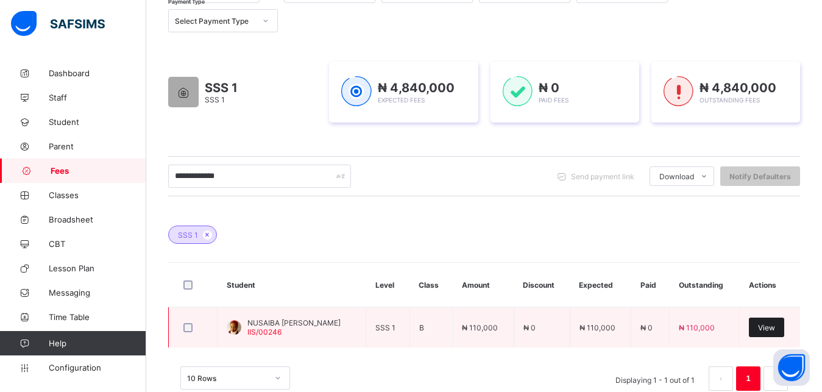
click at [775, 327] on span "View" at bounding box center [766, 327] width 17 height 9
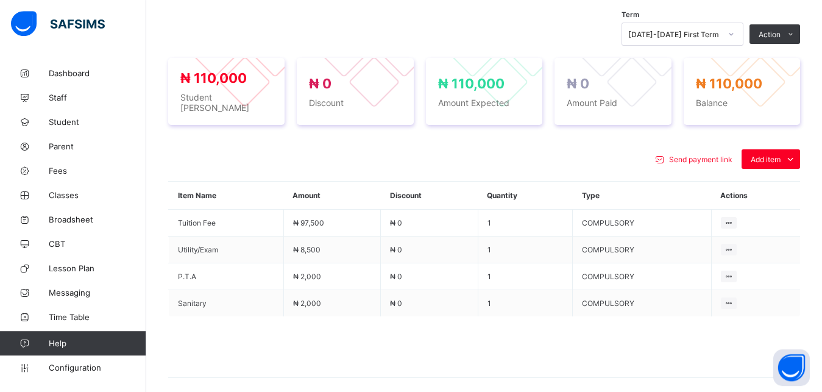
scroll to position [431, 0]
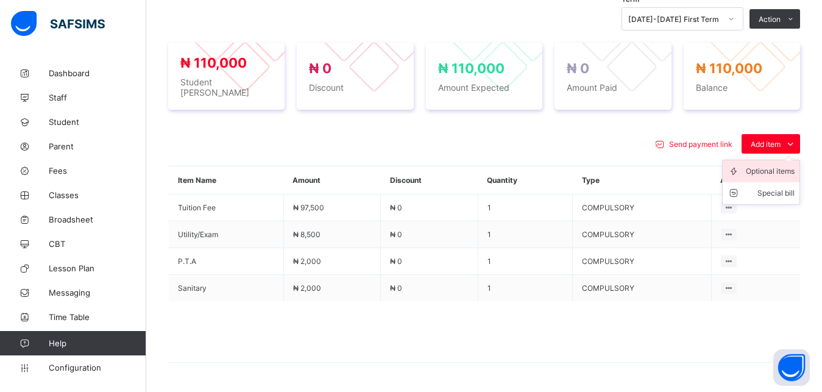
click at [770, 165] on div "Optional items" at bounding box center [770, 171] width 49 height 12
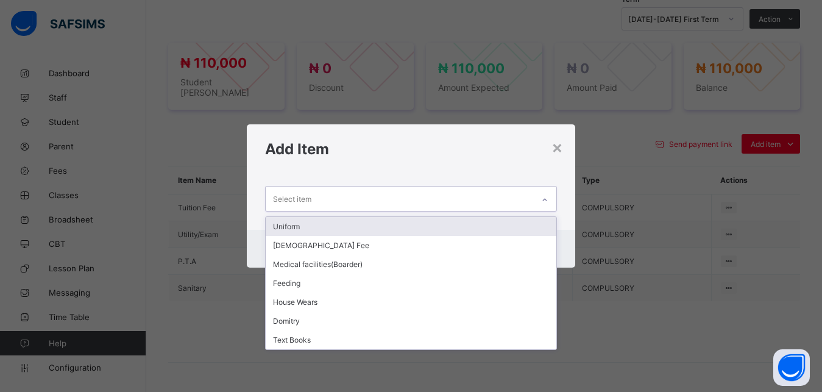
click at [523, 194] on div "Select item" at bounding box center [400, 198] width 268 height 24
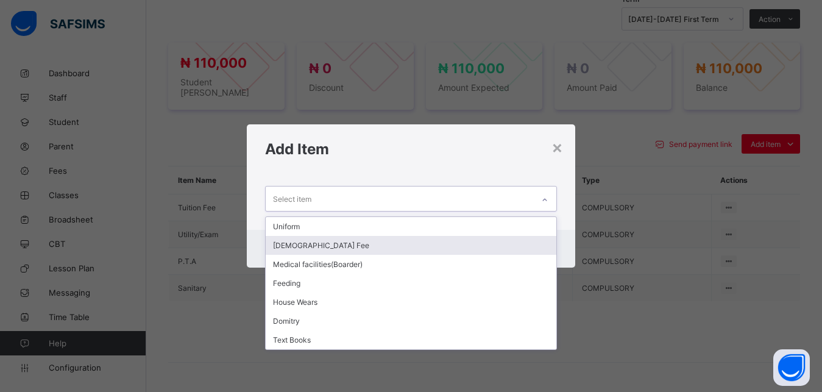
click at [420, 246] on div "[DEMOGRAPHIC_DATA] Fee" at bounding box center [411, 245] width 291 height 19
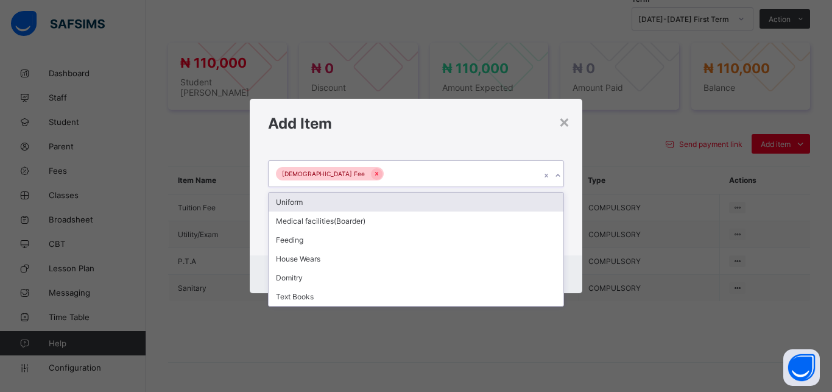
click at [420, 172] on div "[DEMOGRAPHIC_DATA] Fee" at bounding box center [405, 174] width 272 height 26
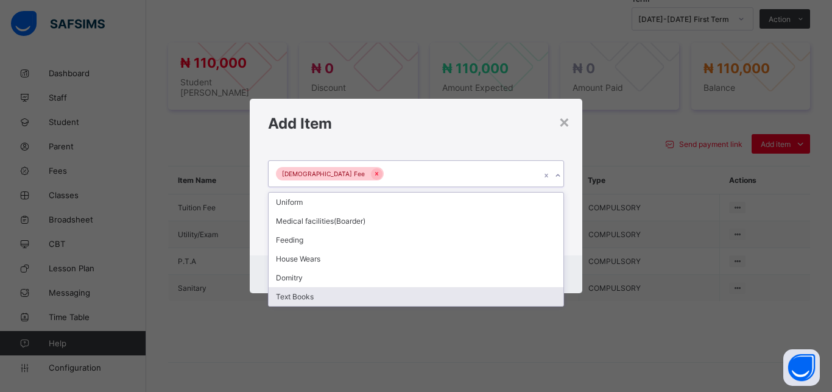
click at [367, 299] on div "Text Books" at bounding box center [416, 296] width 295 height 19
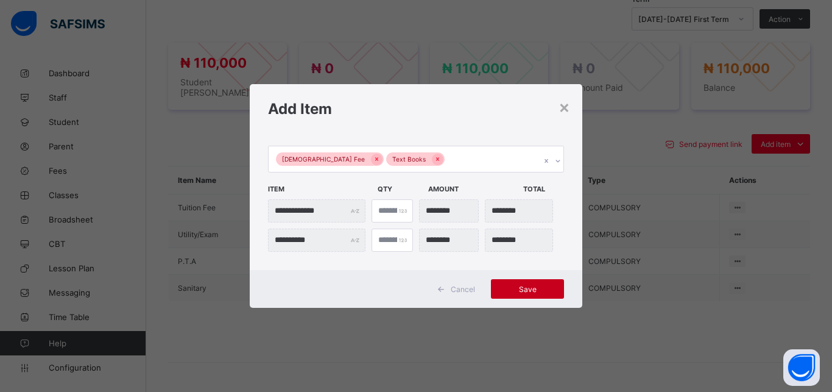
click at [530, 288] on span "Save" at bounding box center [527, 289] width 55 height 9
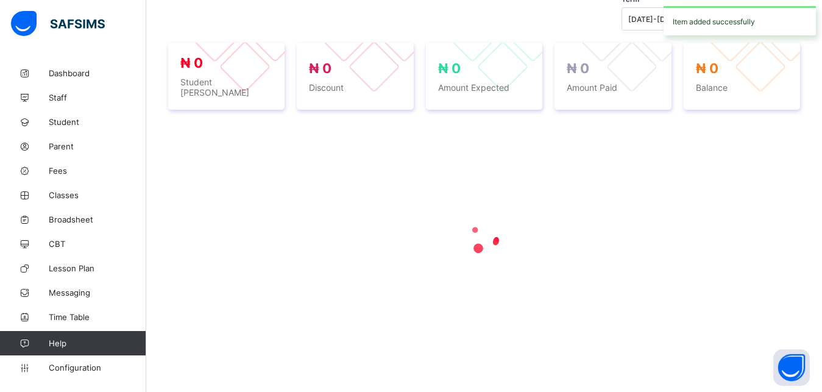
scroll to position [430, 0]
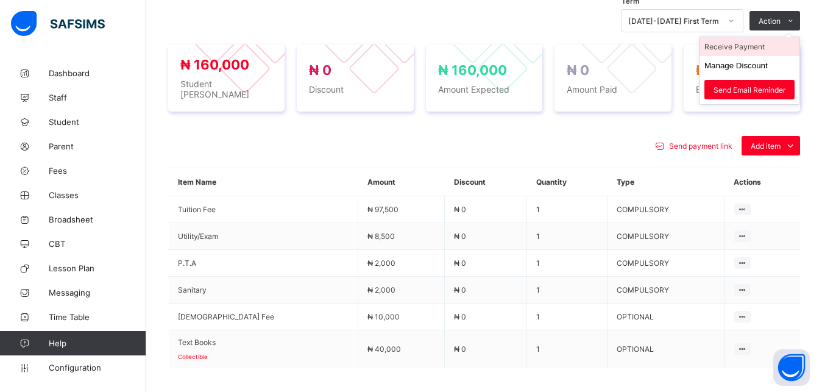
click at [759, 54] on li "Receive Payment" at bounding box center [750, 46] width 100 height 19
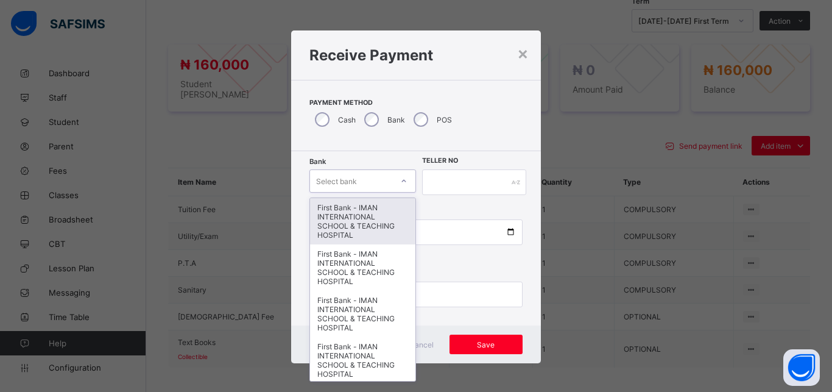
click at [362, 182] on div "Select bank" at bounding box center [351, 180] width 82 height 17
click at [360, 212] on div "First Bank - IMAN INTERNATIONAL SCHOOL & TEACHING HOSPITAL" at bounding box center [362, 221] width 105 height 46
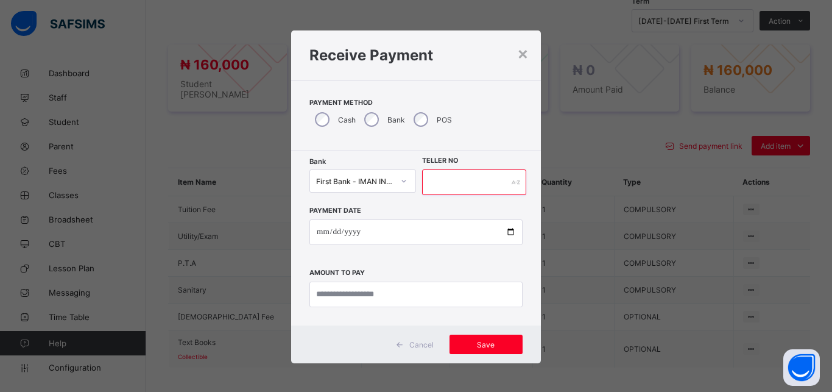
click at [443, 186] on input "text" at bounding box center [474, 182] width 104 height 26
type input "*****"
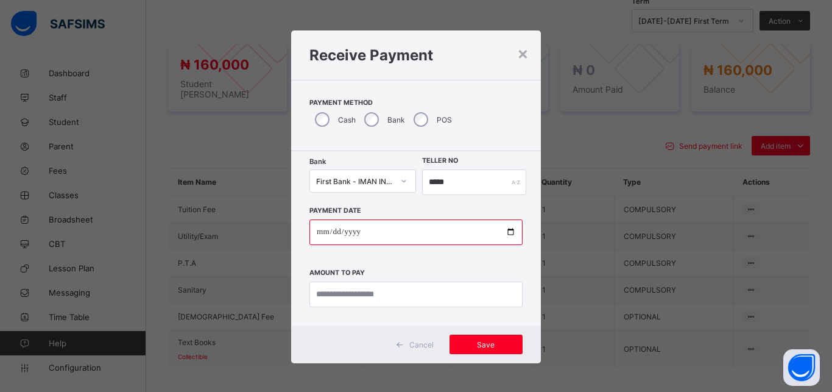
click at [510, 233] on input "date" at bounding box center [416, 232] width 213 height 26
click at [506, 233] on input "date" at bounding box center [416, 232] width 213 height 26
type input "**********"
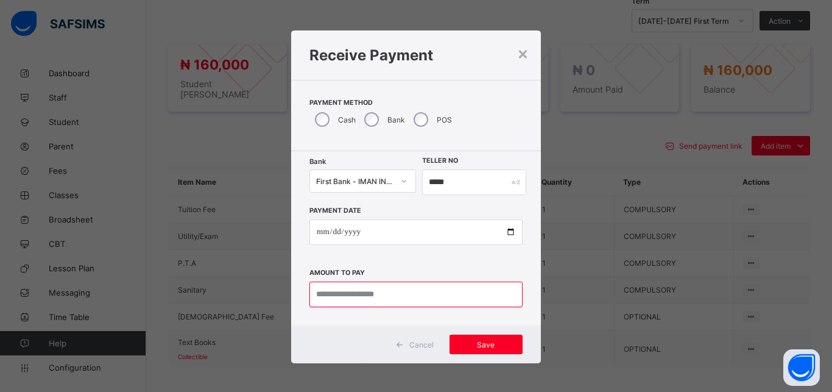
click at [416, 291] on input "currency" at bounding box center [416, 295] width 213 height 26
type input "*********"
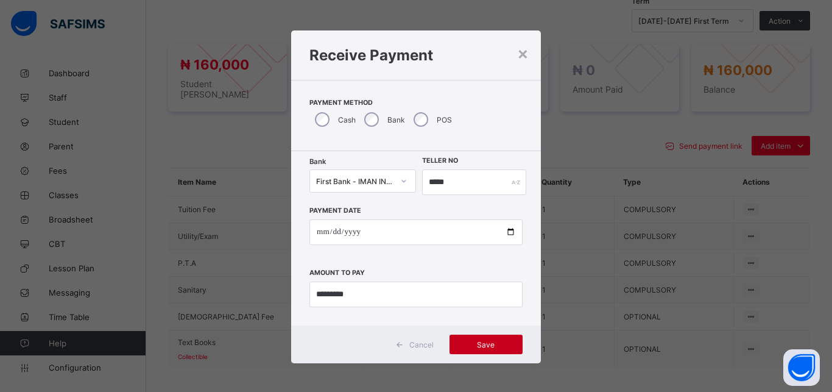
click at [490, 350] on div "Save" at bounding box center [486, 344] width 73 height 19
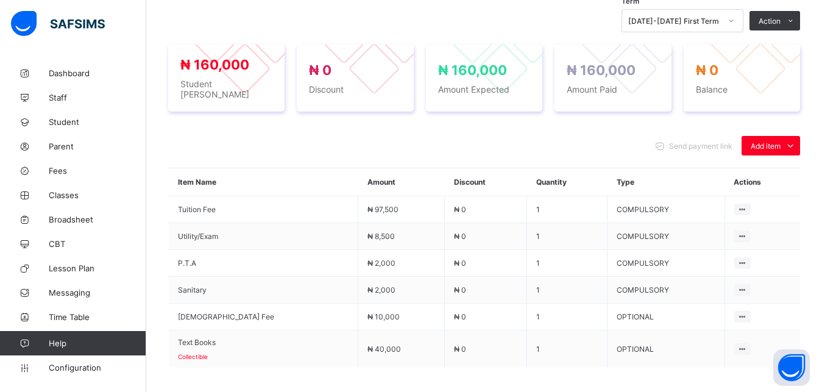
click at [511, 370] on span at bounding box center [484, 397] width 632 height 61
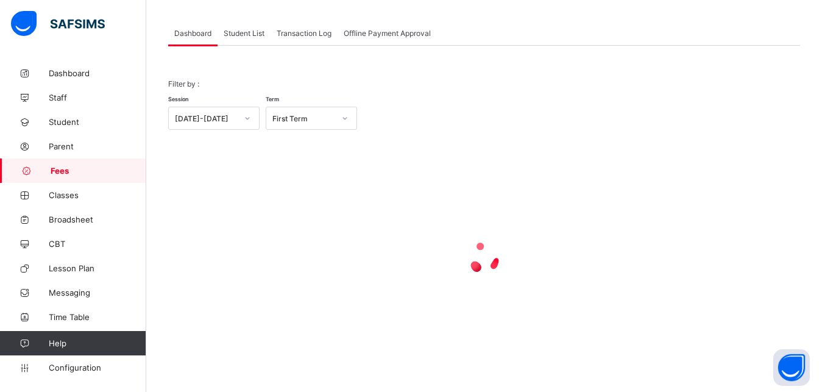
scroll to position [58, 0]
click at [230, 34] on span "Student List" at bounding box center [244, 33] width 41 height 9
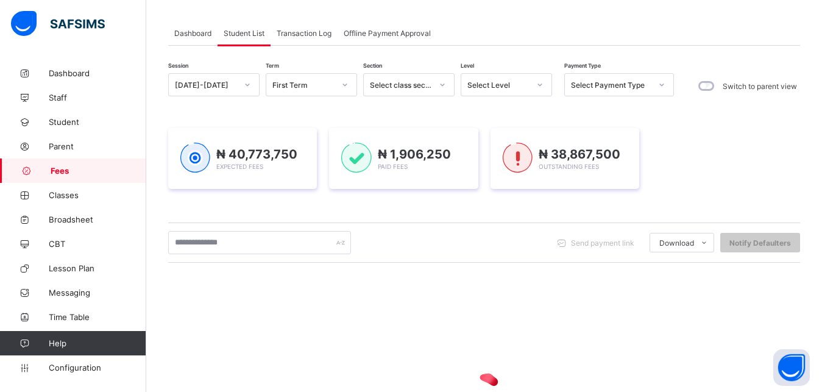
click at [487, 86] on div "Select Level" at bounding box center [498, 84] width 62 height 9
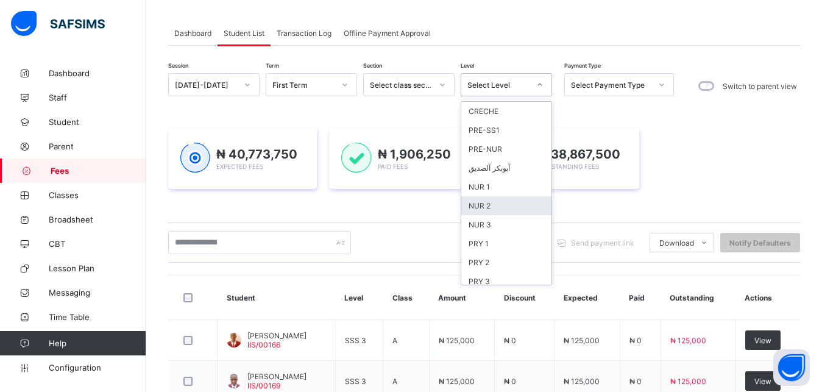
scroll to position [157, 0]
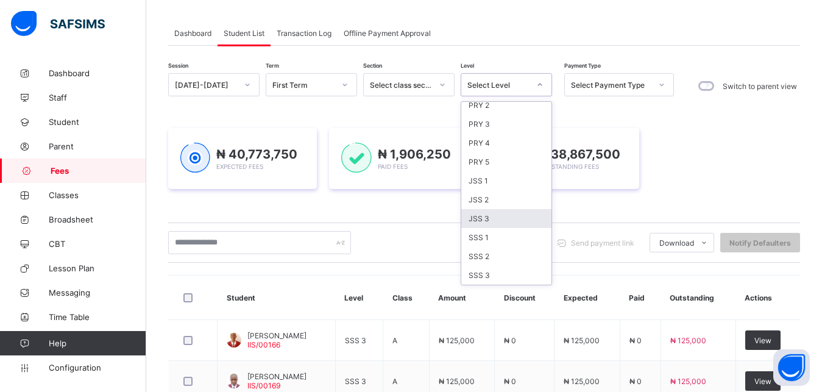
click at [511, 214] on div "JSS 3" at bounding box center [506, 218] width 90 height 19
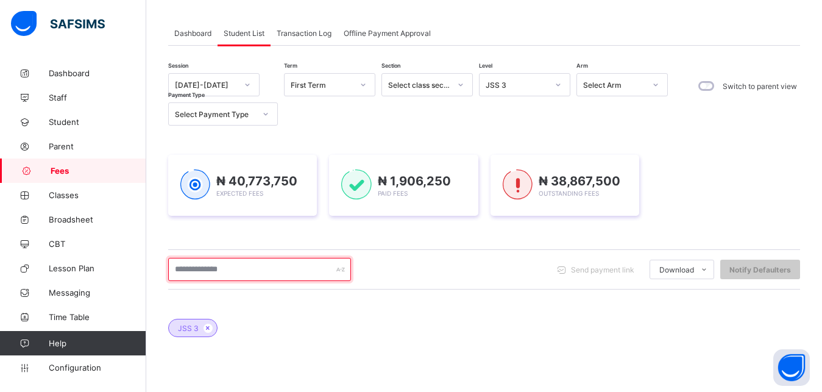
click at [295, 264] on input "text" at bounding box center [259, 269] width 183 height 23
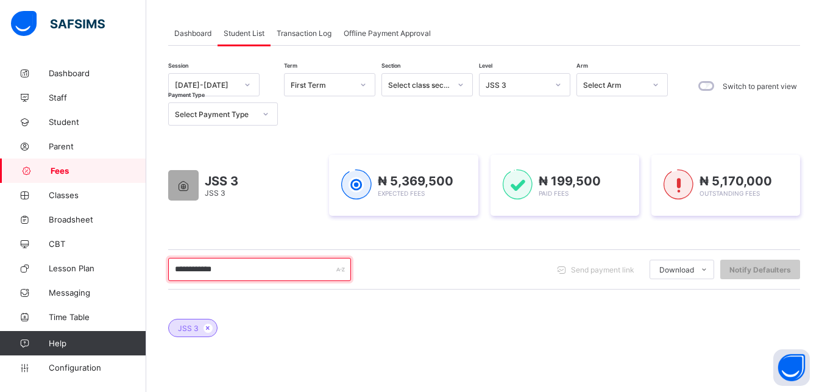
type input "**********"
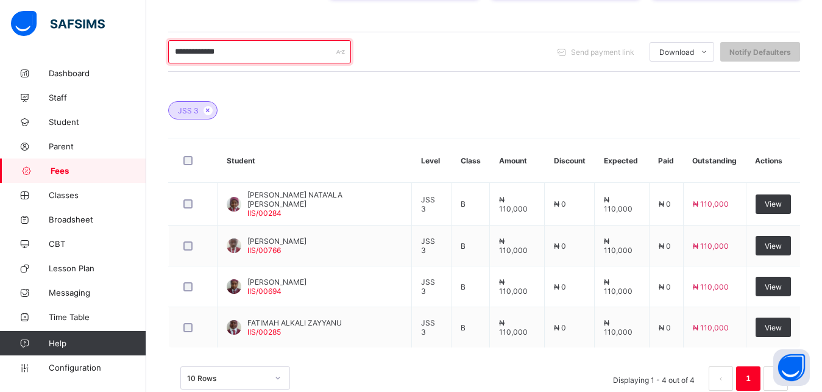
scroll to position [303, 0]
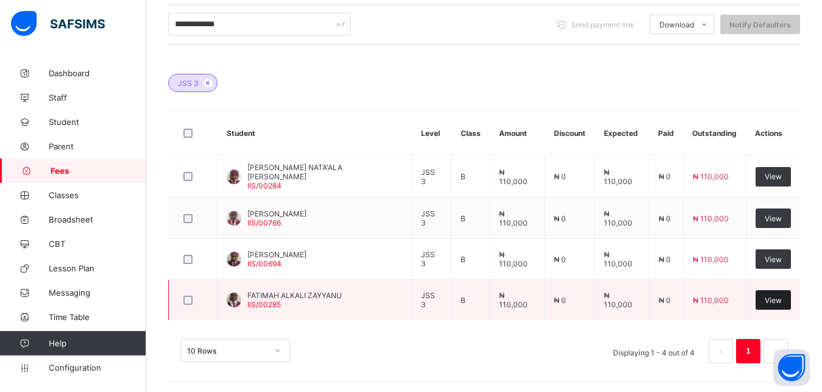
click at [776, 299] on span "View" at bounding box center [773, 300] width 17 height 9
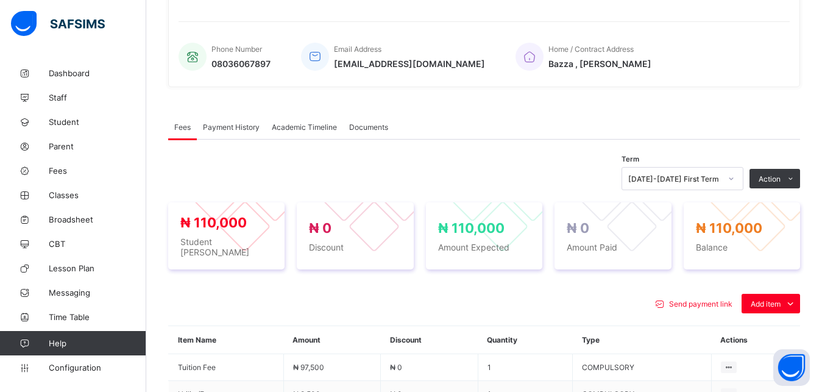
scroll to position [430, 0]
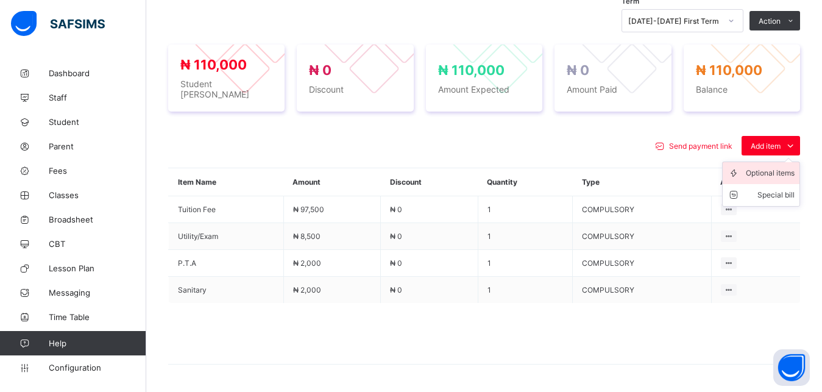
click at [779, 167] on div "Optional items" at bounding box center [770, 173] width 49 height 12
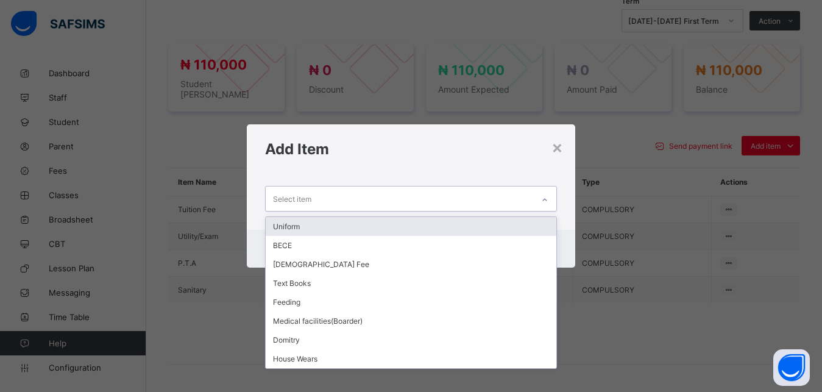
click at [492, 197] on div "Select item" at bounding box center [400, 198] width 268 height 24
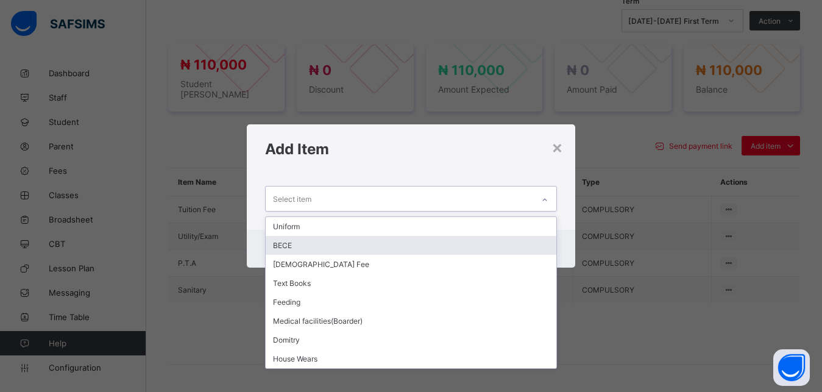
click at [435, 244] on div "BECE" at bounding box center [411, 245] width 291 height 19
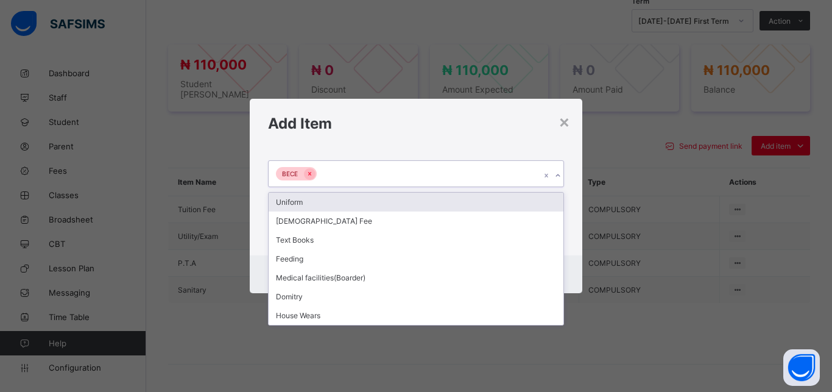
click at [420, 173] on div "BECE" at bounding box center [405, 174] width 272 height 26
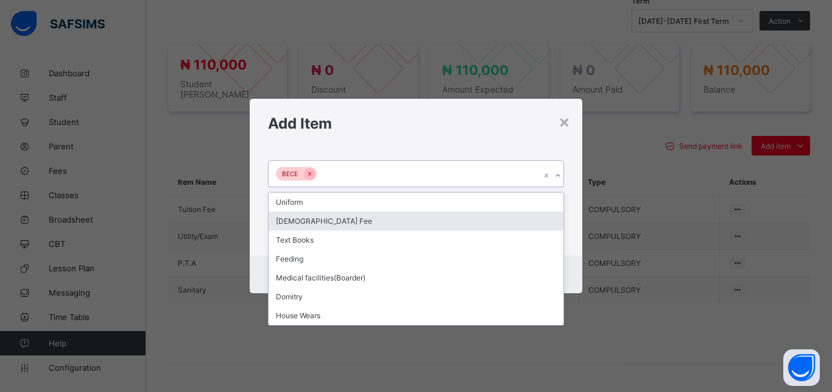
click at [403, 226] on div "[DEMOGRAPHIC_DATA] Fee" at bounding box center [416, 220] width 295 height 19
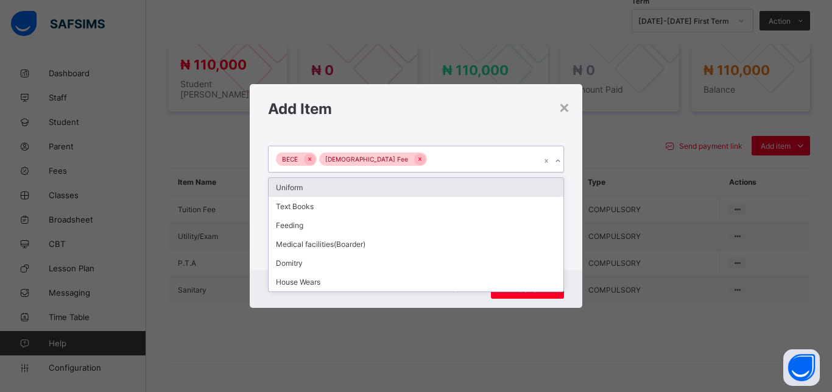
click at [429, 160] on div "BECE Islamiyya Fee" at bounding box center [405, 159] width 272 height 26
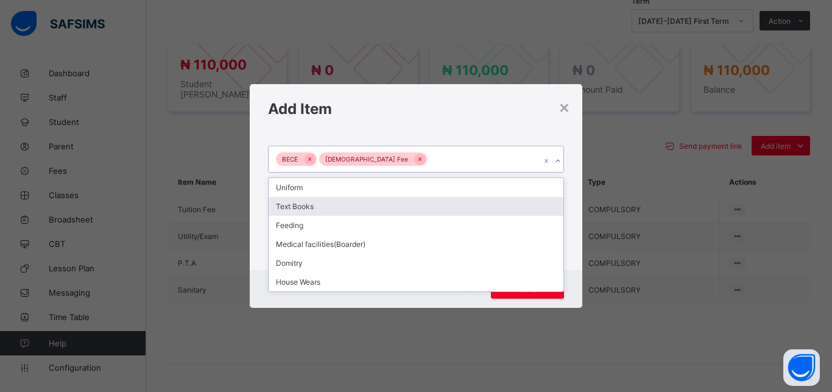
click at [400, 208] on div "Text Books" at bounding box center [416, 206] width 295 height 19
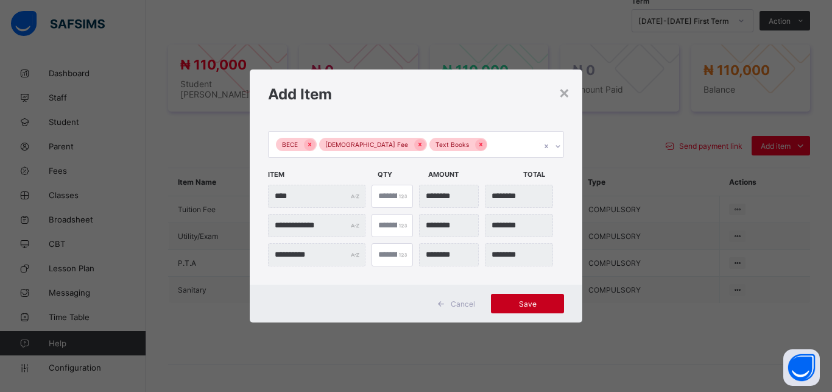
click at [525, 303] on span "Save" at bounding box center [527, 303] width 55 height 9
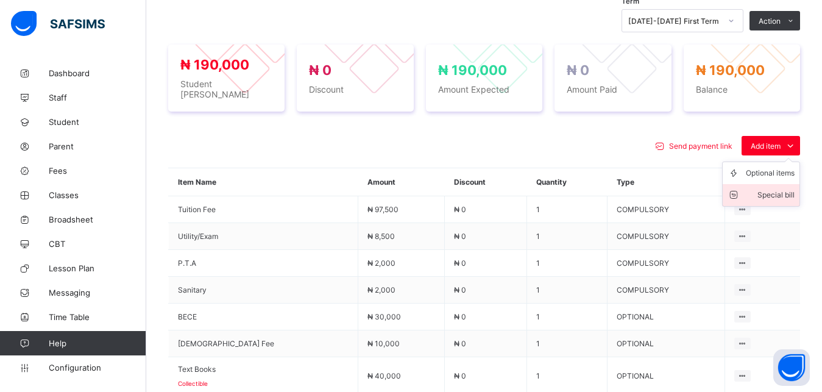
click at [783, 193] on div "Special bill" at bounding box center [770, 195] width 49 height 12
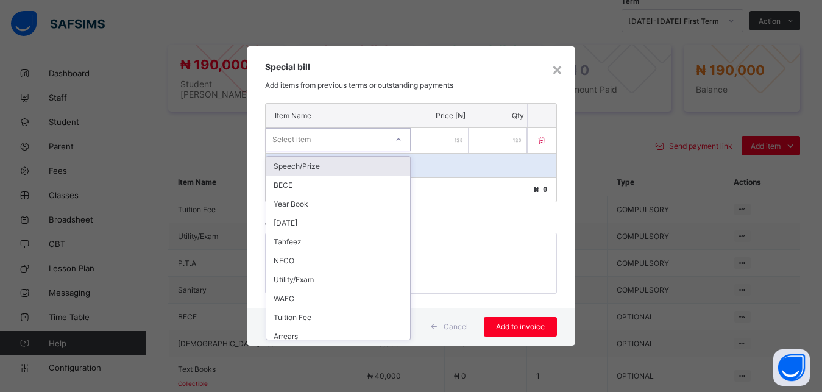
click at [351, 135] on div "Select item" at bounding box center [326, 139] width 121 height 17
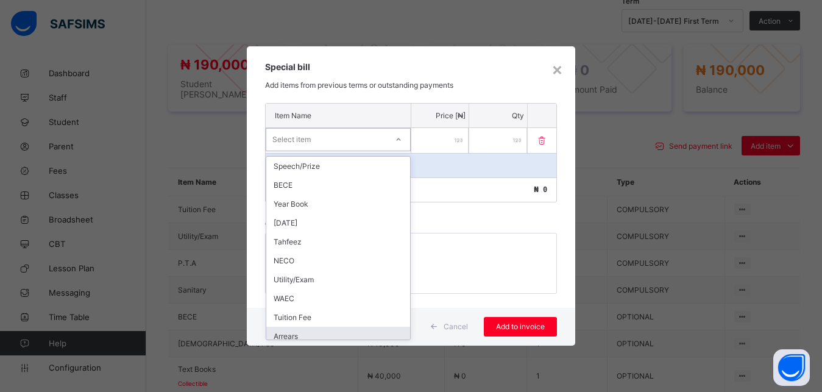
click at [327, 331] on div "Arrears" at bounding box center [338, 336] width 144 height 19
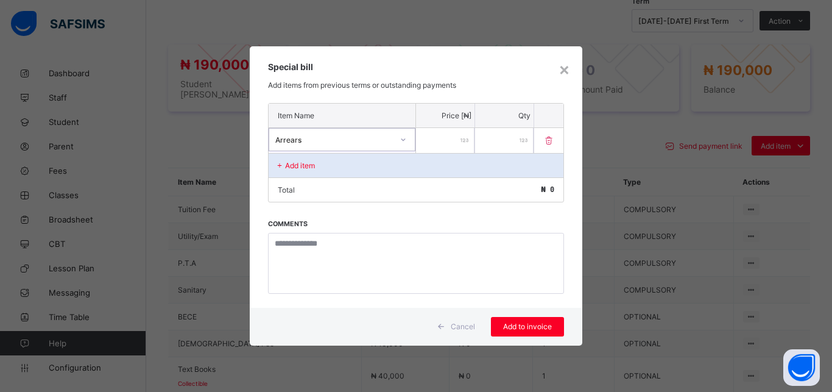
click at [441, 141] on input "number" at bounding box center [445, 140] width 58 height 25
type input "*****"
click at [521, 327] on span "Add to invoice" at bounding box center [527, 326] width 55 height 9
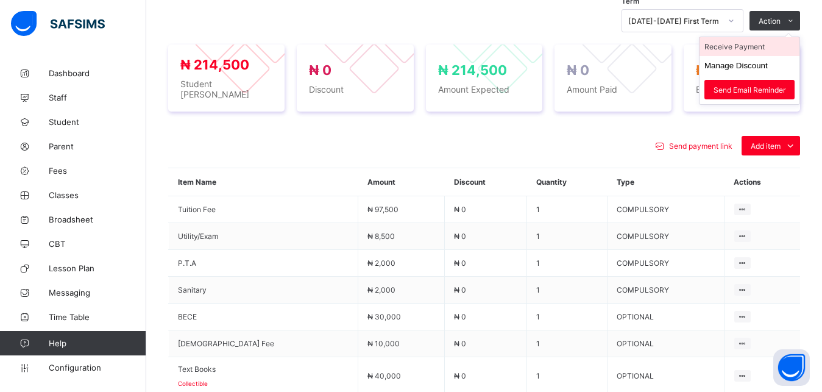
click at [767, 43] on li "Receive Payment" at bounding box center [750, 46] width 100 height 19
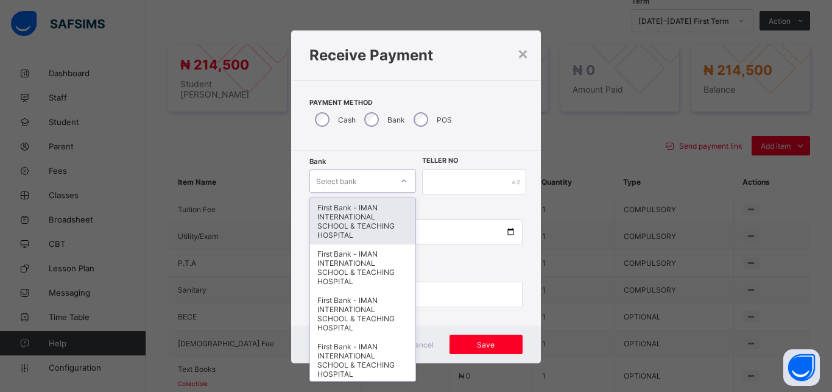
click at [350, 173] on div "Select bank" at bounding box center [336, 180] width 41 height 23
click at [347, 212] on div "First Bank - IMAN INTERNATIONAL SCHOOL & TEACHING HOSPITAL" at bounding box center [362, 221] width 105 height 46
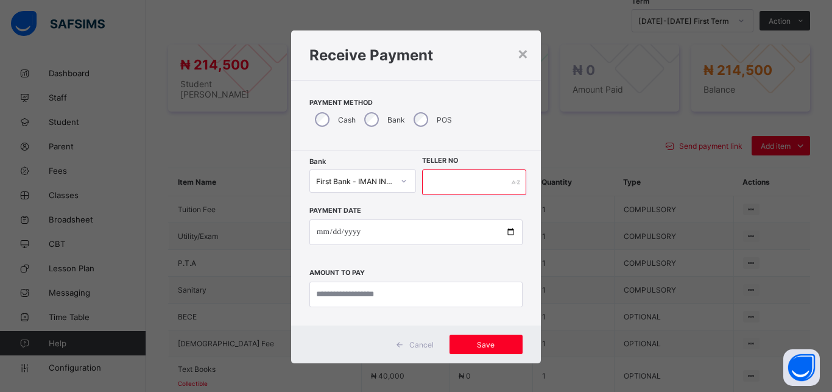
click at [445, 188] on input "text" at bounding box center [474, 182] width 104 height 26
type input "*****"
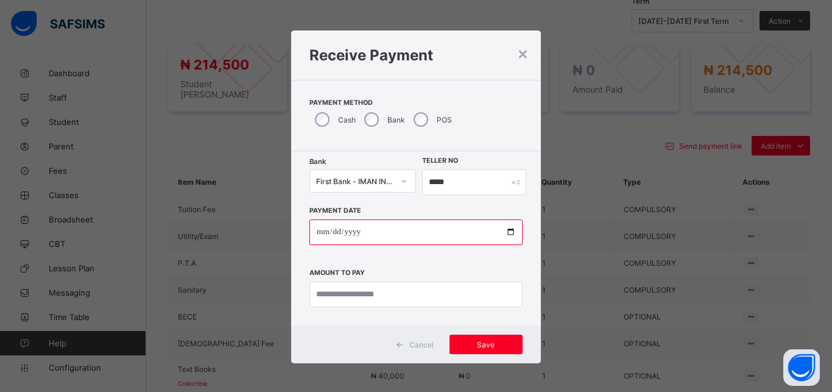
click at [504, 232] on input "date" at bounding box center [416, 232] width 213 height 26
type input "**********"
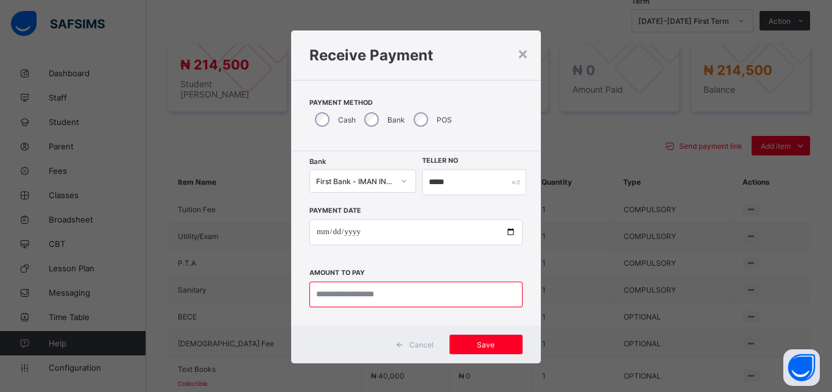
click at [378, 294] on input "currency" at bounding box center [416, 295] width 213 height 26
type input "*********"
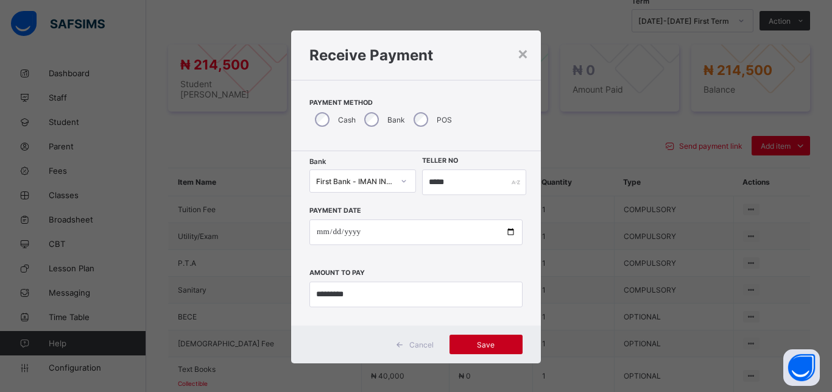
click at [473, 346] on span "Save" at bounding box center [486, 344] width 55 height 9
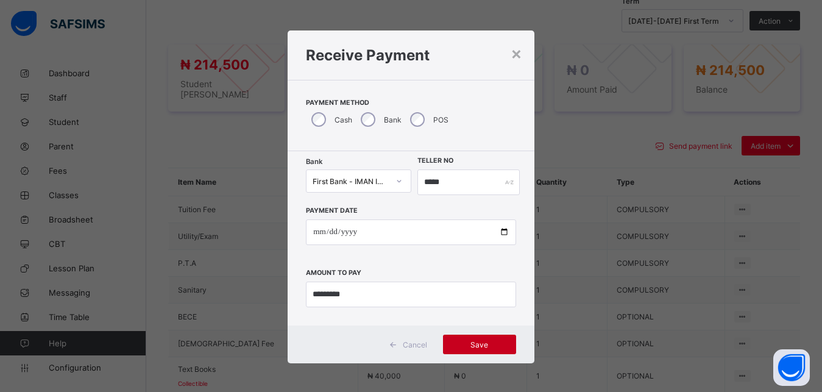
click at [473, 346] on span "Save" at bounding box center [479, 344] width 55 height 9
click at [587, 144] on div "**********" at bounding box center [411, 196] width 822 height 392
click at [566, 150] on div "**********" at bounding box center [411, 196] width 822 height 392
click at [473, 341] on span "Save" at bounding box center [479, 344] width 55 height 9
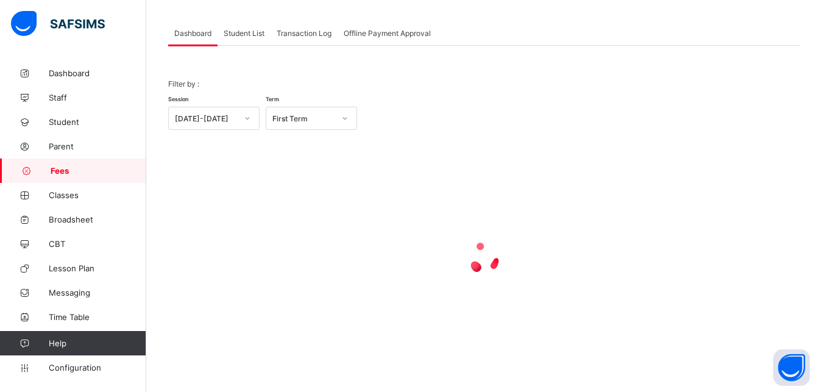
scroll to position [58, 0]
click at [250, 34] on span "Student List" at bounding box center [244, 33] width 41 height 9
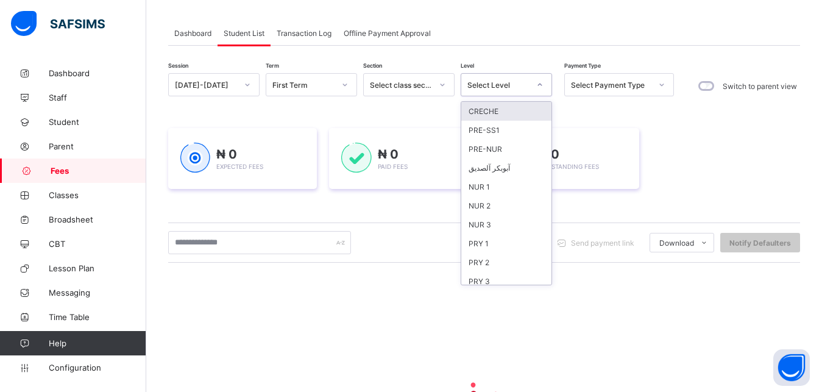
click at [504, 87] on div "Select Level" at bounding box center [498, 84] width 62 height 9
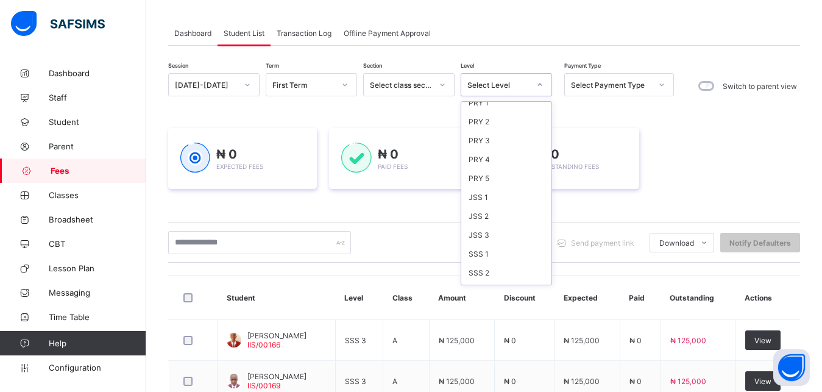
scroll to position [157, 0]
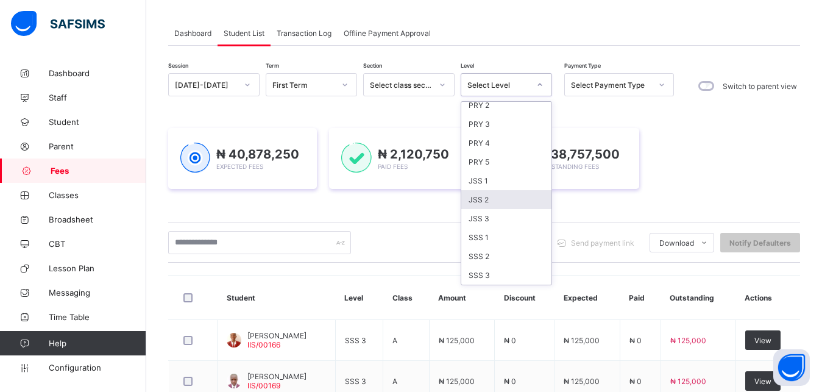
click at [506, 199] on div "JSS 2" at bounding box center [506, 199] width 90 height 19
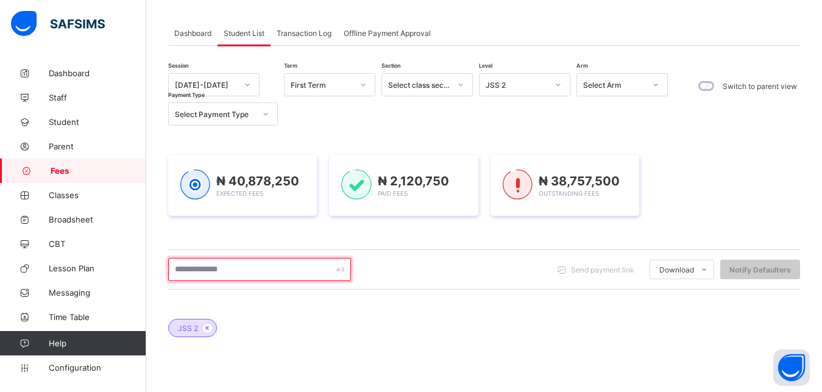
click at [265, 268] on input "text" at bounding box center [259, 269] width 183 height 23
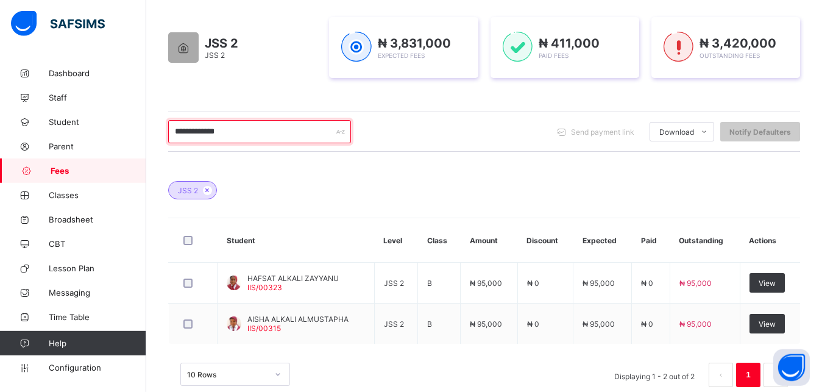
scroll to position [214, 0]
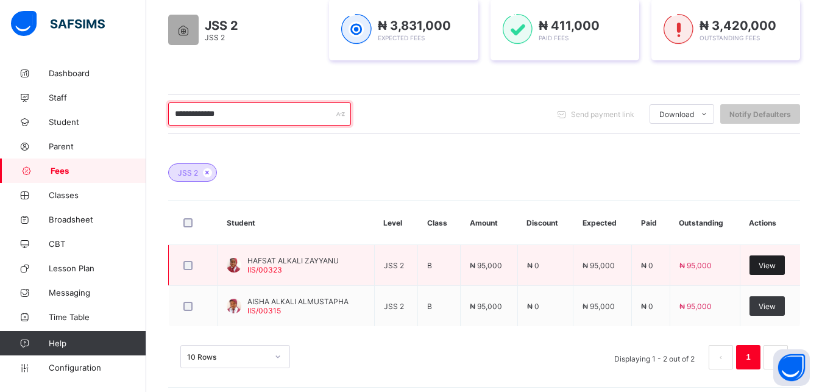
type input "**********"
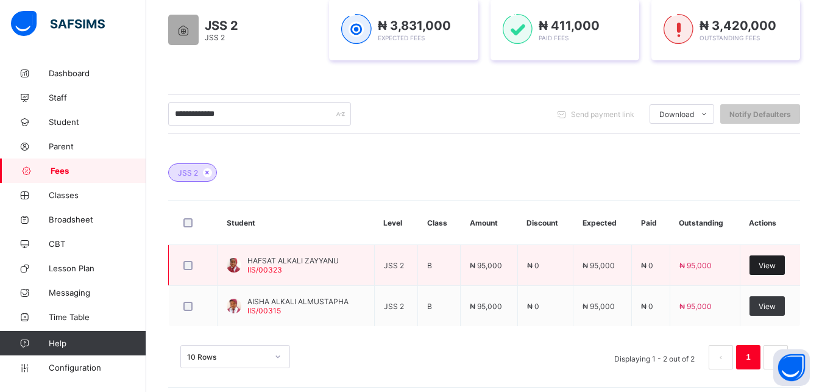
click at [770, 266] on span "View" at bounding box center [767, 265] width 17 height 9
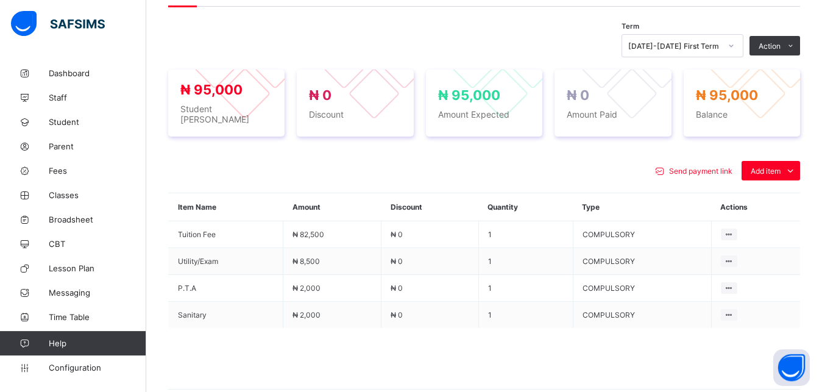
scroll to position [434, 0]
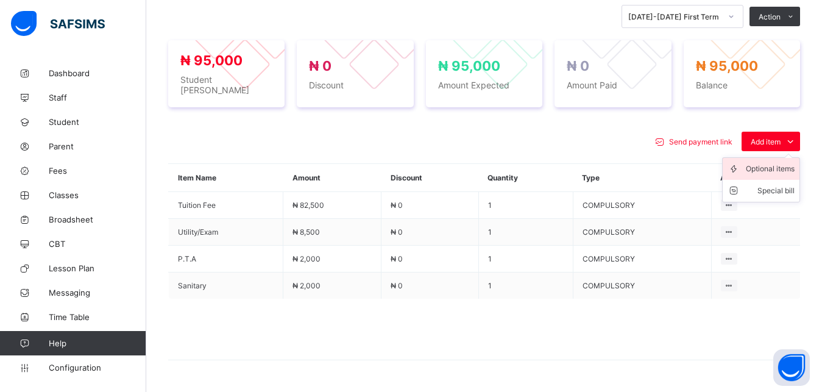
click at [770, 163] on div "Optional items" at bounding box center [770, 169] width 49 height 12
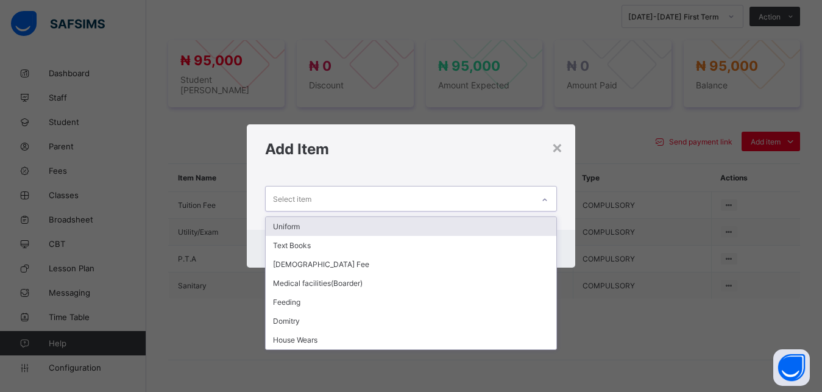
click at [512, 195] on div "Select item" at bounding box center [400, 198] width 268 height 24
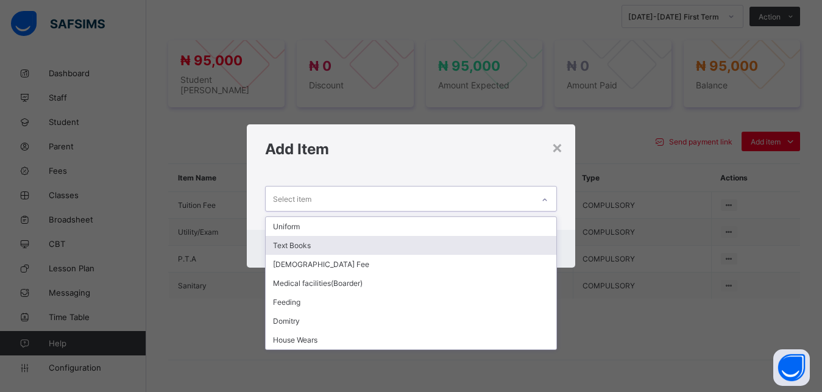
click at [463, 240] on div "Text Books" at bounding box center [411, 245] width 291 height 19
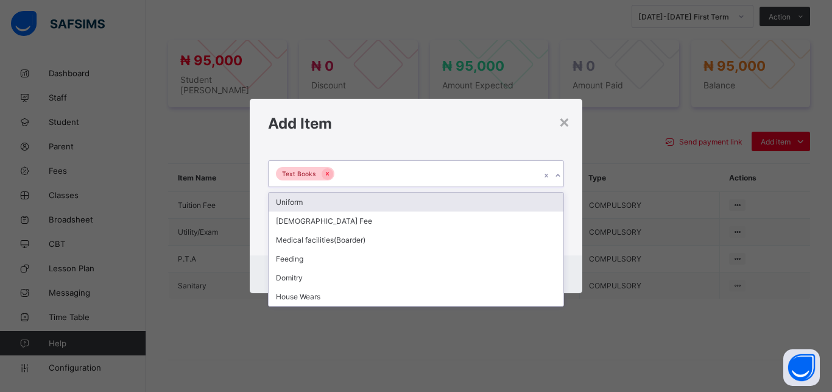
click at [450, 175] on div "Text Books" at bounding box center [405, 174] width 272 height 26
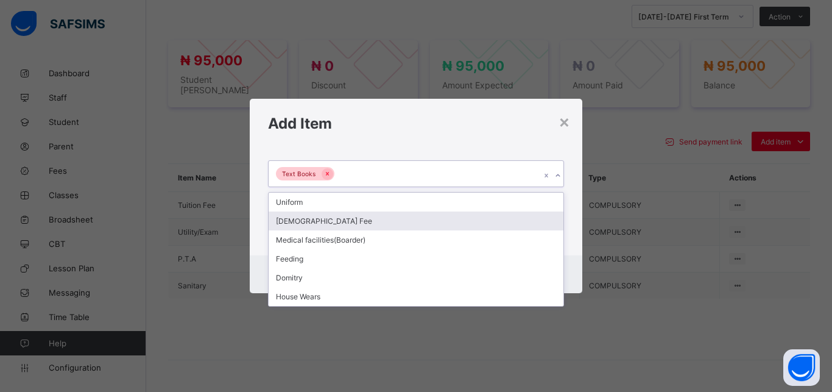
click at [416, 217] on div "[DEMOGRAPHIC_DATA] Fee" at bounding box center [416, 220] width 295 height 19
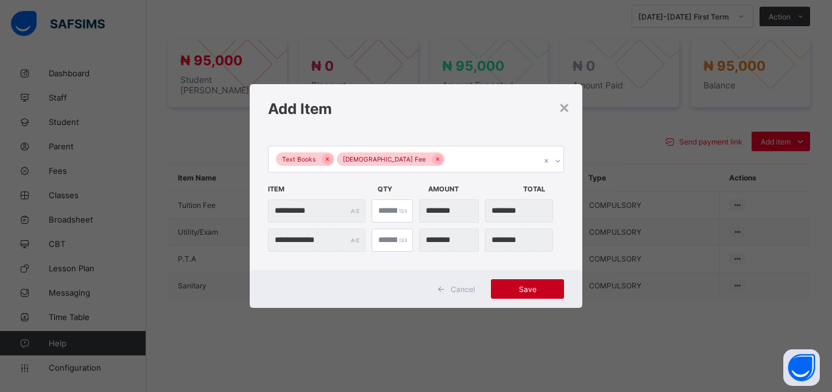
click at [523, 282] on div "Save" at bounding box center [527, 288] width 73 height 19
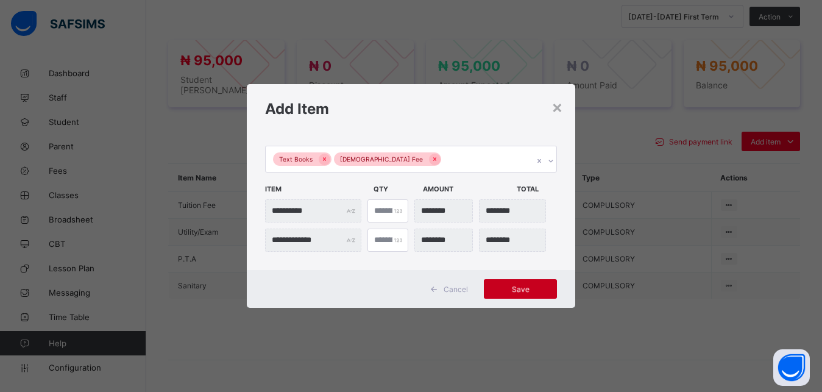
click at [518, 288] on div "Save" at bounding box center [520, 288] width 73 height 19
click at [600, 132] on div "**********" at bounding box center [411, 196] width 822 height 392
click at [520, 289] on span "Save" at bounding box center [520, 289] width 55 height 9
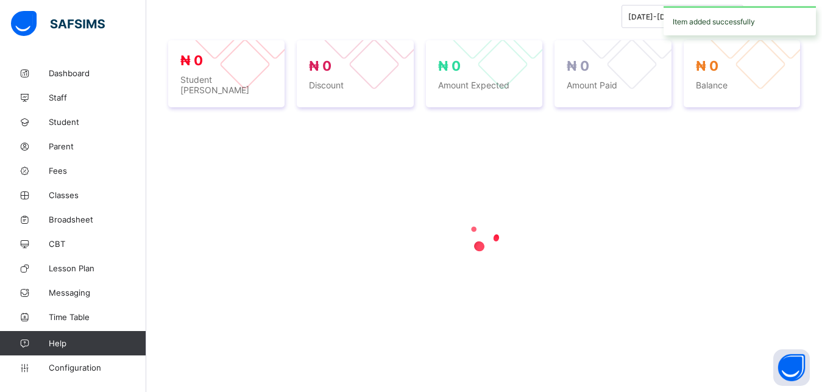
scroll to position [430, 0]
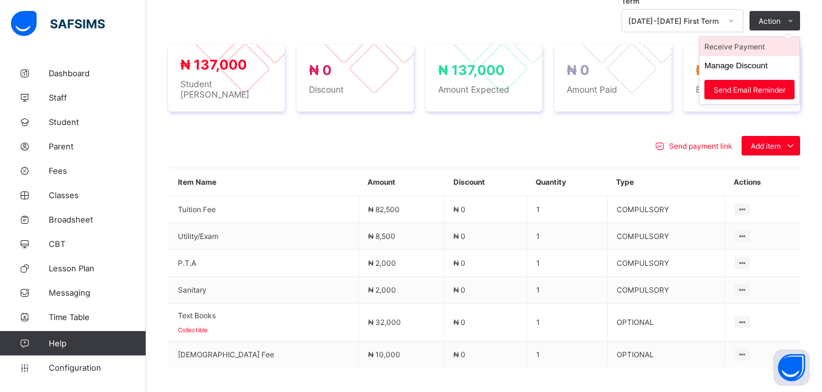
click at [767, 46] on li "Receive Payment" at bounding box center [750, 46] width 100 height 19
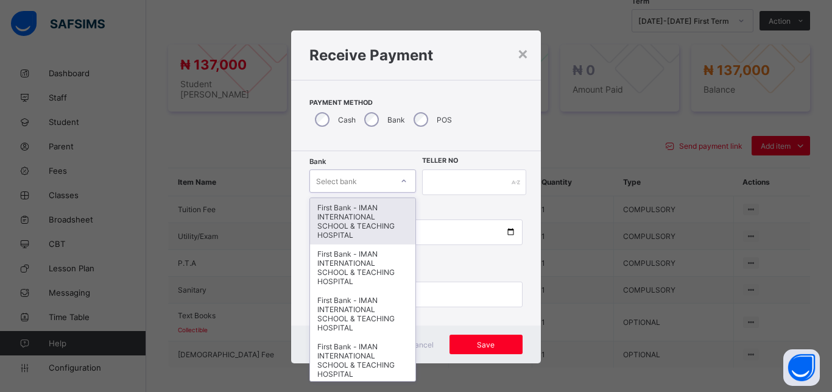
click at [360, 181] on div "Select bank" at bounding box center [351, 180] width 82 height 17
click at [354, 224] on div "First Bank - IMAN INTERNATIONAL SCHOOL & TEACHING HOSPITAL" at bounding box center [362, 221] width 105 height 46
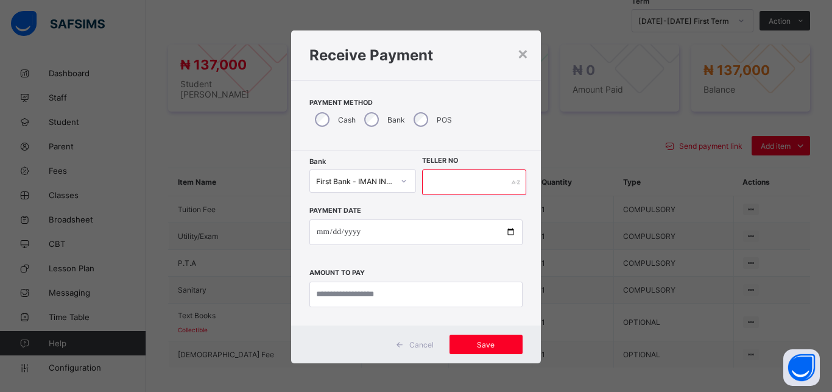
click at [439, 185] on input "text" at bounding box center [474, 182] width 104 height 26
type input "*****"
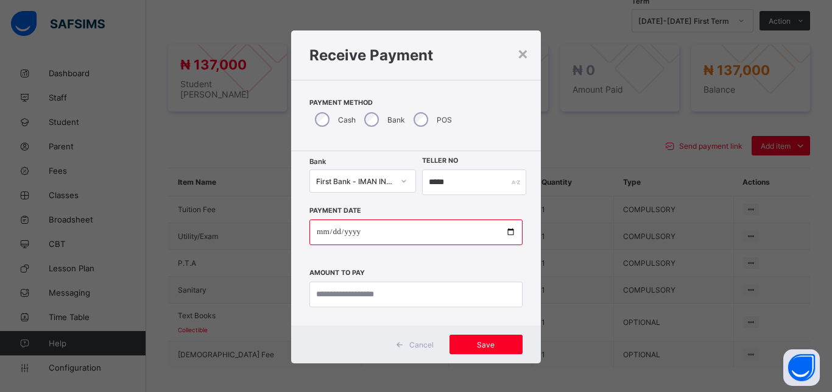
click at [503, 234] on input "date" at bounding box center [416, 232] width 213 height 26
type input "**********"
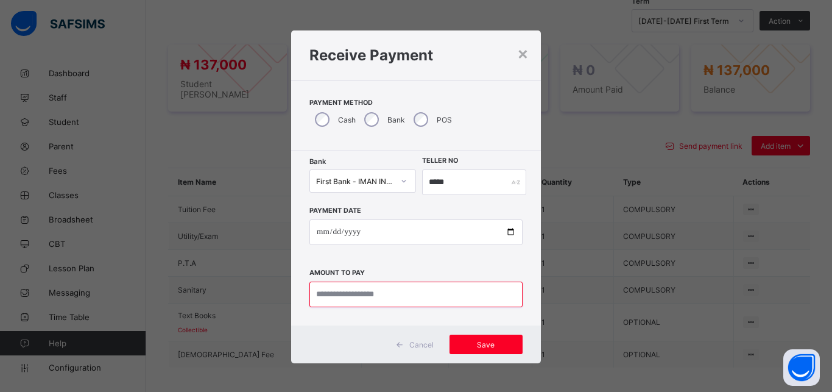
click at [367, 294] on input "currency" at bounding box center [416, 295] width 213 height 26
type input "*********"
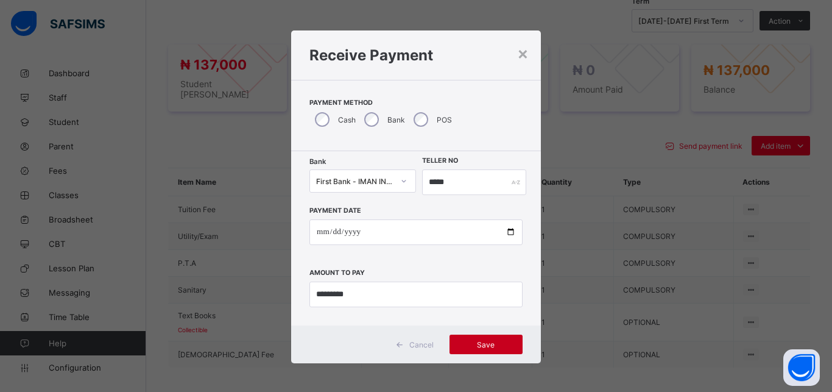
click at [484, 350] on div "Save" at bounding box center [486, 344] width 73 height 19
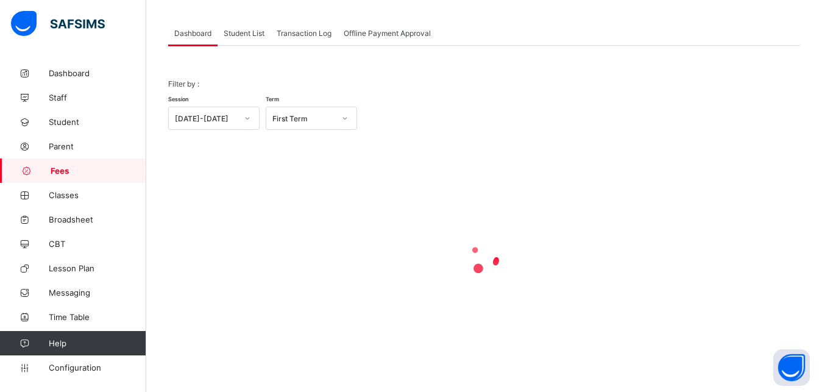
scroll to position [58, 0]
click at [238, 37] on span "Student List" at bounding box center [244, 33] width 41 height 9
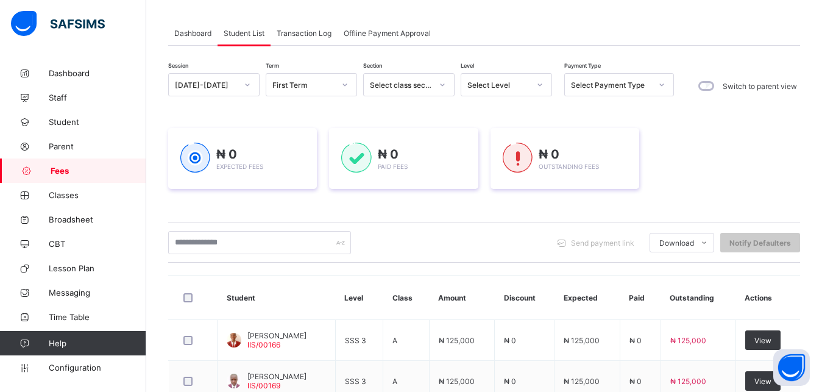
click at [513, 94] on div "Select Level" at bounding box center [506, 84] width 91 height 23
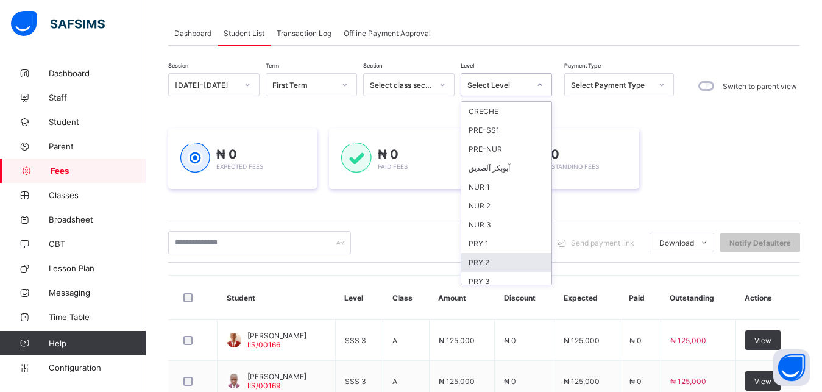
click at [499, 264] on div "PRY 2" at bounding box center [506, 262] width 90 height 19
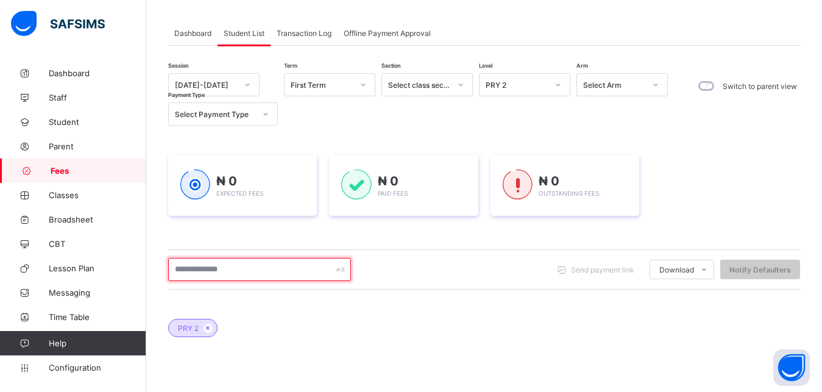
click at [243, 268] on input "text" at bounding box center [259, 269] width 183 height 23
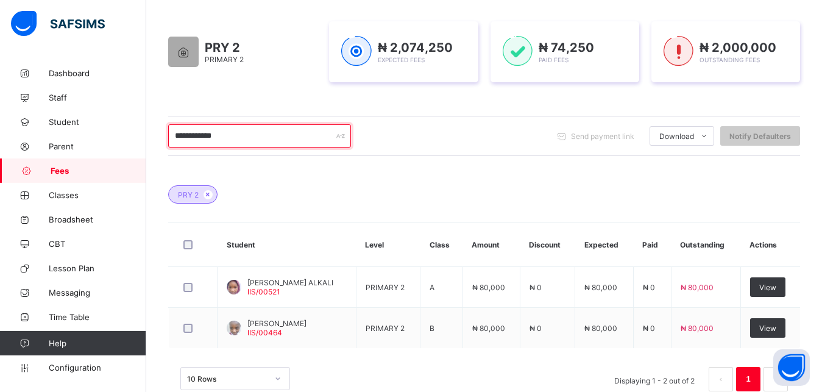
scroll to position [193, 0]
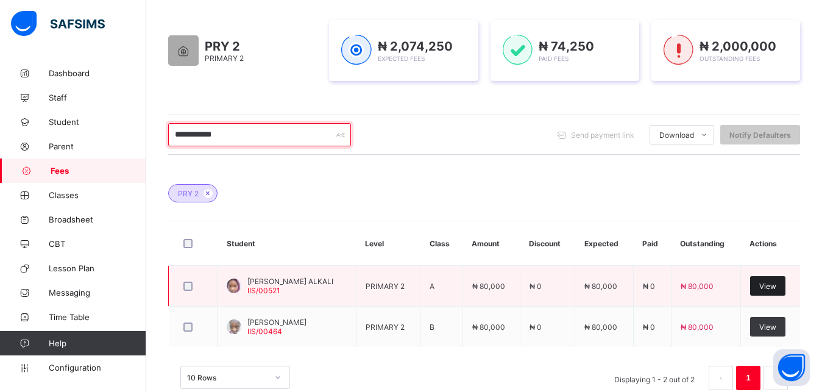
type input "**********"
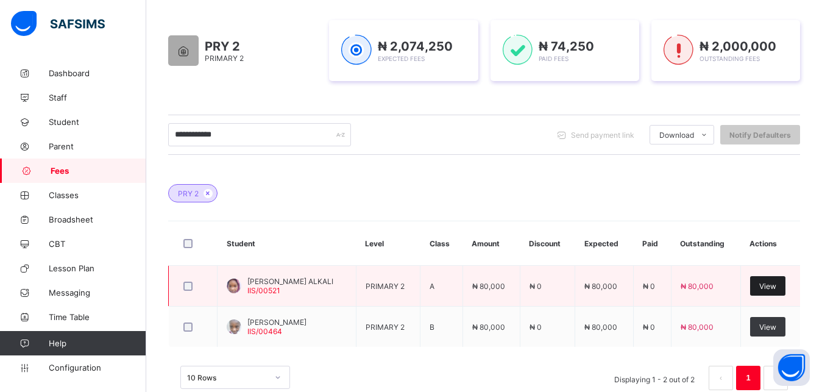
click at [776, 282] on span "View" at bounding box center [767, 286] width 17 height 9
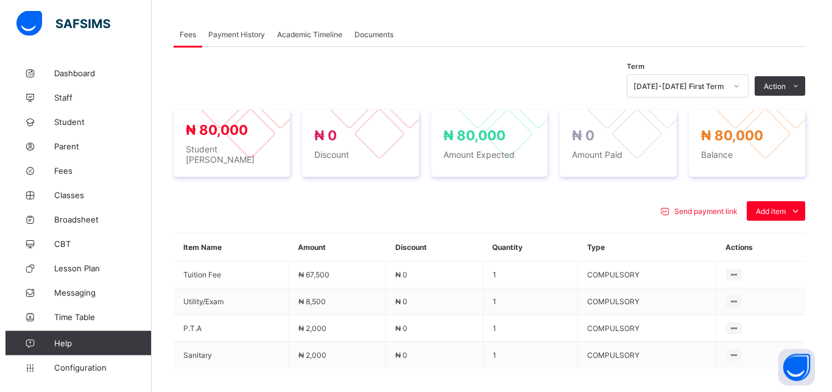
scroll to position [380, 0]
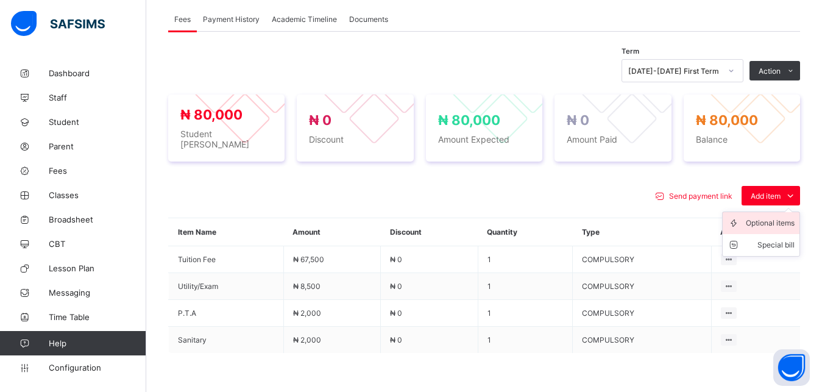
click at [782, 219] on div "Optional items" at bounding box center [770, 223] width 49 height 12
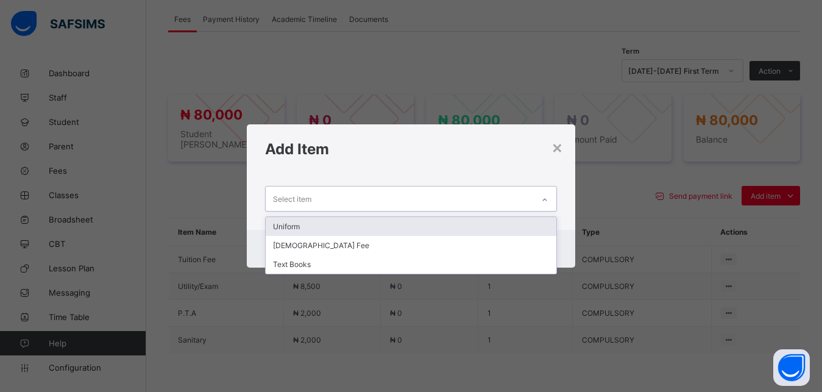
click at [507, 202] on div "Select item" at bounding box center [400, 198] width 268 height 24
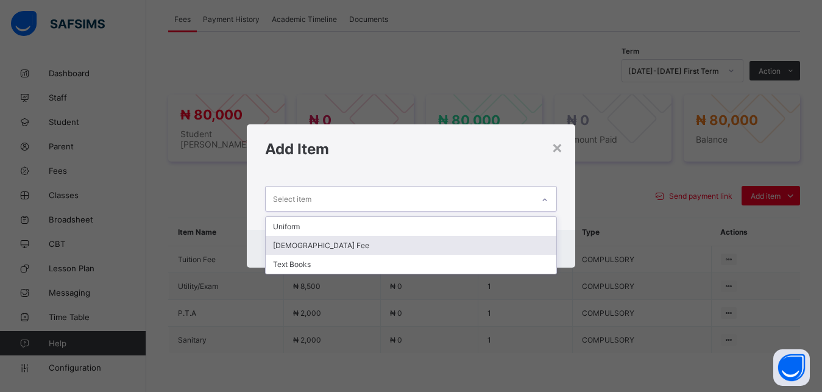
click at [477, 241] on div "[DEMOGRAPHIC_DATA] Fee" at bounding box center [411, 245] width 291 height 19
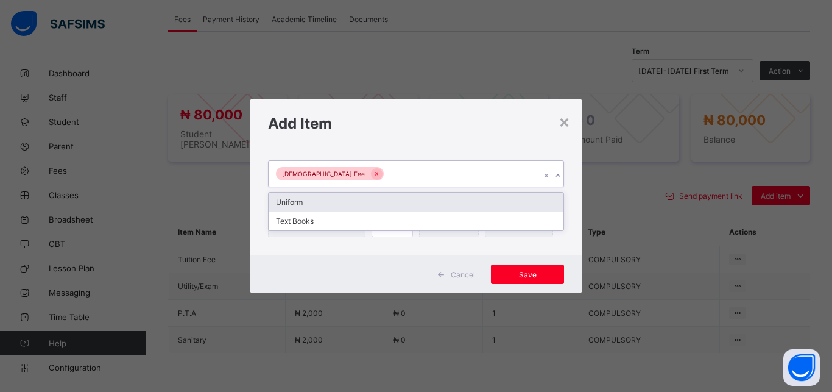
click at [477, 178] on div "[DEMOGRAPHIC_DATA] Fee" at bounding box center [405, 174] width 272 height 26
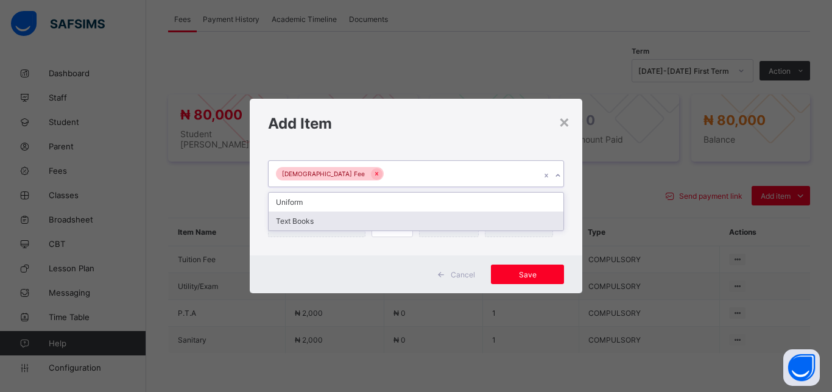
click at [447, 221] on div "Text Books" at bounding box center [416, 220] width 295 height 19
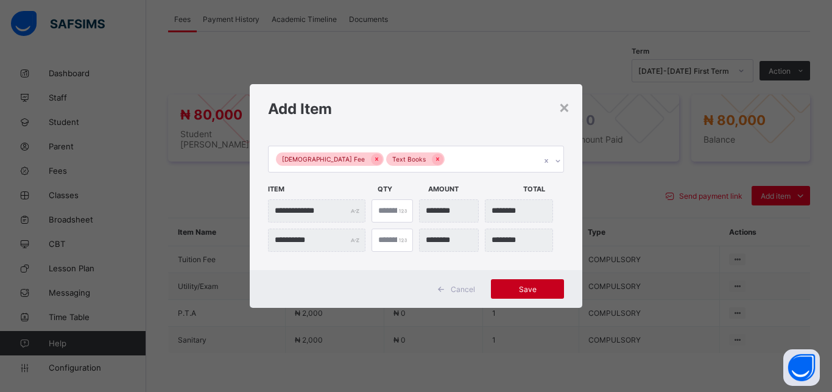
click at [522, 282] on div "Save" at bounding box center [527, 288] width 73 height 19
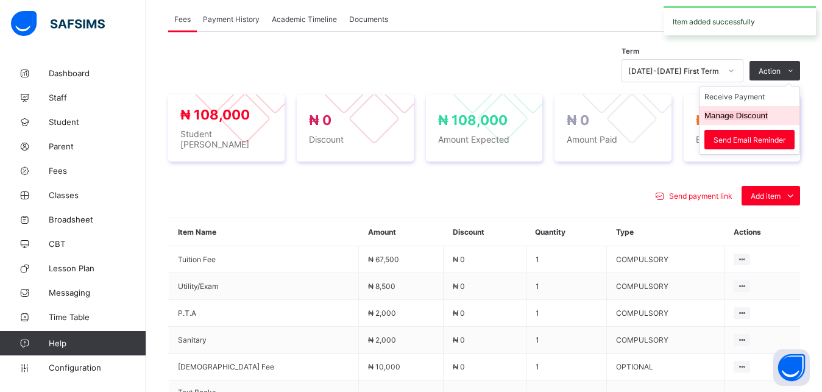
click at [762, 112] on button "Manage Discount" at bounding box center [735, 115] width 63 height 9
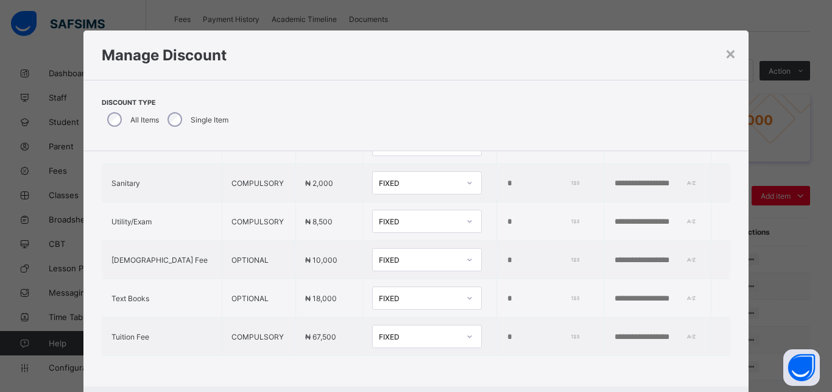
scroll to position [95, 0]
click at [399, 332] on div "FIXED" at bounding box center [419, 336] width 80 height 9
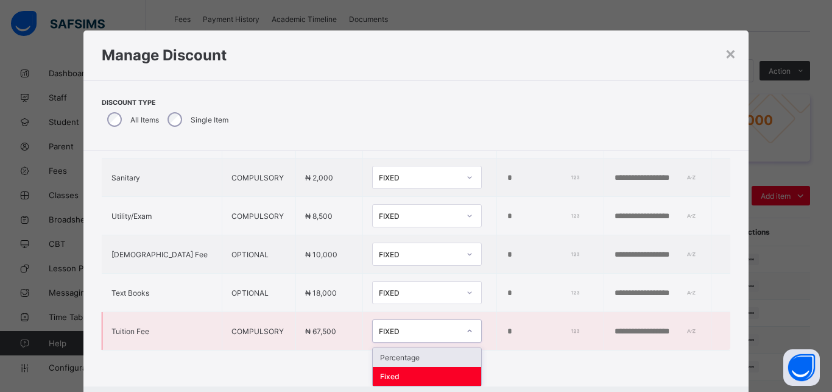
click at [392, 352] on div "Percentage" at bounding box center [427, 357] width 108 height 19
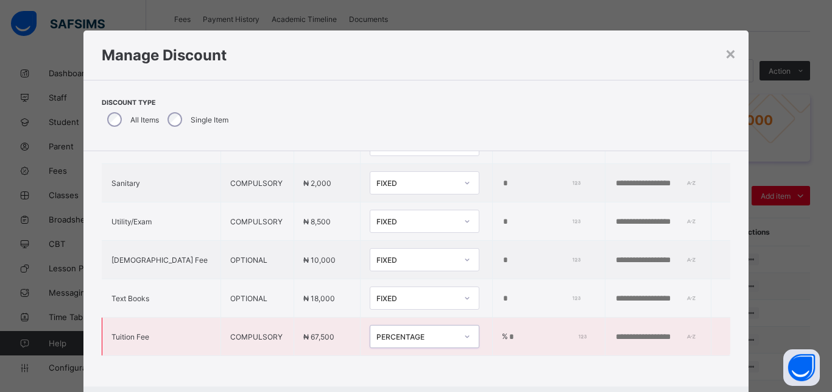
click at [508, 332] on input "*" at bounding box center [546, 337] width 76 height 10
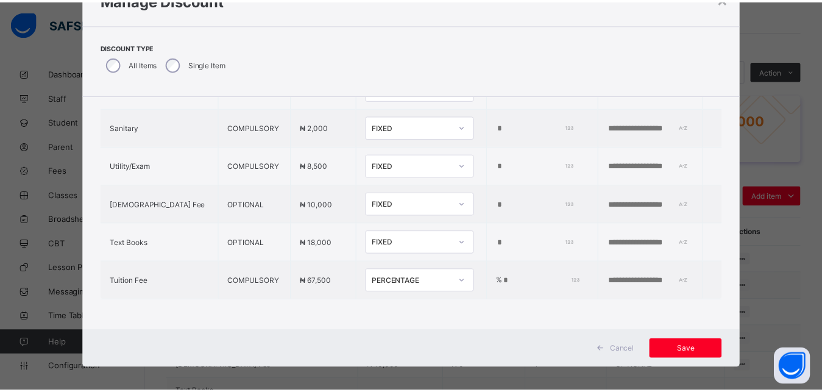
scroll to position [63, 0]
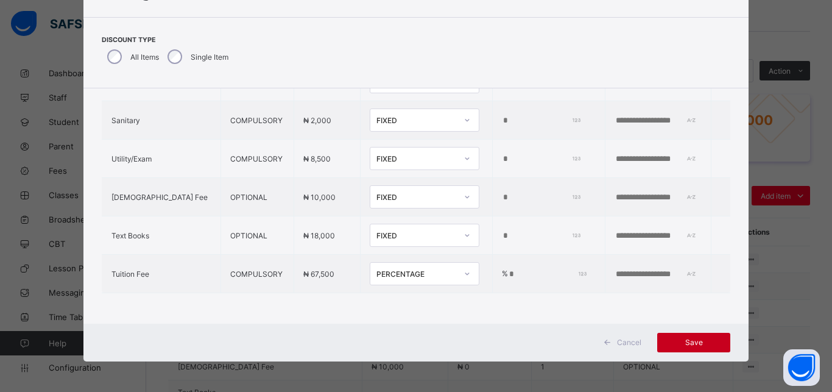
type input "***"
click at [695, 344] on span "Save" at bounding box center [694, 342] width 55 height 9
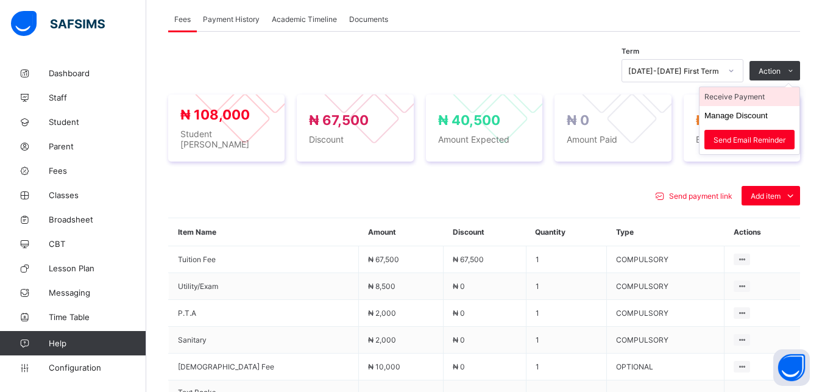
click at [769, 99] on li "Receive Payment" at bounding box center [750, 96] width 100 height 19
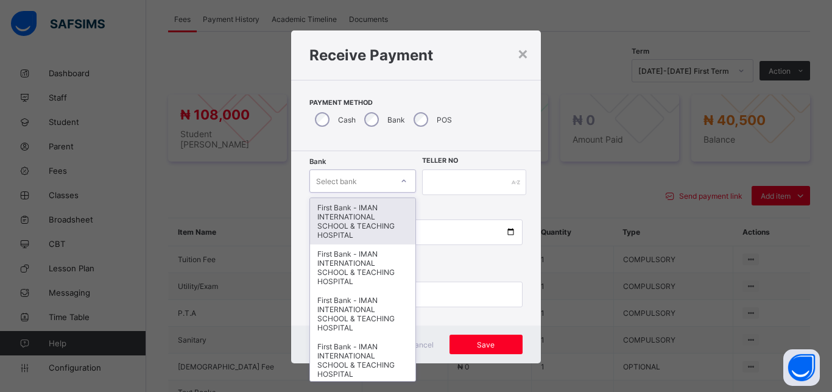
click at [354, 183] on div "Select bank" at bounding box center [351, 180] width 82 height 17
click at [349, 225] on div "First Bank - IMAN INTERNATIONAL SCHOOL & TEACHING HOSPITAL" at bounding box center [362, 221] width 105 height 46
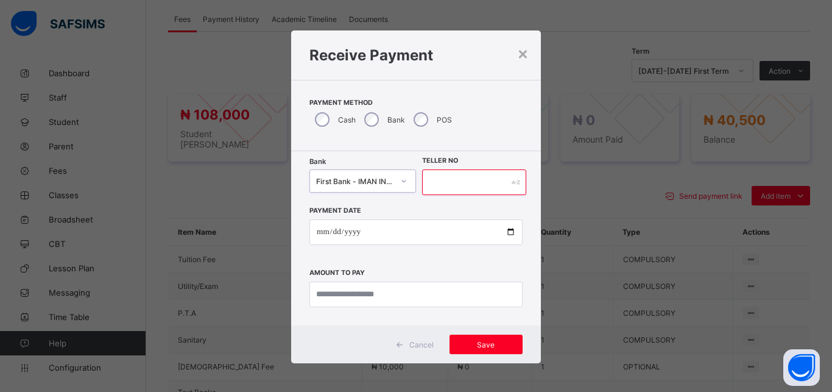
click at [450, 183] on input "text" at bounding box center [474, 182] width 104 height 26
type input "*****"
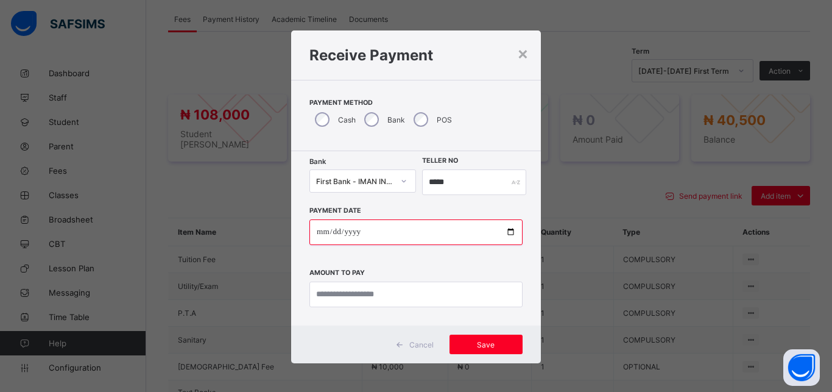
click at [503, 233] on input "date" at bounding box center [416, 232] width 213 height 26
type input "**********"
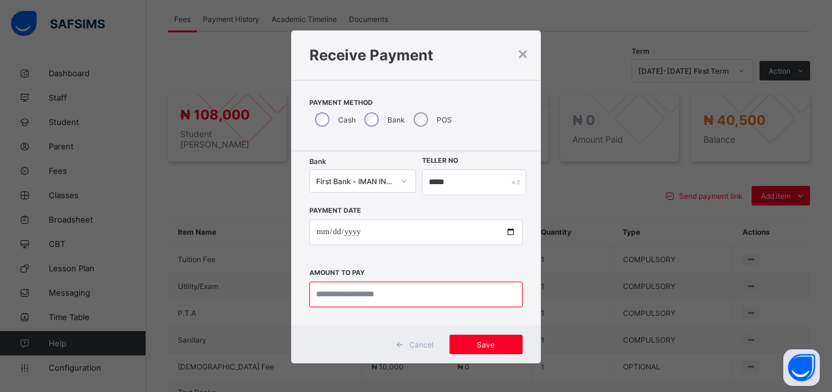
click at [396, 297] on input "currency" at bounding box center [416, 295] width 213 height 26
type input "********"
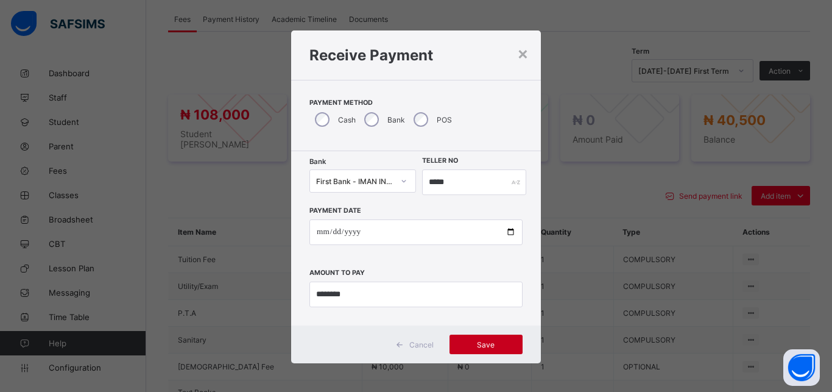
click at [471, 347] on span "Save" at bounding box center [486, 344] width 55 height 9
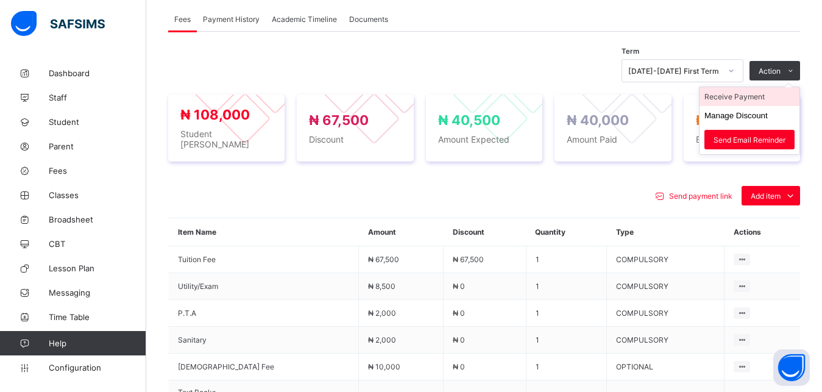
click at [763, 95] on li "Receive Payment" at bounding box center [750, 96] width 100 height 19
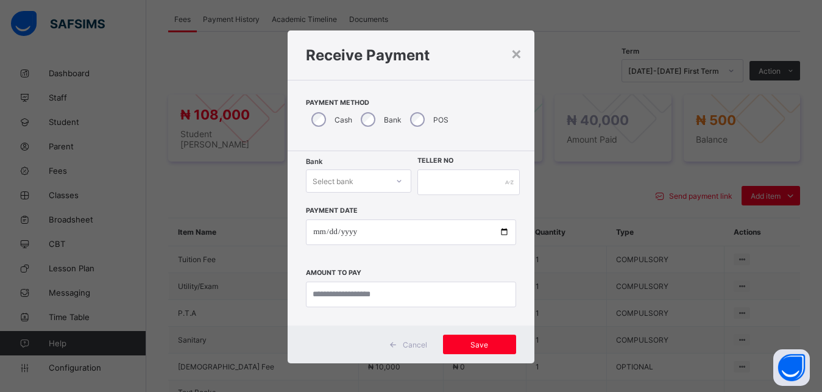
click at [363, 179] on div "Select bank" at bounding box center [347, 180] width 80 height 17
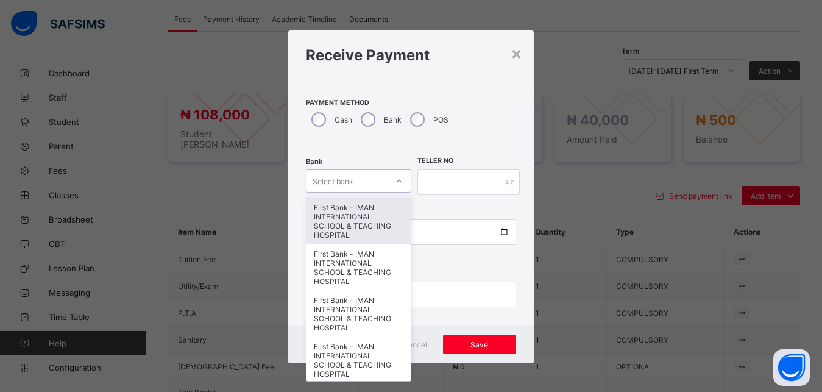
click at [350, 220] on div "First Bank - IMAN INTERNATIONAL SCHOOL & TEACHING HOSPITAL" at bounding box center [359, 221] width 104 height 46
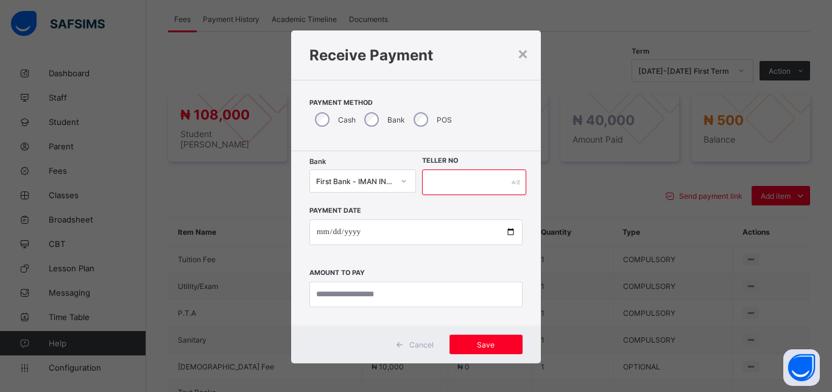
click at [442, 182] on input "text" at bounding box center [474, 182] width 104 height 26
type input "*****"
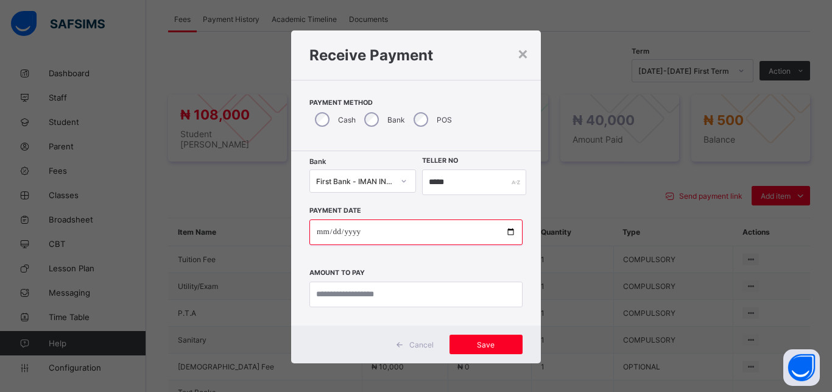
click at [500, 235] on input "date" at bounding box center [416, 232] width 213 height 26
type input "**********"
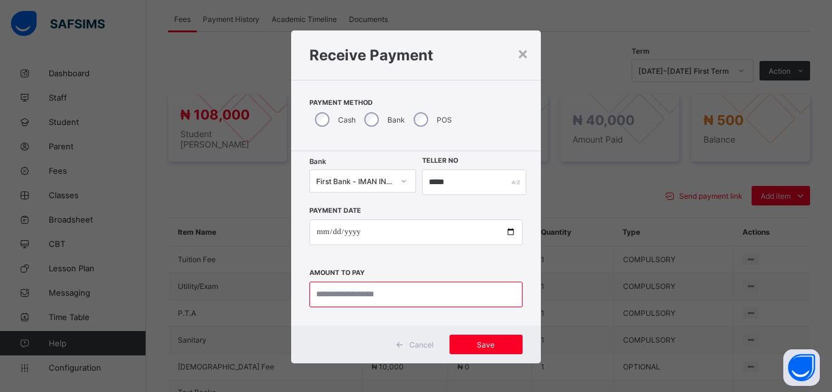
click at [356, 296] on input "currency" at bounding box center [416, 295] width 213 height 26
type input "*****"
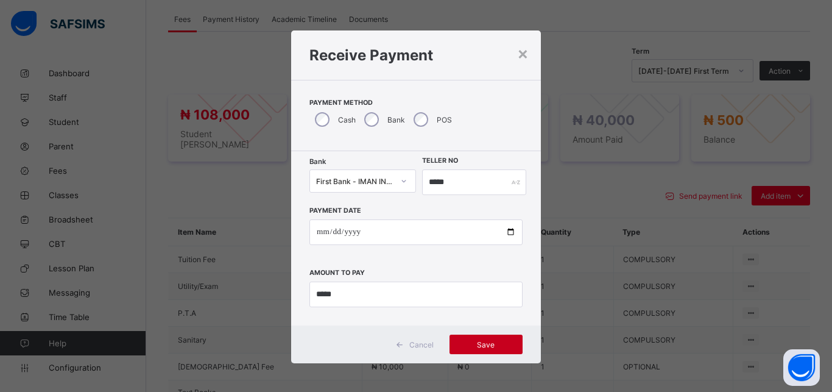
click at [484, 342] on span "Save" at bounding box center [486, 344] width 55 height 9
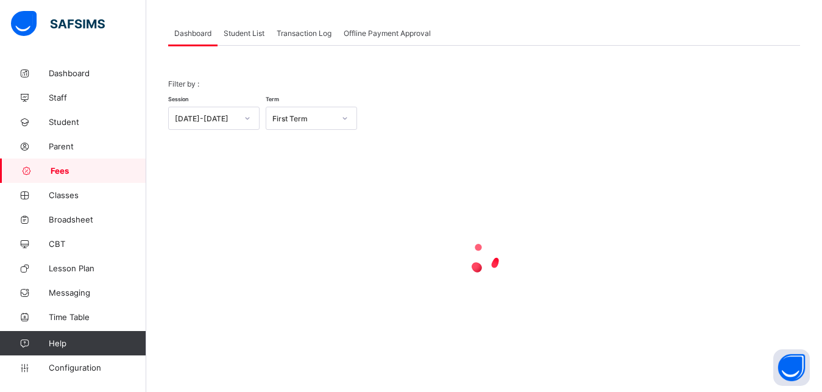
scroll to position [58, 0]
click at [239, 34] on span "Student List" at bounding box center [244, 33] width 41 height 9
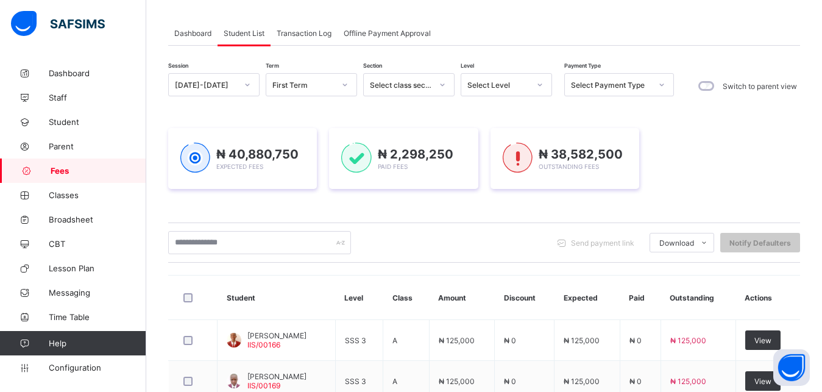
click at [506, 85] on div "Select Level" at bounding box center [498, 84] width 62 height 9
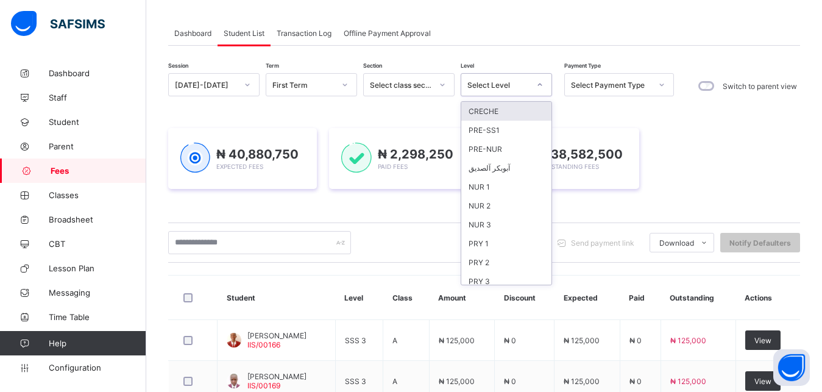
click at [508, 84] on div "Select Level" at bounding box center [498, 84] width 62 height 9
click at [495, 193] on div "NUR 1" at bounding box center [506, 186] width 90 height 19
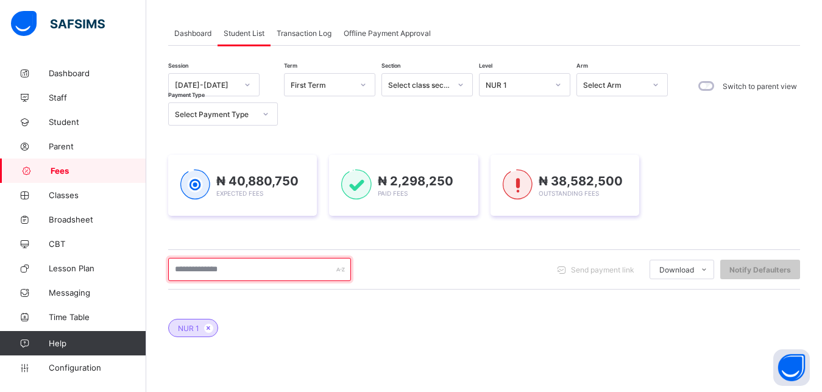
click at [283, 268] on input "text" at bounding box center [259, 269] width 183 height 23
type input "**********"
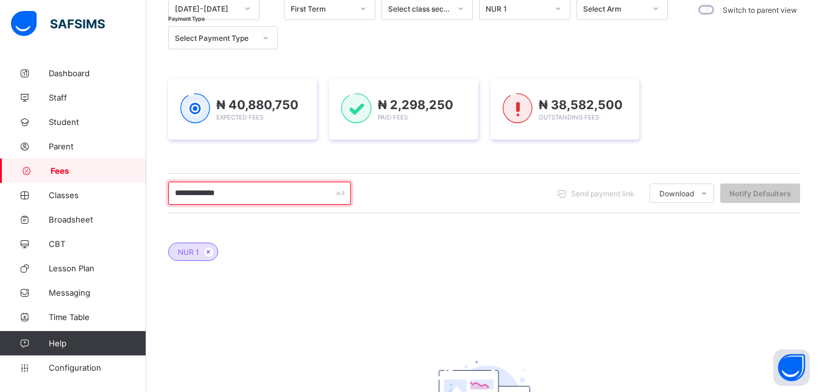
scroll to position [152, 0]
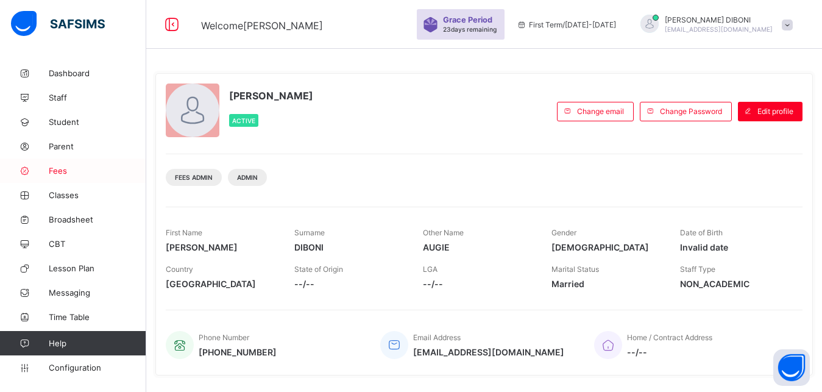
click at [58, 172] on span "Fees" at bounding box center [97, 171] width 97 height 10
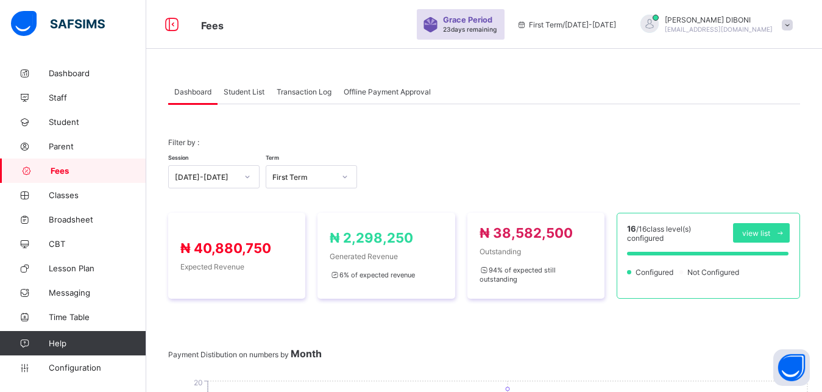
click at [239, 94] on span "Student List" at bounding box center [244, 91] width 41 height 9
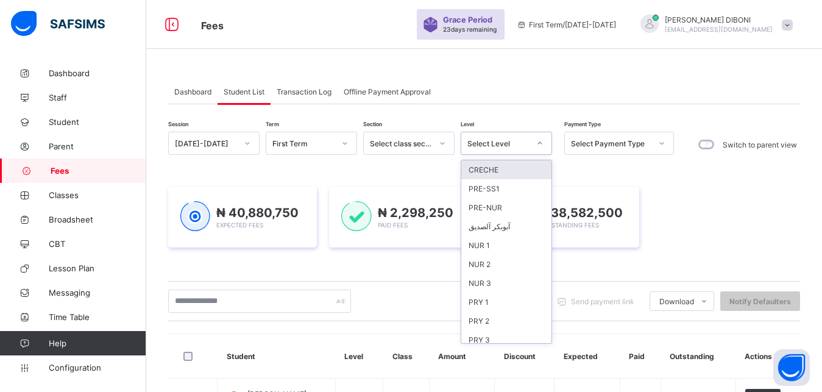
click at [502, 143] on div "Select Level" at bounding box center [498, 143] width 62 height 9
click at [511, 335] on div "PRY 3" at bounding box center [506, 339] width 90 height 19
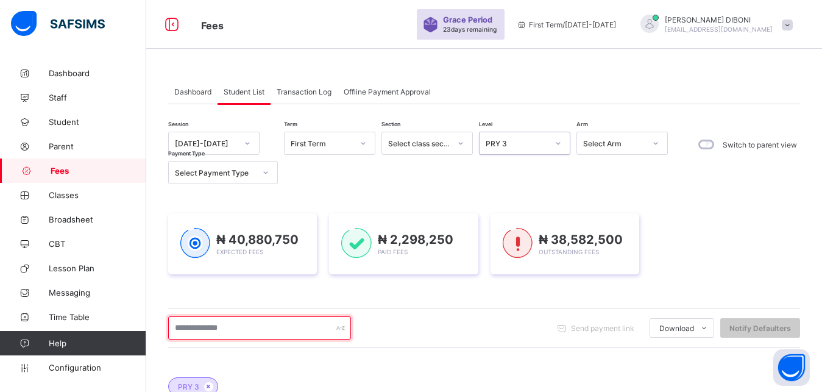
click at [283, 331] on input "text" at bounding box center [259, 327] width 183 height 23
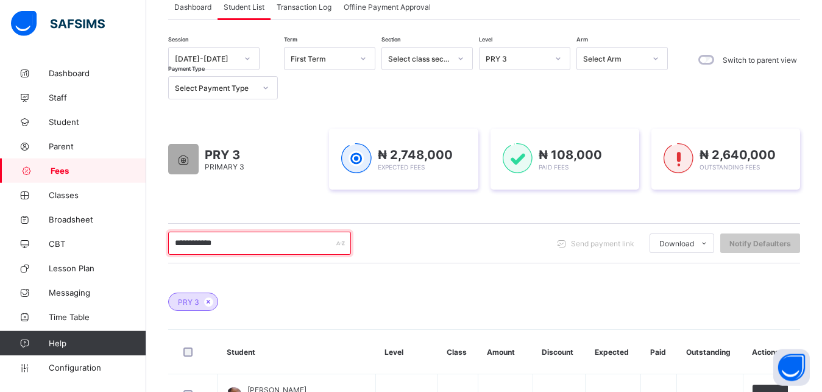
scroll to position [62, 0]
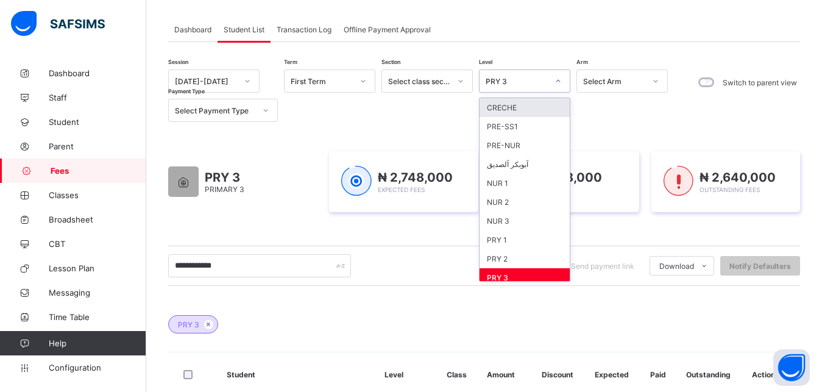
click at [532, 83] on div "PRY 3" at bounding box center [517, 81] width 62 height 9
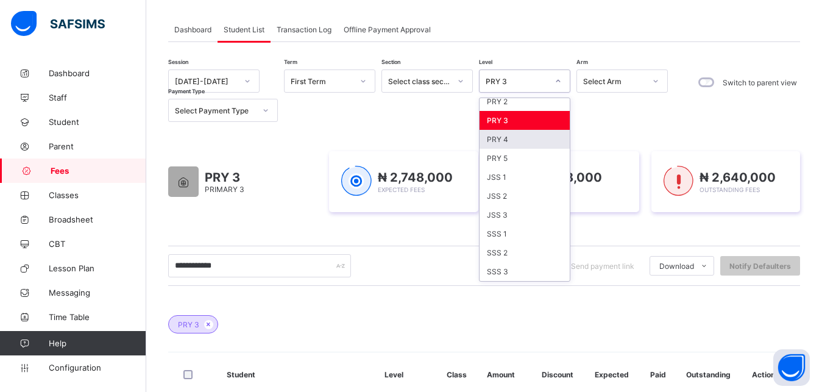
click at [519, 141] on div "PRY 4" at bounding box center [525, 139] width 90 height 19
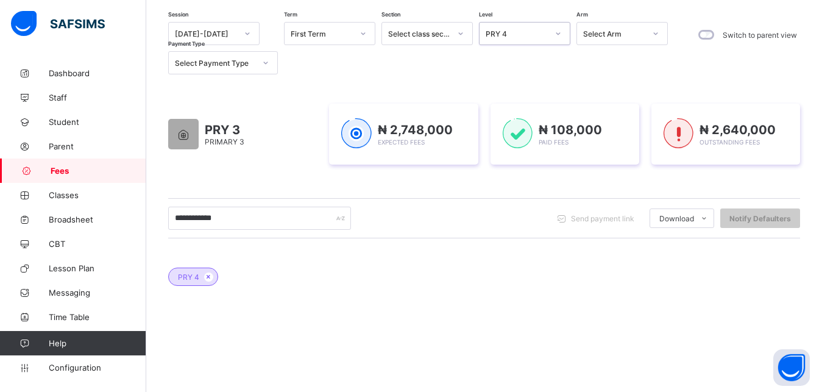
scroll to position [155, 0]
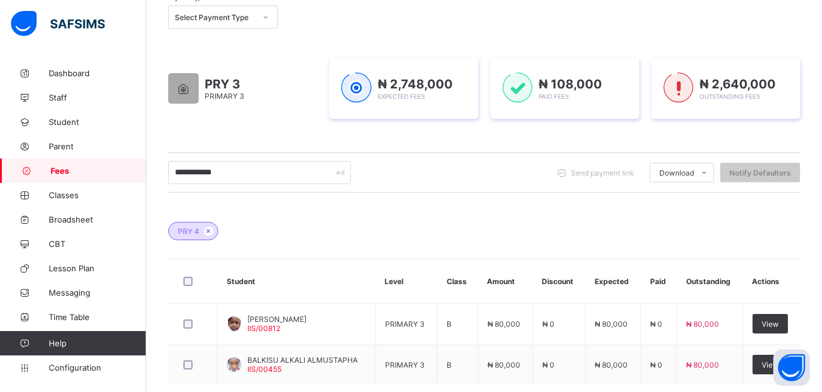
click at [580, 205] on div "PRY 4" at bounding box center [484, 225] width 632 height 43
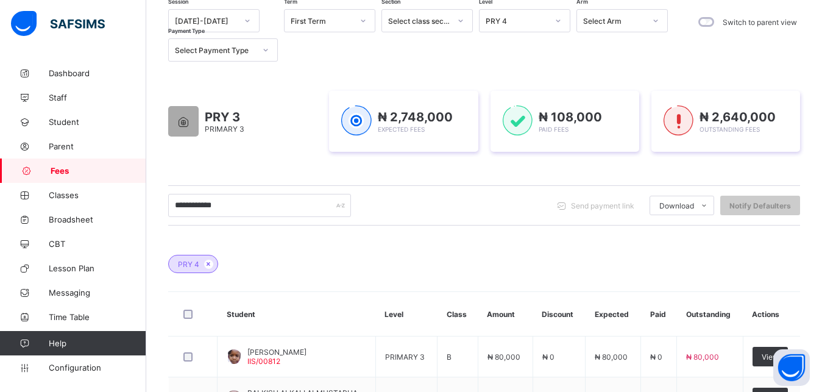
scroll to position [62, 0]
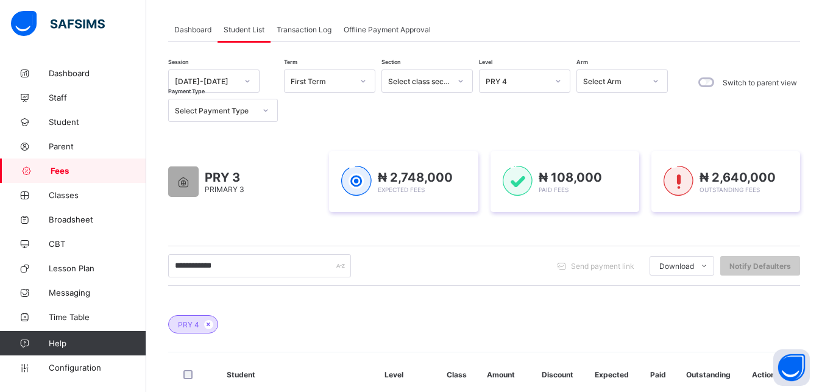
click at [541, 77] on div "PRY 4" at bounding box center [517, 81] width 62 height 9
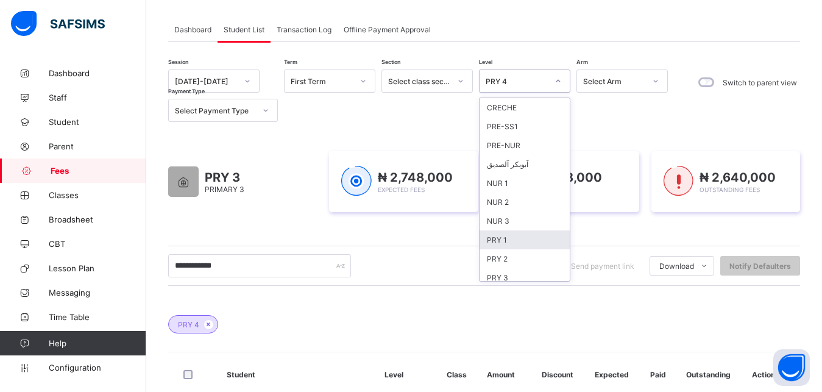
click at [519, 244] on div "PRY 1" at bounding box center [525, 239] width 90 height 19
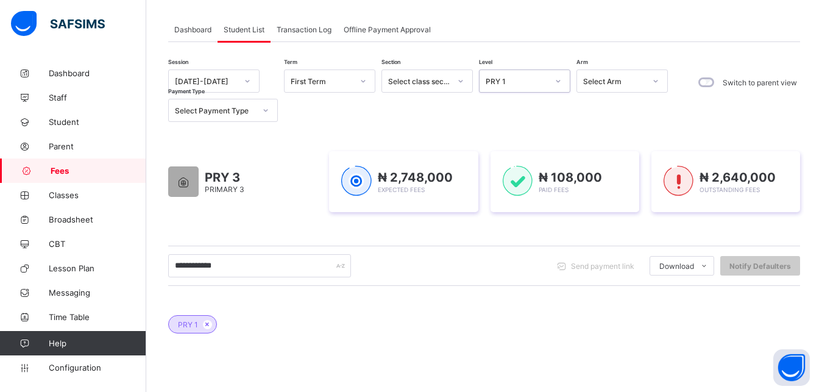
click at [523, 82] on div "PRY 1" at bounding box center [517, 81] width 62 height 9
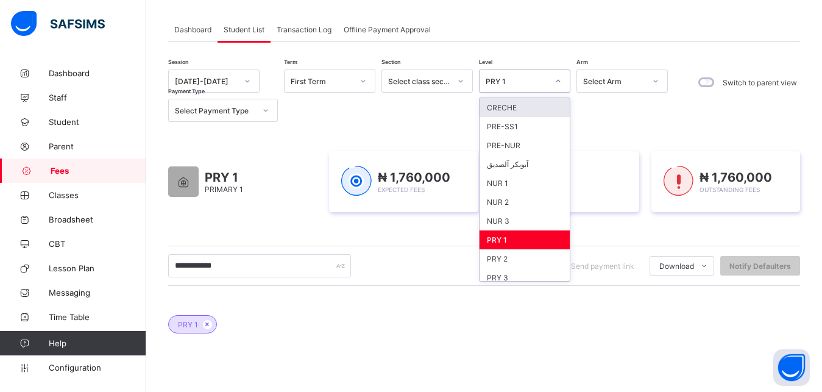
scroll to position [157, 0]
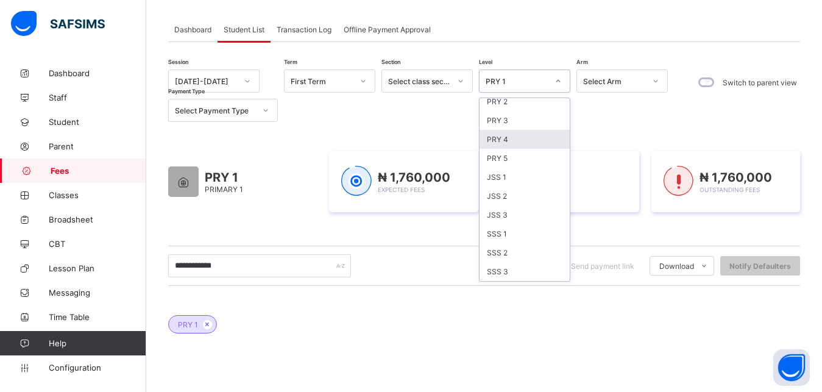
click at [504, 142] on div "PRY 4" at bounding box center [525, 139] width 90 height 19
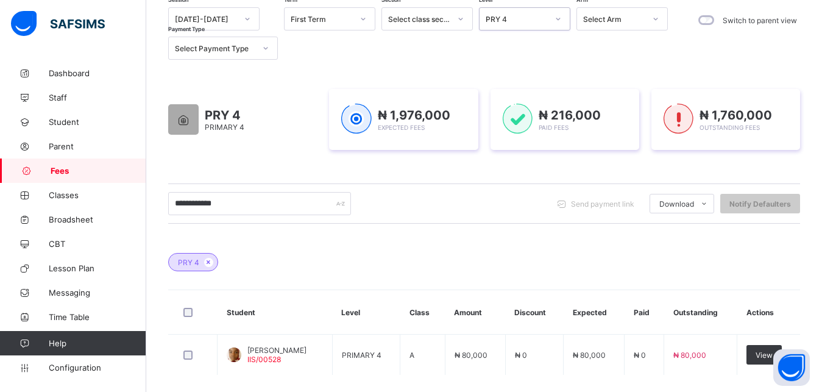
scroll to position [93, 0]
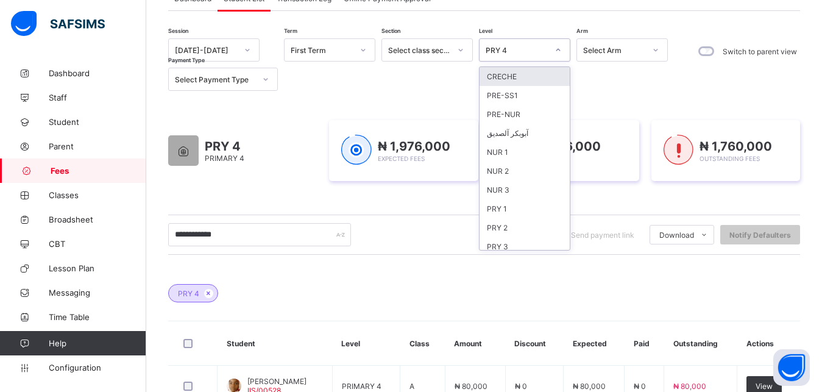
click at [526, 55] on div "PRY 4" at bounding box center [513, 49] width 67 height 17
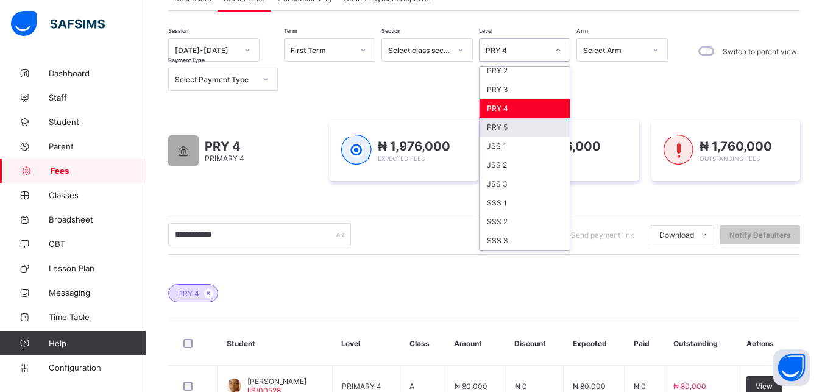
click at [522, 126] on div "PRY 5" at bounding box center [525, 127] width 90 height 19
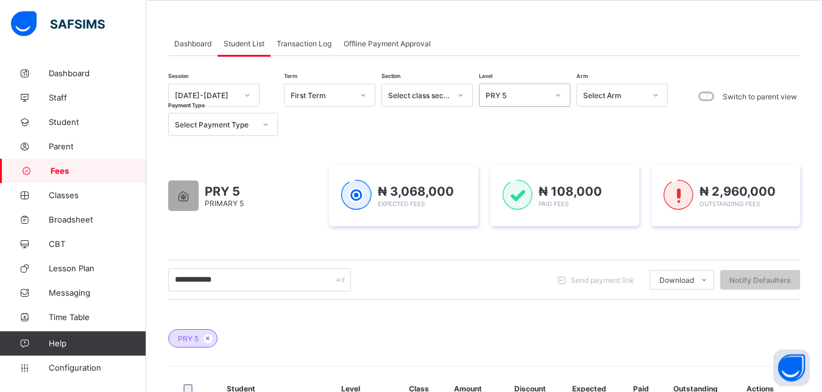
scroll to position [31, 0]
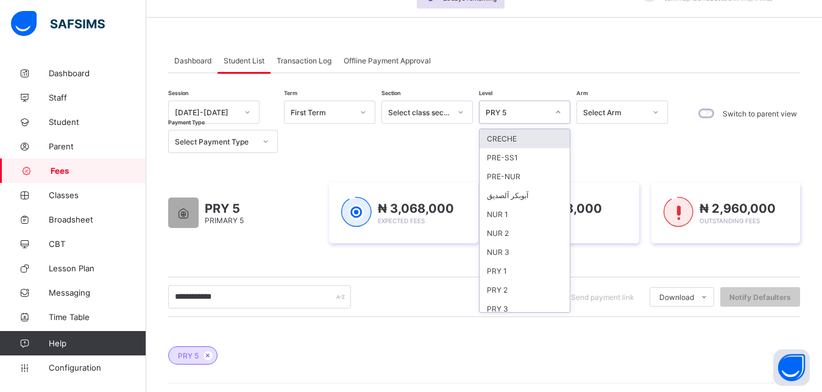
click at [538, 115] on div "PRY 5" at bounding box center [517, 112] width 62 height 9
click at [520, 263] on div "PRY 1" at bounding box center [525, 270] width 90 height 19
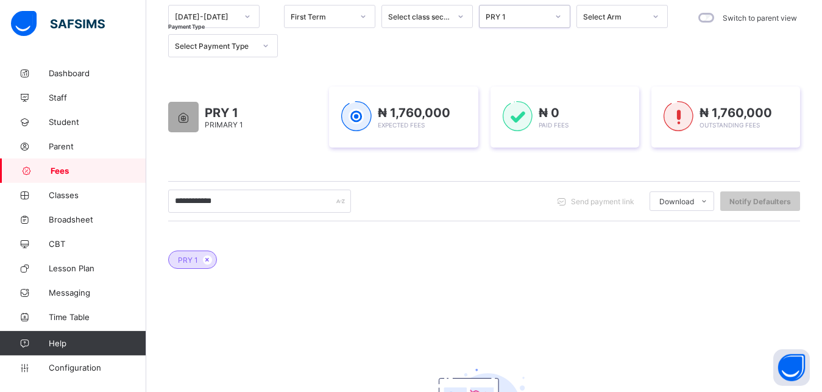
scroll to position [155, 0]
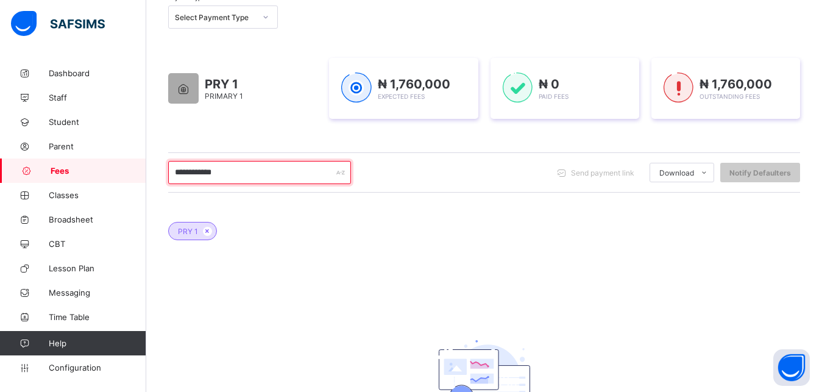
click at [227, 175] on input "**********" at bounding box center [259, 172] width 183 height 23
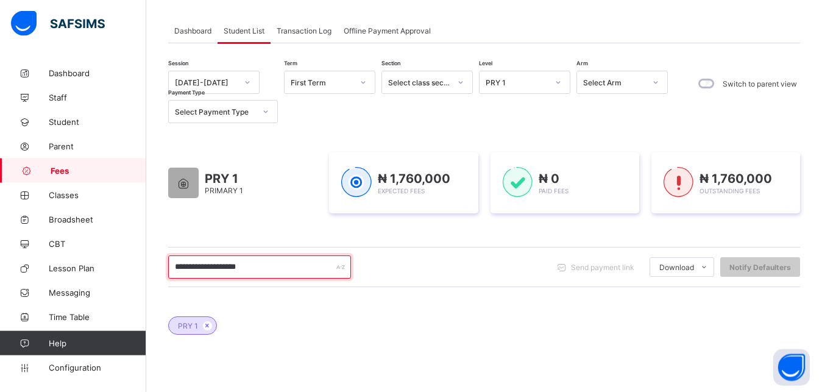
scroll to position [31, 0]
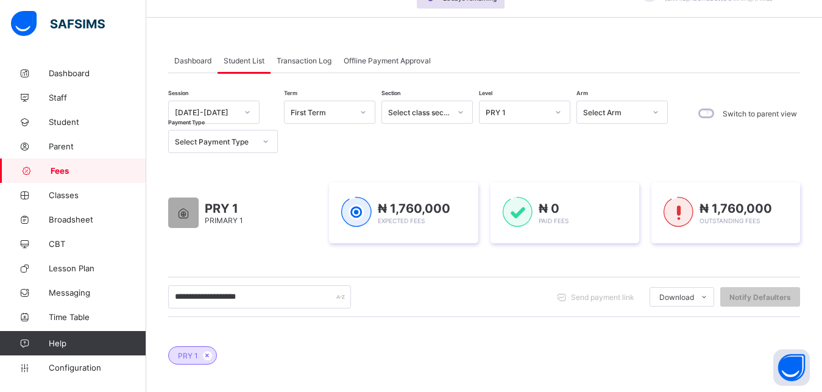
click at [537, 111] on div "PRY 1" at bounding box center [517, 112] width 62 height 9
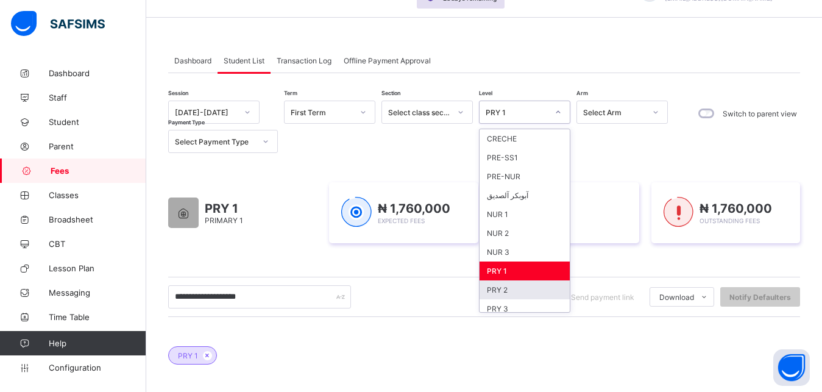
click at [524, 284] on div "PRY 2" at bounding box center [525, 289] width 90 height 19
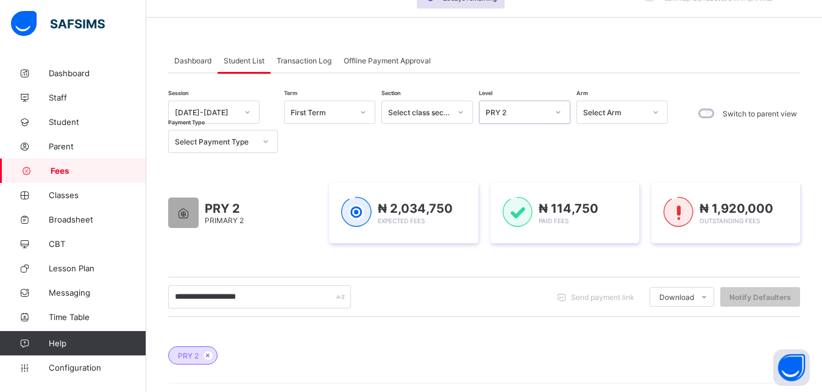
click at [532, 112] on div "PRY 2" at bounding box center [517, 112] width 62 height 9
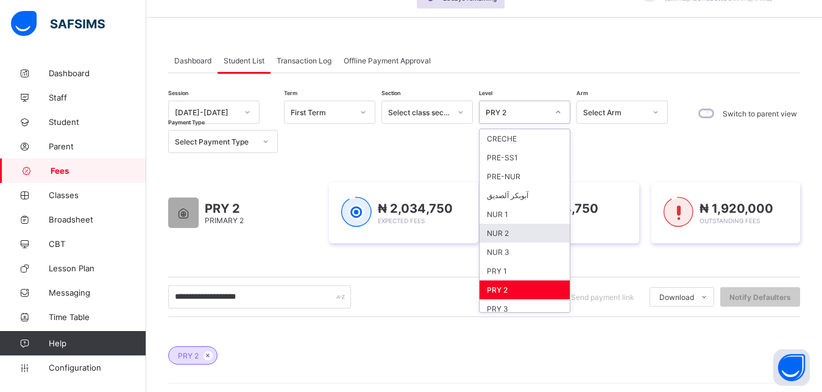
click at [515, 236] on div "NUR 2" at bounding box center [525, 233] width 90 height 19
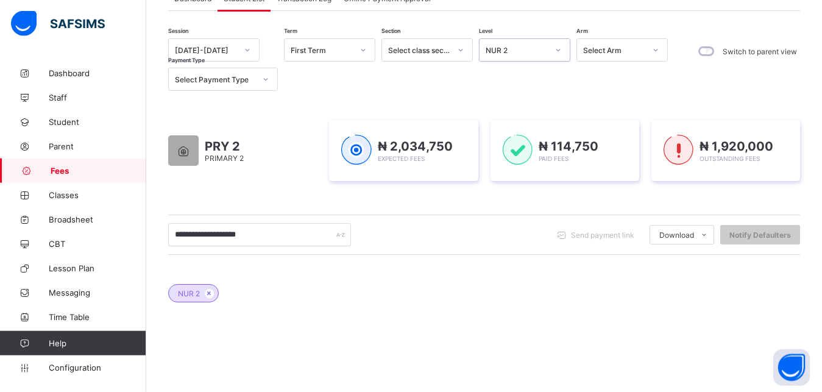
scroll to position [124, 0]
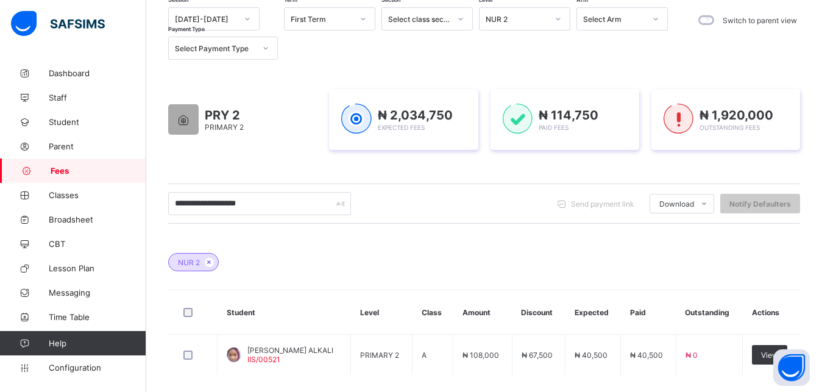
click at [454, 248] on div "NUR 2" at bounding box center [484, 256] width 632 height 43
click at [496, 181] on div "**********" at bounding box center [484, 218] width 632 height 423
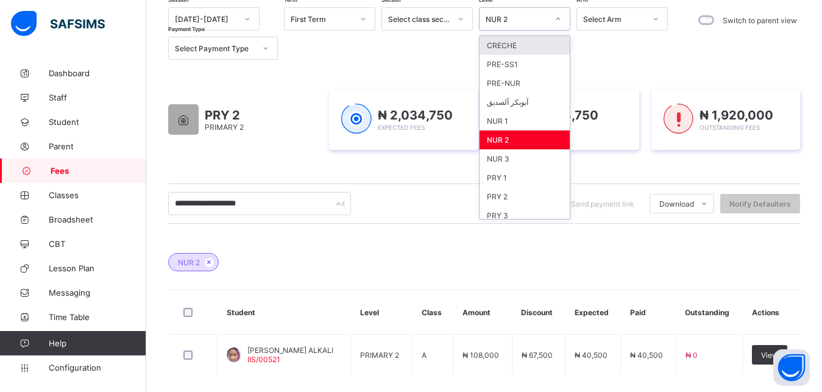
click at [523, 19] on div "NUR 2" at bounding box center [517, 19] width 62 height 9
click at [520, 116] on div "NUR 1" at bounding box center [525, 121] width 90 height 19
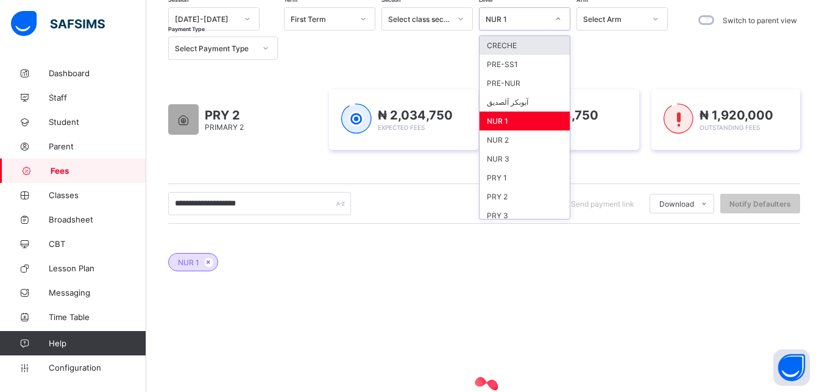
click at [529, 17] on div "NUR 1" at bounding box center [517, 19] width 62 height 9
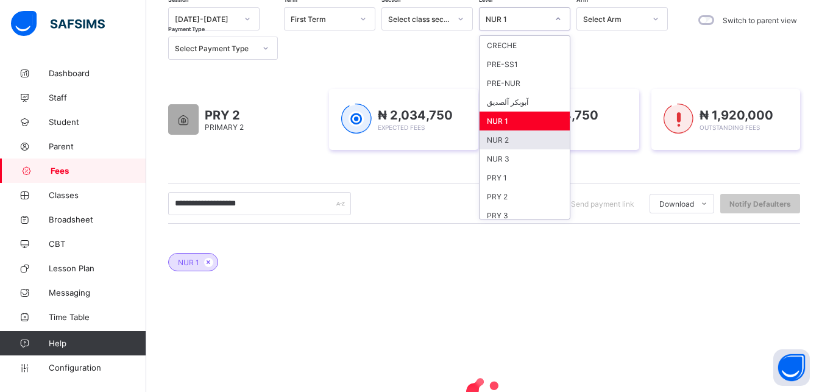
click at [521, 134] on div "NUR 2" at bounding box center [525, 139] width 90 height 19
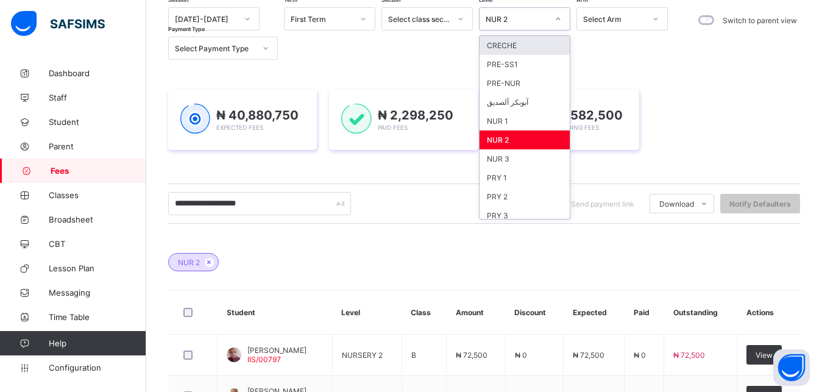
click at [535, 20] on div "NUR 2" at bounding box center [517, 19] width 62 height 9
click at [519, 157] on div "NUR 3" at bounding box center [525, 158] width 90 height 19
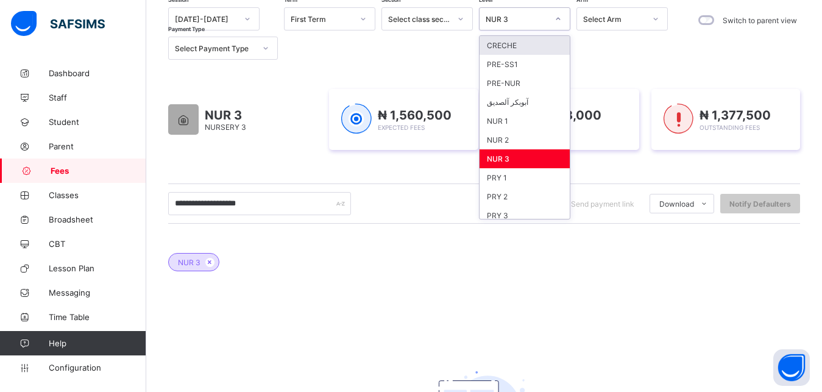
click at [526, 24] on div "NUR 3" at bounding box center [513, 18] width 67 height 17
click at [539, 178] on div "PRY 1" at bounding box center [525, 177] width 90 height 19
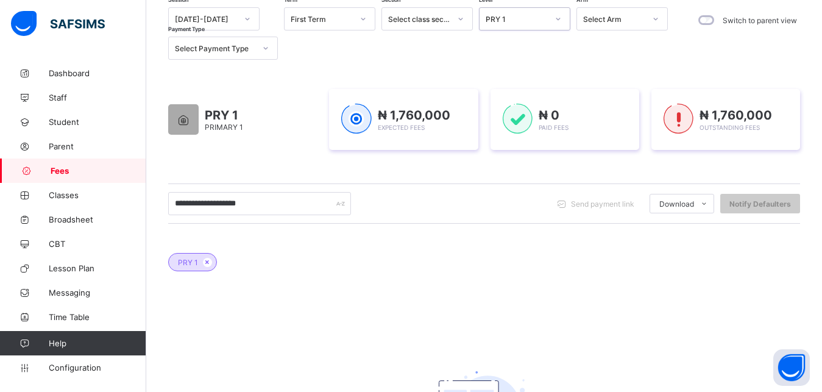
click at [522, 24] on div "PRY 1" at bounding box center [513, 18] width 67 height 17
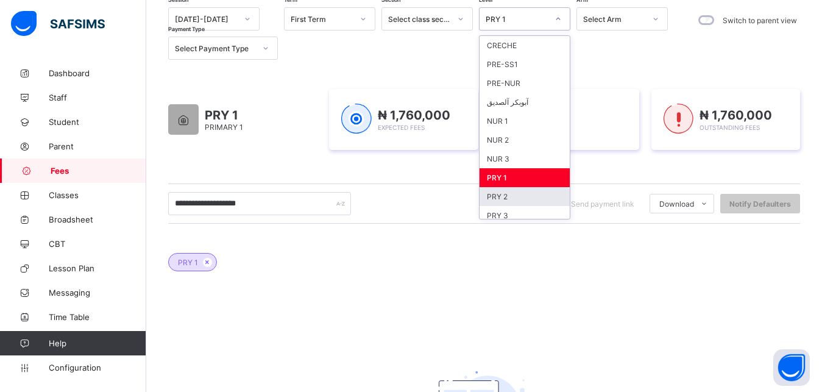
click at [510, 193] on div "PRY 2" at bounding box center [525, 196] width 90 height 19
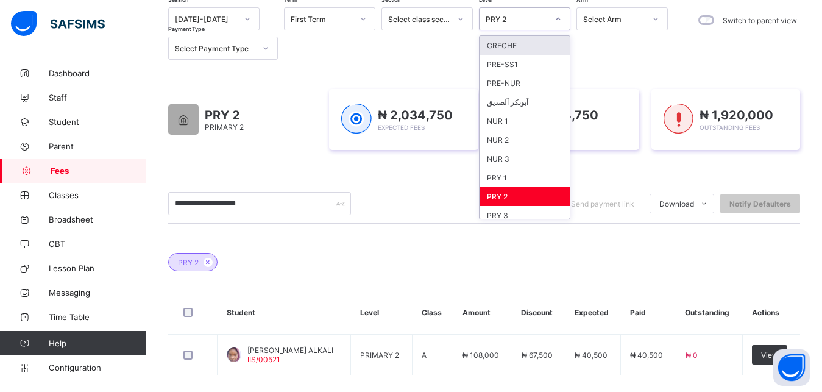
click at [526, 21] on div "PRY 2" at bounding box center [517, 19] width 62 height 9
click at [513, 210] on div "PRY 3" at bounding box center [525, 215] width 90 height 19
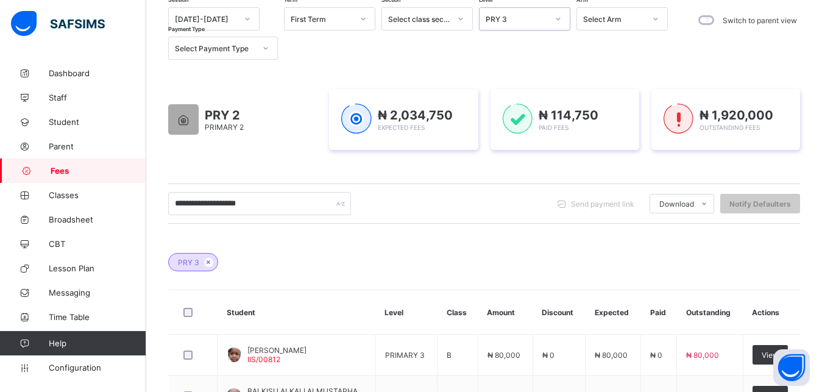
click at [536, 18] on div "PRY 3" at bounding box center [517, 19] width 62 height 9
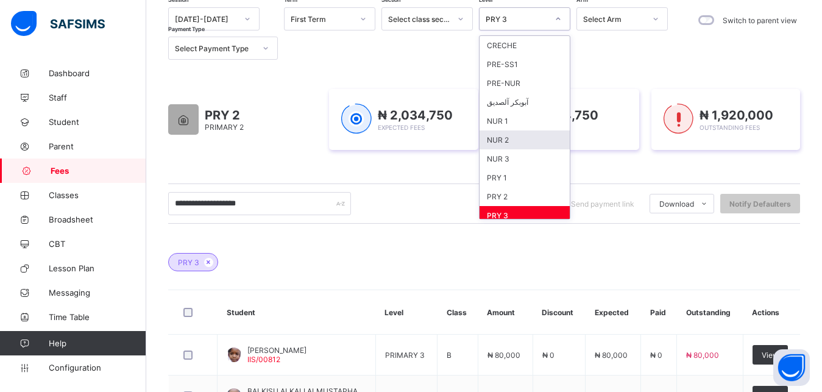
scroll to position [157, 0]
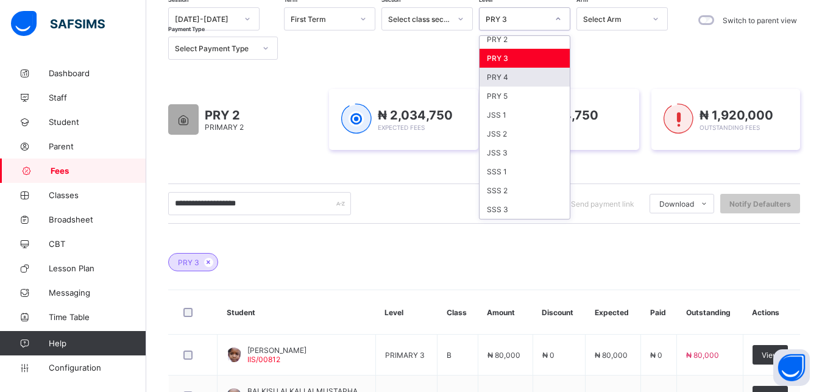
click at [517, 71] on div "PRY 4" at bounding box center [525, 77] width 90 height 19
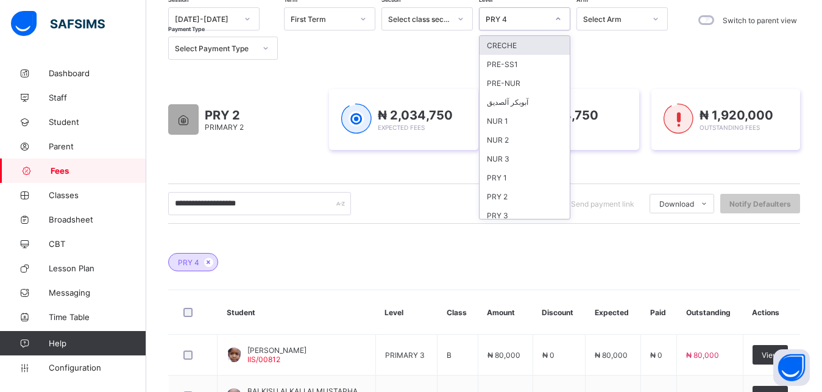
click at [538, 18] on div "PRY 4" at bounding box center [517, 19] width 62 height 9
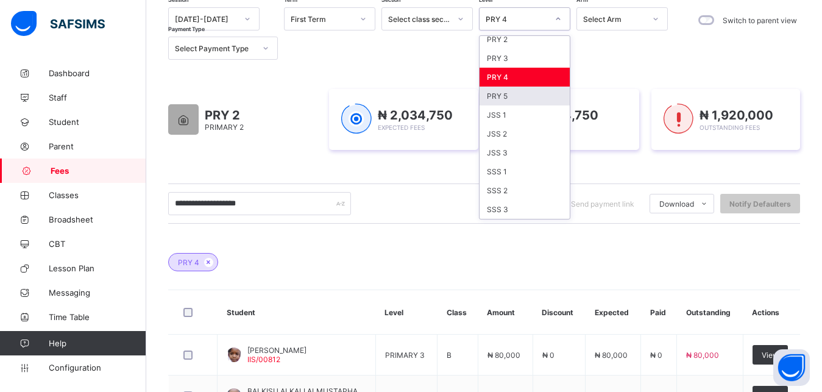
click at [526, 101] on div "PRY 5" at bounding box center [525, 96] width 90 height 19
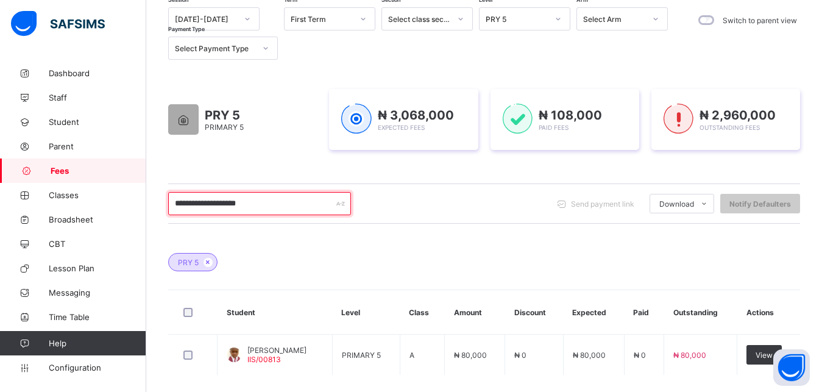
click at [276, 207] on input "**********" at bounding box center [259, 203] width 183 height 23
type input "*"
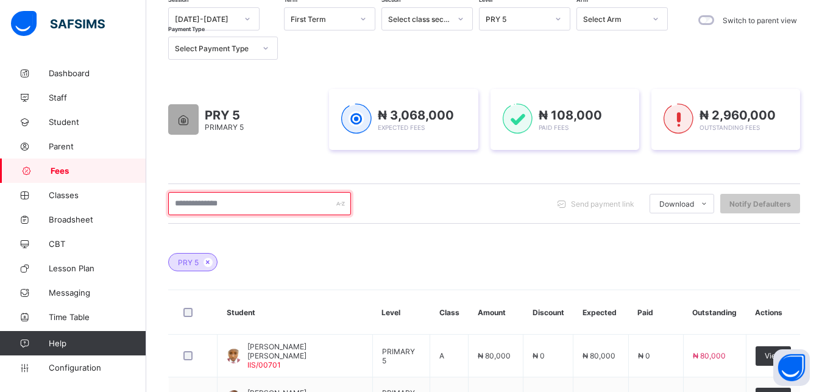
click at [261, 207] on input "text" at bounding box center [259, 203] width 183 height 23
type input "**********"
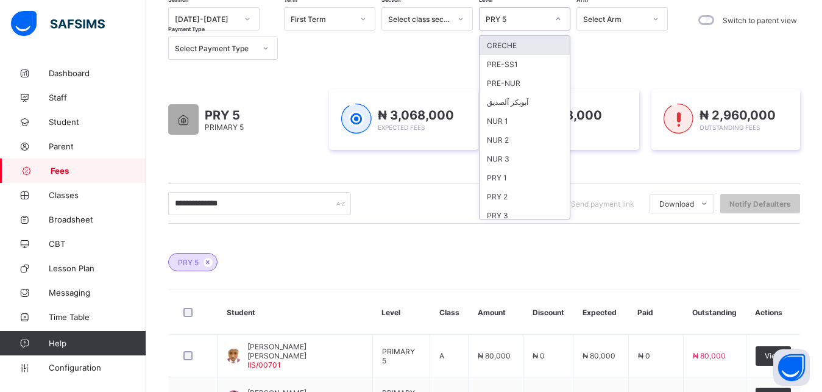
click at [539, 19] on div "PRY 5" at bounding box center [517, 19] width 62 height 9
click at [516, 178] on div "PRY 1" at bounding box center [525, 177] width 90 height 19
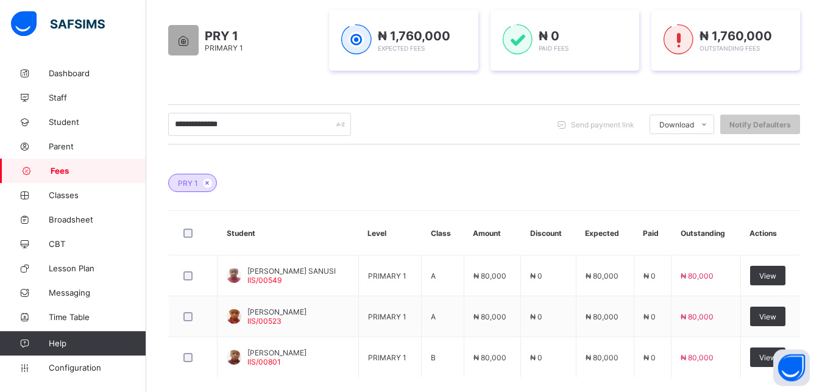
scroll to position [218, 0]
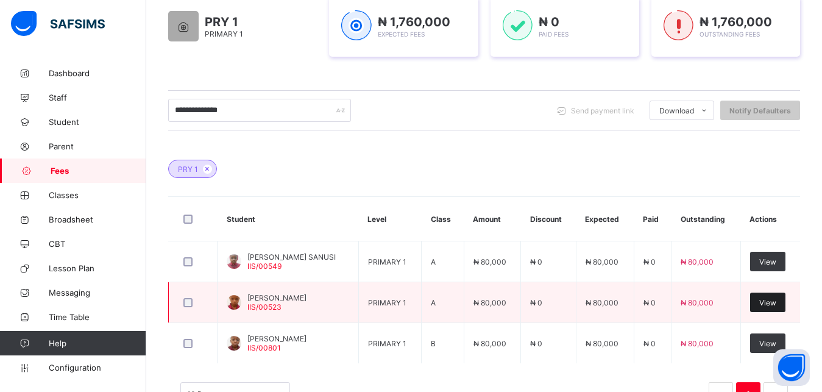
click at [776, 300] on span "View" at bounding box center [767, 302] width 17 height 9
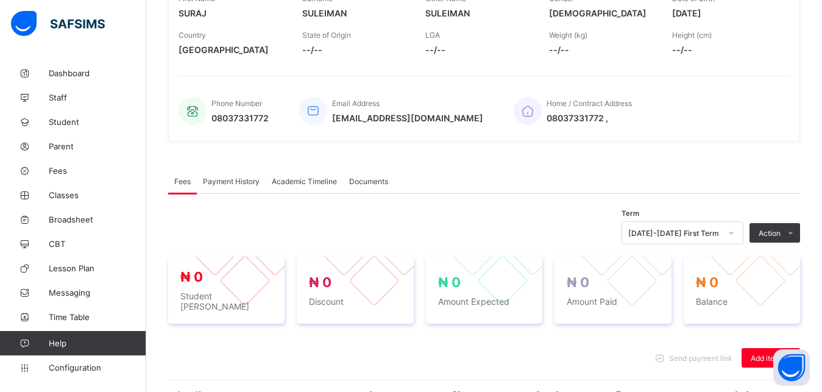
scroll to position [375, 0]
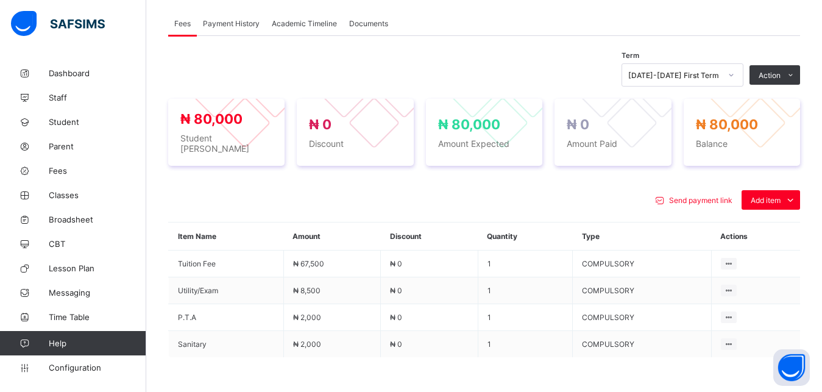
click at [577, 178] on div "Send payment link Add item Optional items Special bill Item Name Amount Discoun…" at bounding box center [484, 310] width 632 height 265
click at [773, 221] on div "Optional items" at bounding box center [770, 227] width 49 height 12
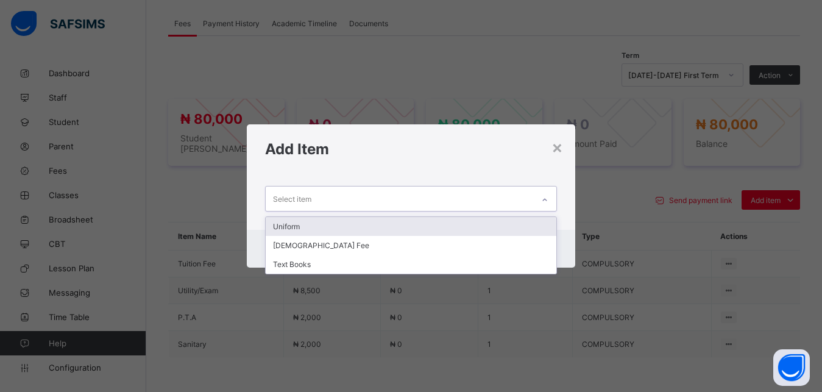
click at [513, 201] on div "Select item" at bounding box center [400, 198] width 268 height 24
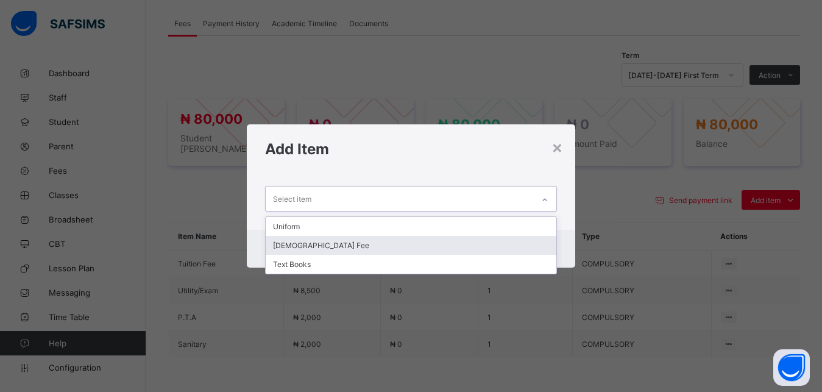
click at [466, 242] on div "[DEMOGRAPHIC_DATA] Fee" at bounding box center [411, 245] width 291 height 19
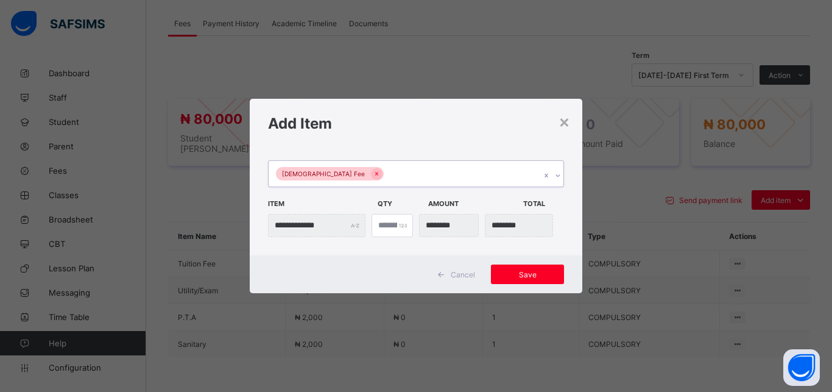
click at [467, 174] on div "[DEMOGRAPHIC_DATA] Fee" at bounding box center [405, 174] width 272 height 26
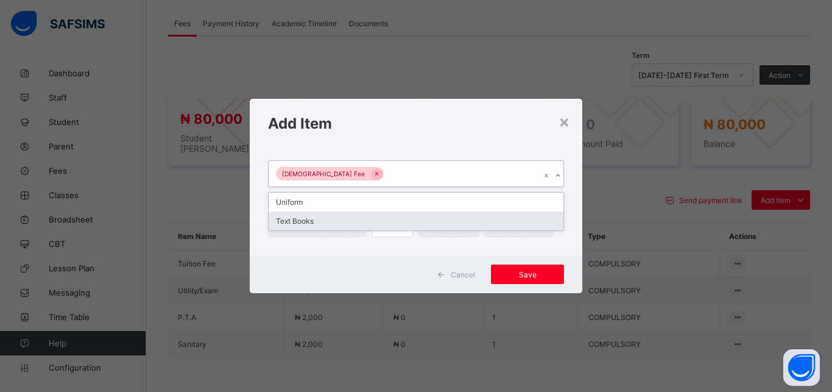
click at [434, 218] on div "Text Books" at bounding box center [416, 220] width 295 height 19
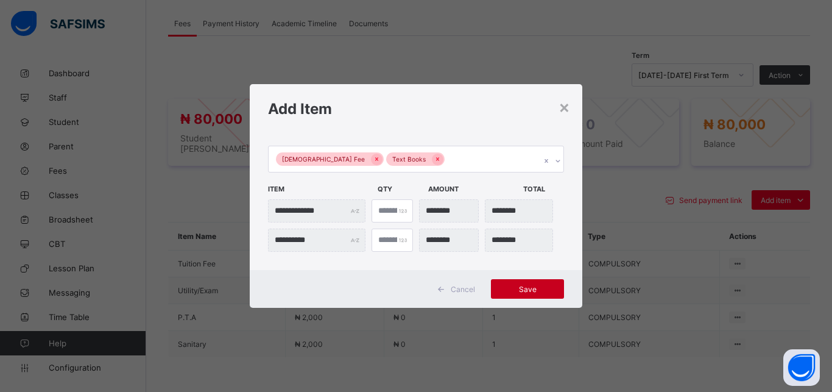
click at [525, 285] on span "Save" at bounding box center [527, 289] width 55 height 9
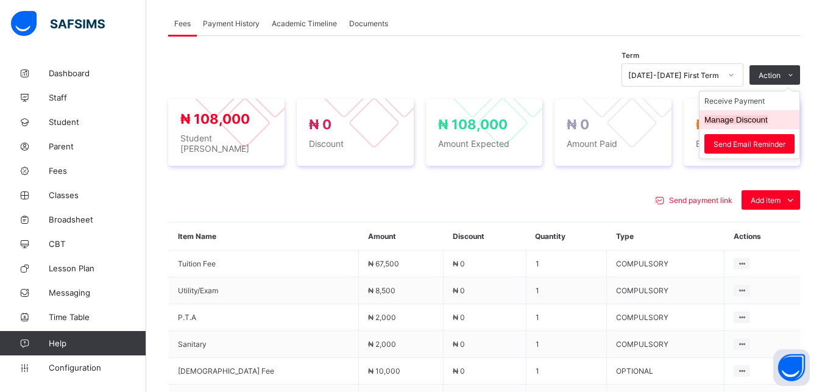
click at [762, 116] on button "Manage Discount" at bounding box center [735, 119] width 63 height 9
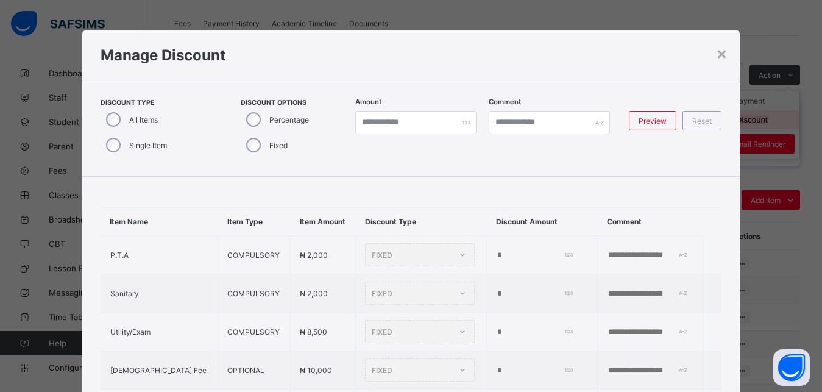
scroll to position [63, 0]
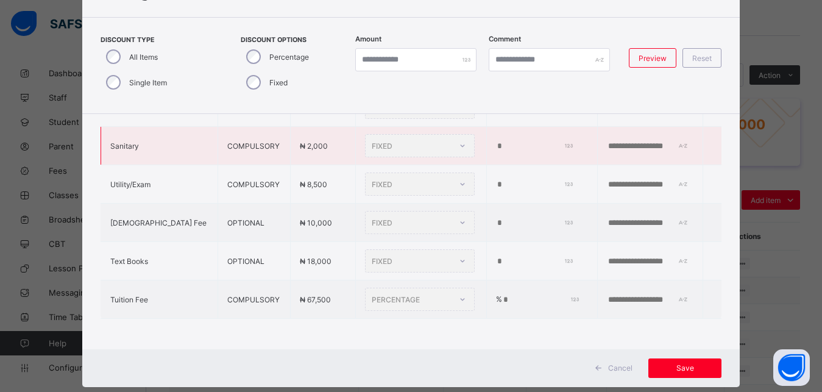
type input "*"
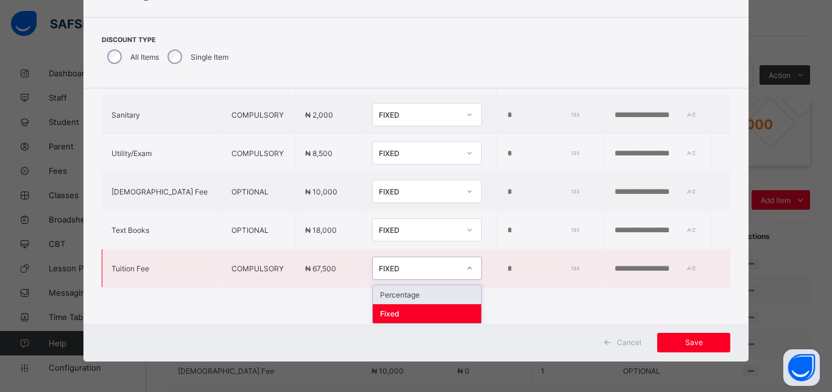
click at [379, 264] on div "FIXED" at bounding box center [419, 268] width 80 height 9
click at [392, 292] on div "Percentage" at bounding box center [427, 294] width 108 height 19
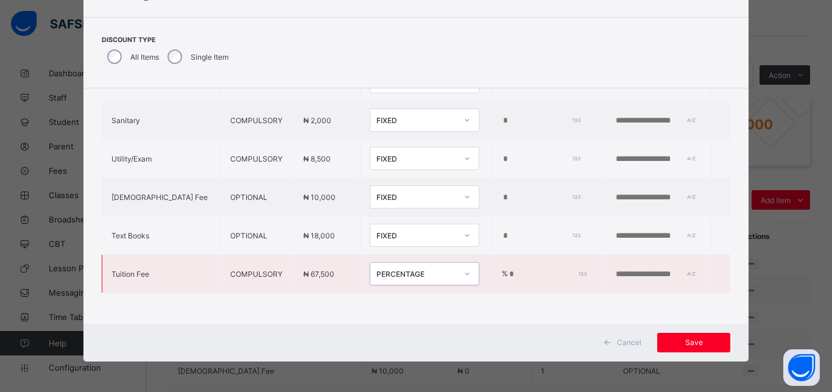
click at [508, 269] on input "*" at bounding box center [546, 274] width 76 height 10
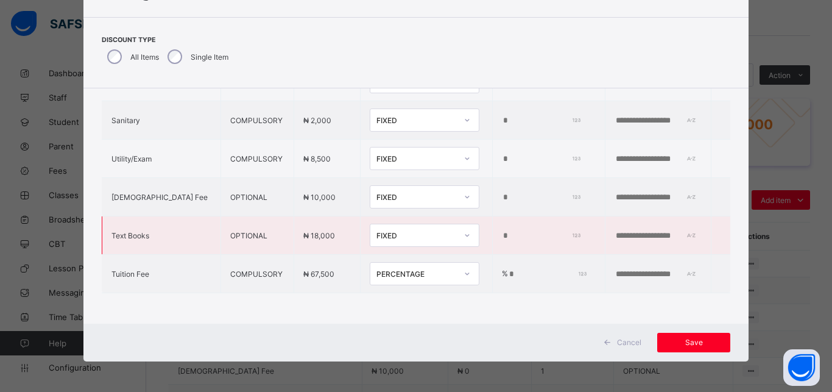
type input "***"
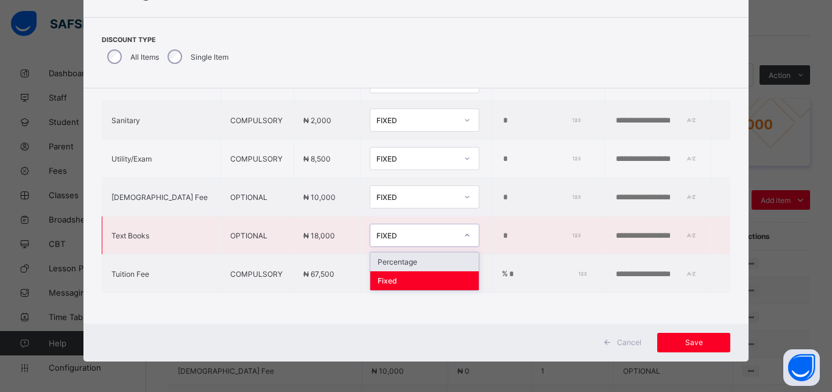
click at [383, 231] on div "FIXED" at bounding box center [417, 235] width 80 height 9
click at [379, 255] on div "Percentage" at bounding box center [424, 261] width 108 height 19
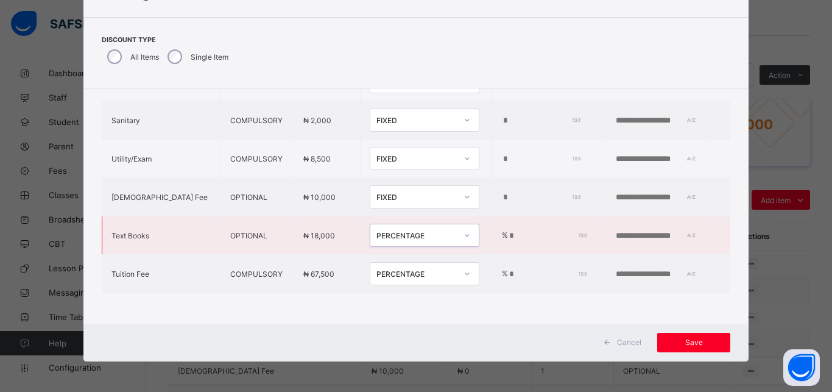
click at [508, 231] on input "*" at bounding box center [546, 236] width 76 height 10
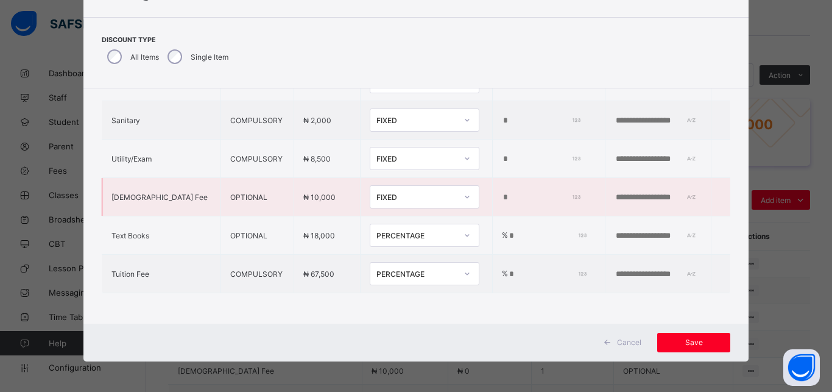
type input "***"
click at [392, 193] on div "FIXED" at bounding box center [417, 197] width 80 height 9
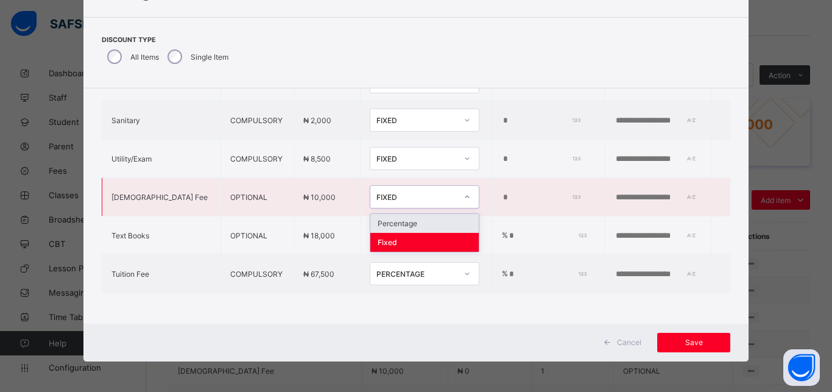
click at [386, 214] on div "Percentage" at bounding box center [424, 223] width 108 height 19
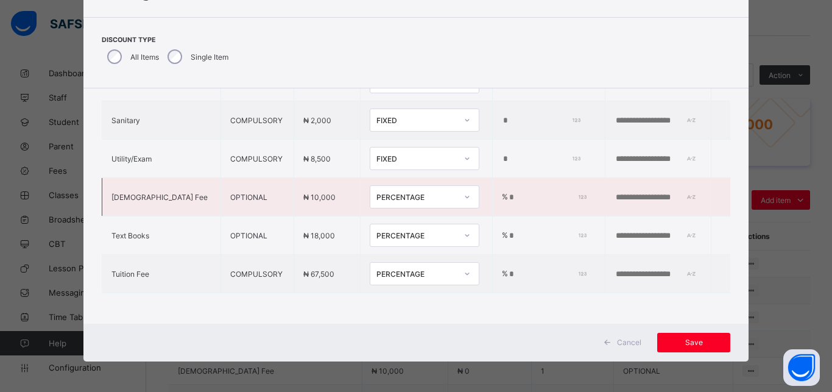
click at [508, 193] on input "*" at bounding box center [546, 198] width 76 height 10
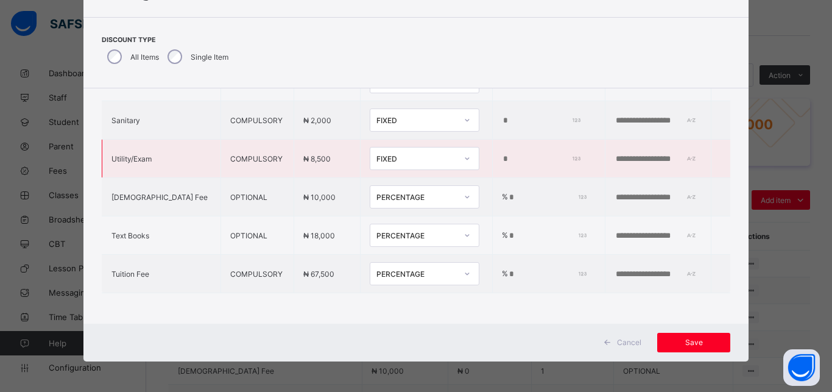
type input "***"
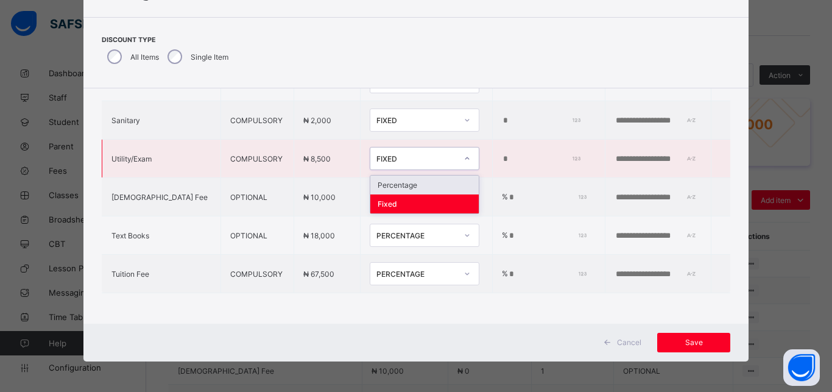
click at [385, 154] on div "FIXED" at bounding box center [417, 158] width 80 height 9
click at [384, 175] on div "Percentage" at bounding box center [424, 184] width 108 height 19
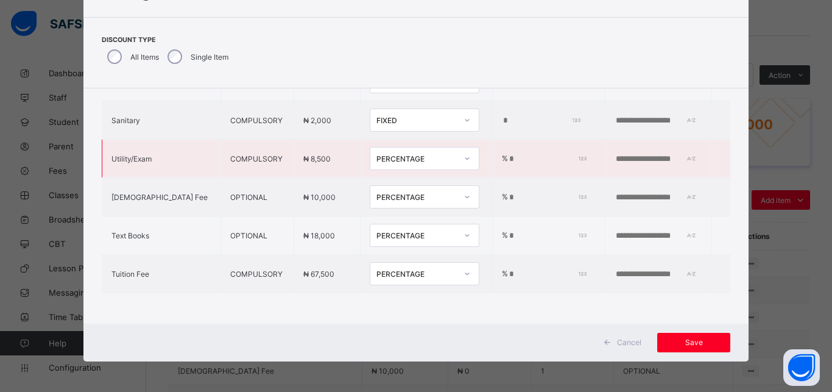
click at [508, 154] on input "*" at bounding box center [546, 159] width 76 height 10
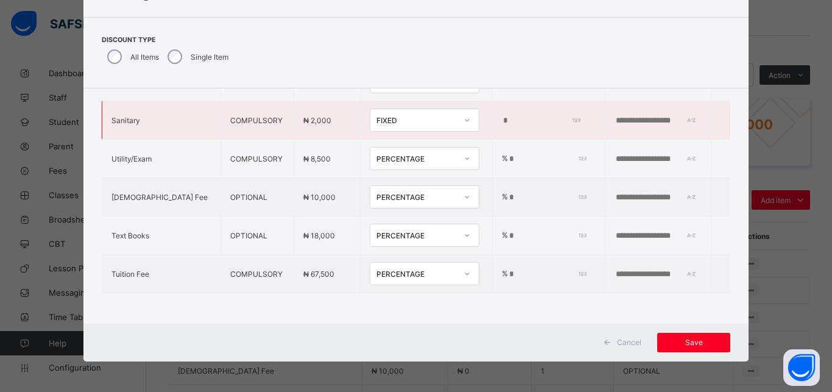
type input "***"
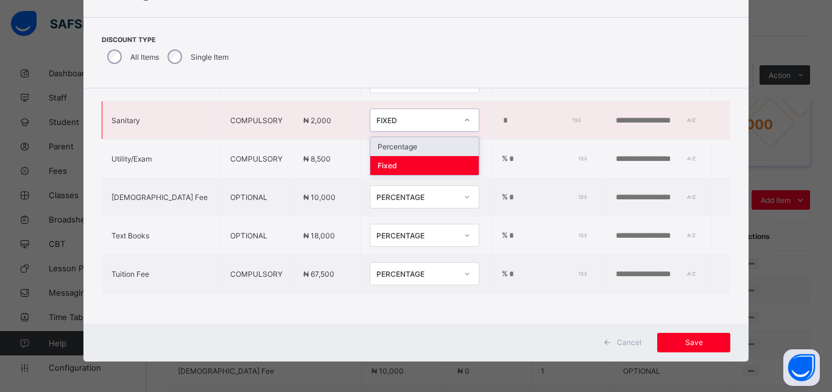
click at [378, 116] on div "FIXED" at bounding box center [417, 120] width 80 height 9
click at [378, 137] on div "Percentage" at bounding box center [424, 146] width 108 height 19
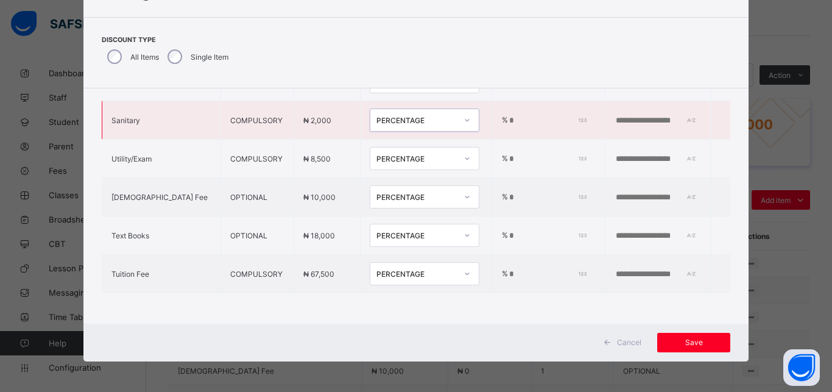
click at [508, 116] on input "*" at bounding box center [546, 121] width 76 height 10
type input "***"
click at [686, 342] on span "Save" at bounding box center [694, 342] width 55 height 9
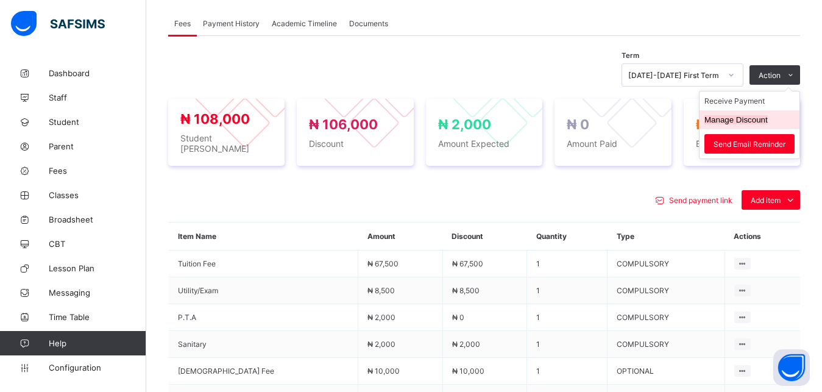
click at [758, 120] on button "Manage Discount" at bounding box center [735, 119] width 63 height 9
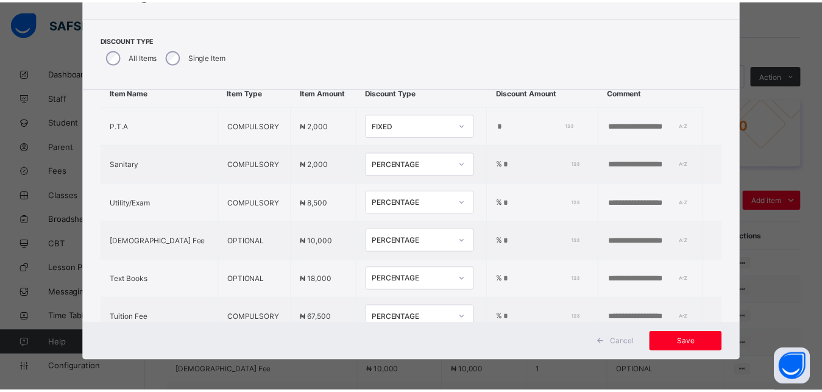
scroll to position [40, 0]
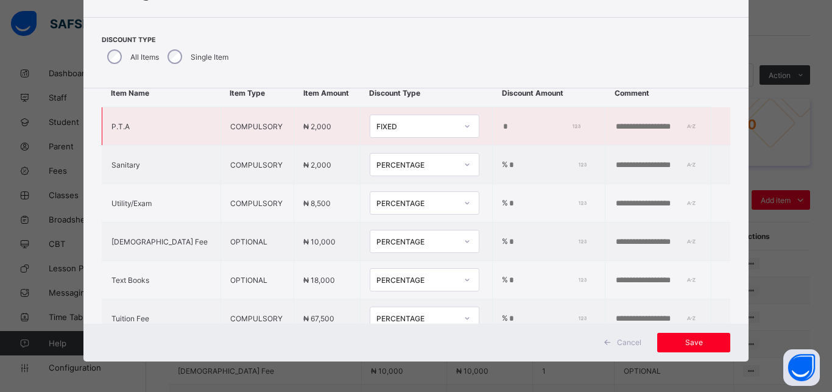
click at [394, 126] on div "FIXED" at bounding box center [417, 126] width 80 height 9
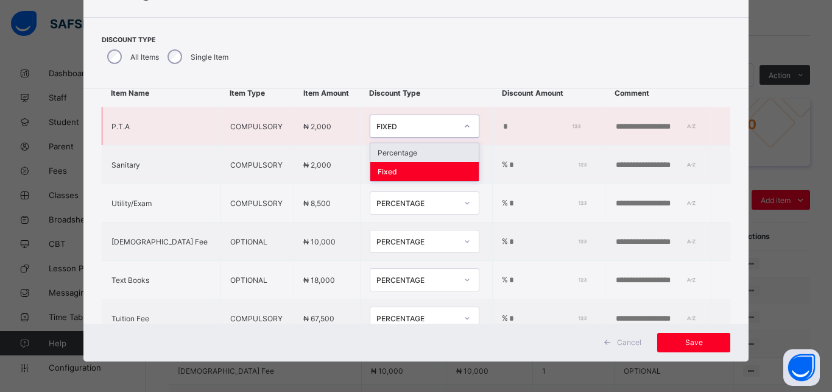
click at [394, 151] on div "Percentage" at bounding box center [424, 152] width 108 height 19
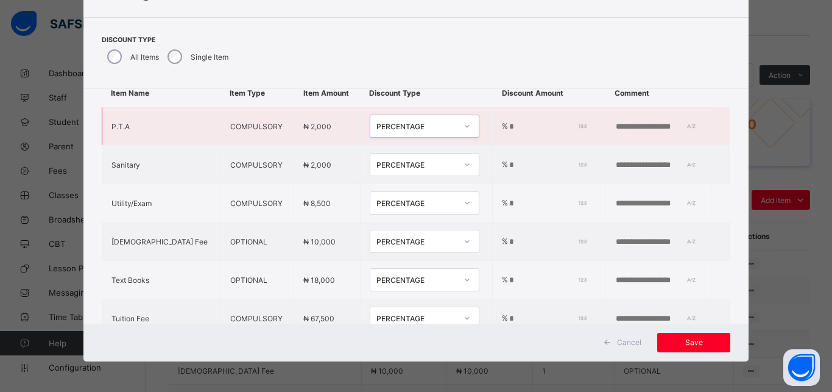
click at [504, 119] on td "% *" at bounding box center [549, 126] width 113 height 38
click at [508, 127] on input "*" at bounding box center [546, 127] width 76 height 10
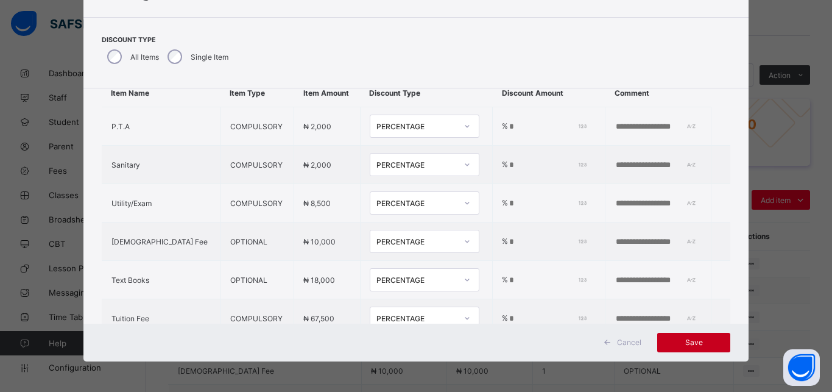
type input "***"
click at [685, 338] on span "Save" at bounding box center [694, 342] width 55 height 9
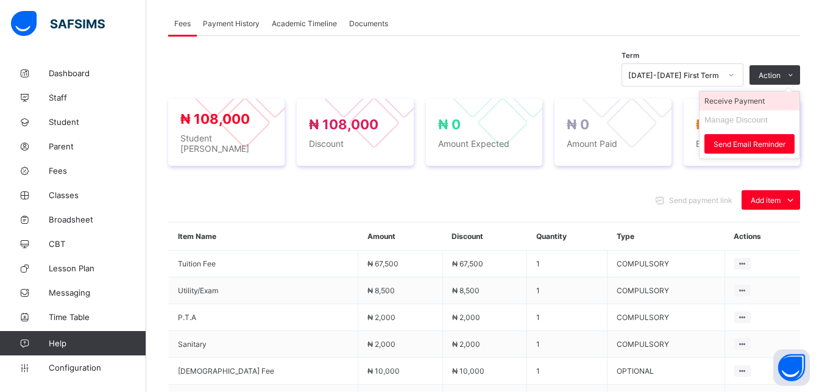
click at [768, 102] on li "Receive Payment" at bounding box center [750, 100] width 100 height 19
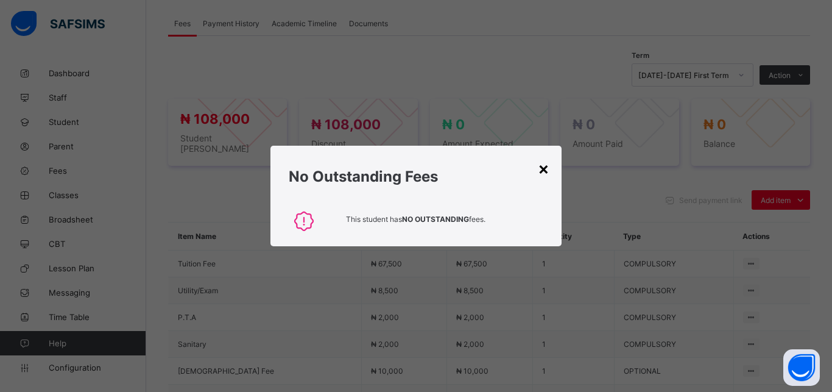
click at [544, 168] on div "×" at bounding box center [544, 168] width 12 height 21
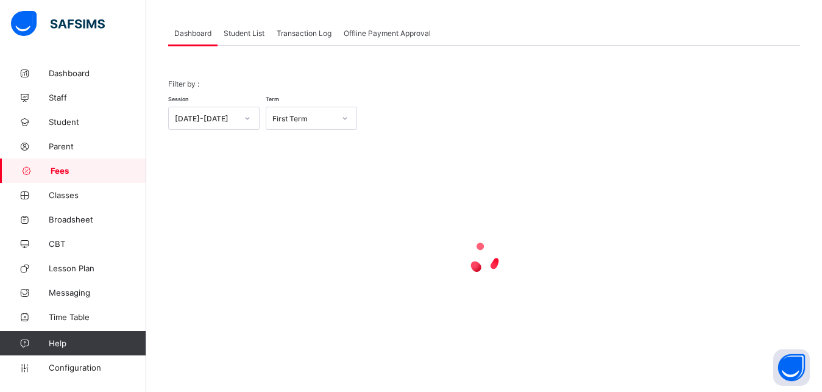
scroll to position [58, 0]
click at [246, 30] on span "Student List" at bounding box center [244, 33] width 41 height 9
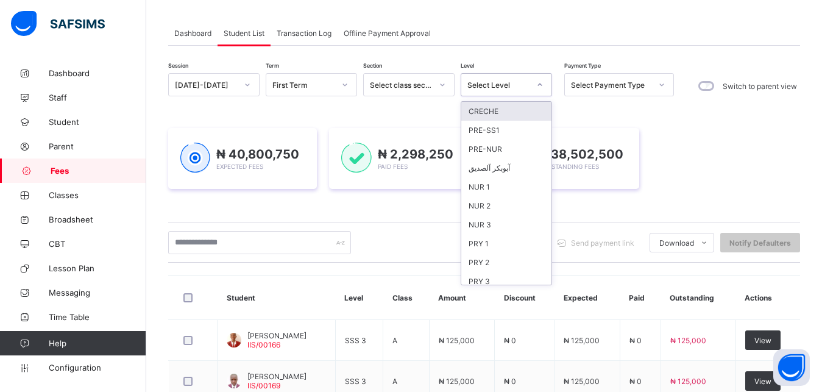
click at [491, 88] on div "Select Level" at bounding box center [498, 84] width 62 height 9
click at [502, 260] on div "PRY 2" at bounding box center [506, 262] width 90 height 19
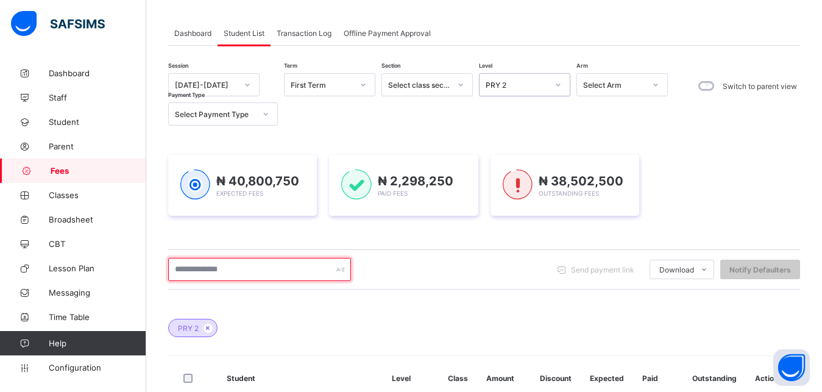
click at [268, 271] on input "text" at bounding box center [259, 269] width 183 height 23
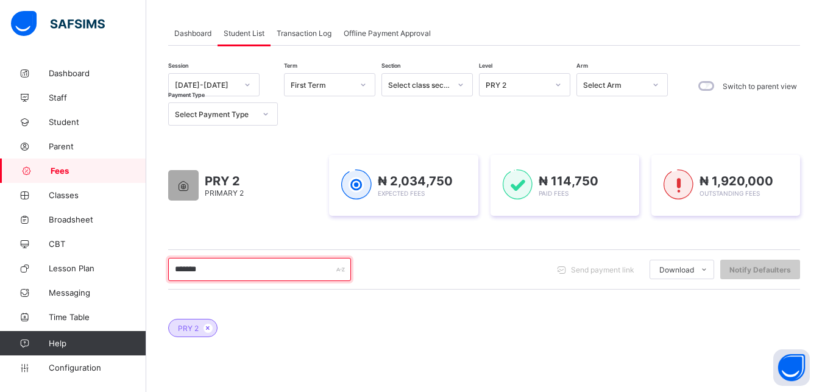
scroll to position [121, 0]
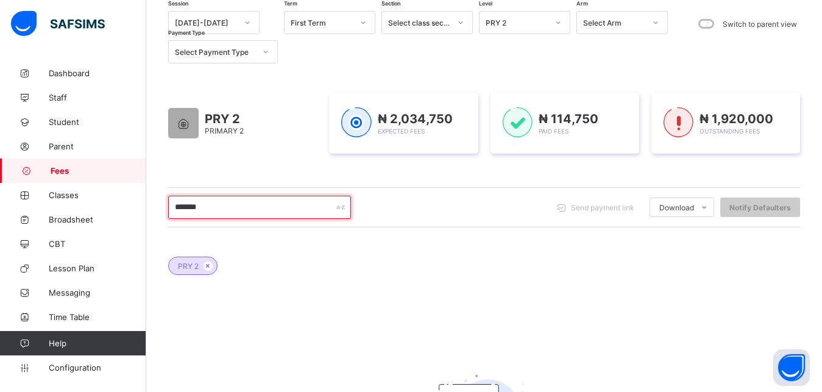
click at [300, 212] on input "*******" at bounding box center [259, 207] width 183 height 23
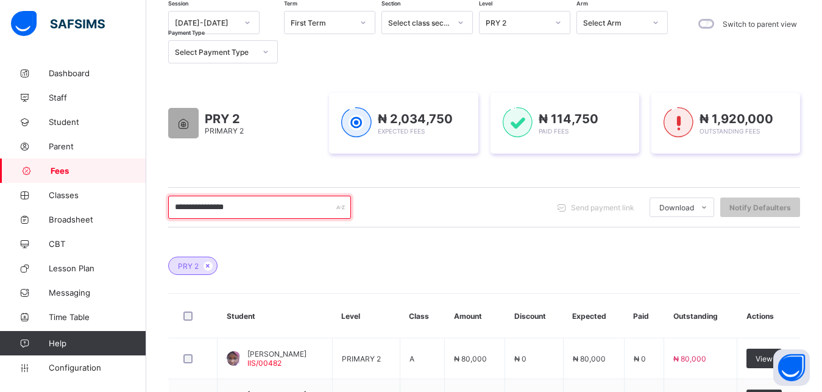
type input "**********"
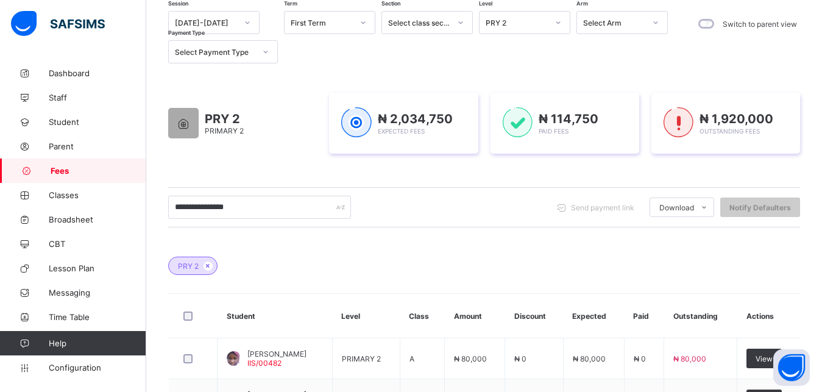
click at [531, 23] on div "PRY 2" at bounding box center [517, 22] width 62 height 9
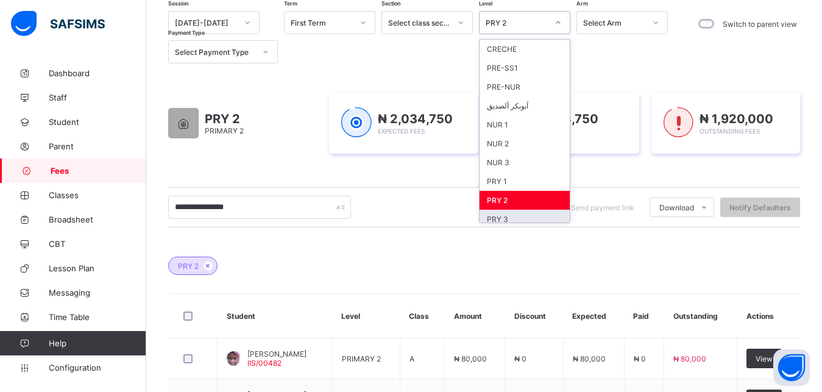
click at [527, 216] on div "PRY 3" at bounding box center [525, 219] width 90 height 19
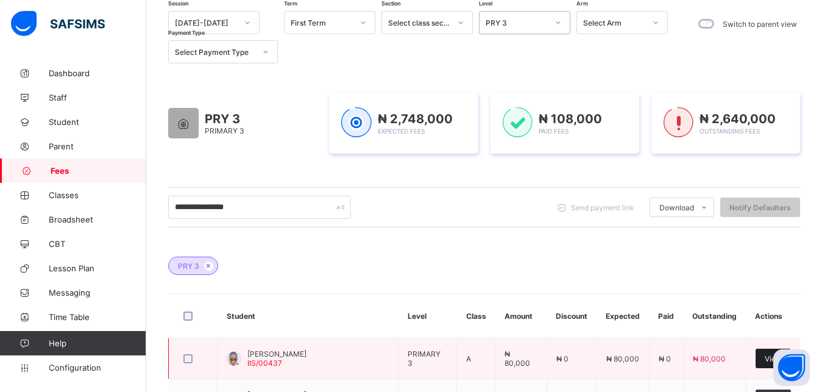
click at [766, 360] on div "View" at bounding box center [773, 358] width 35 height 19
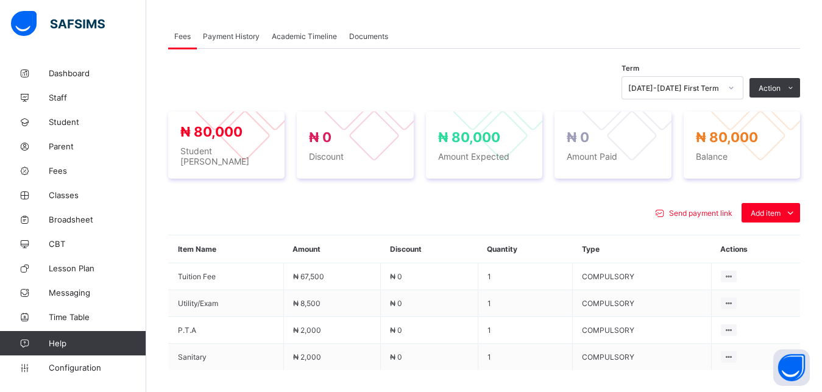
scroll to position [400, 0]
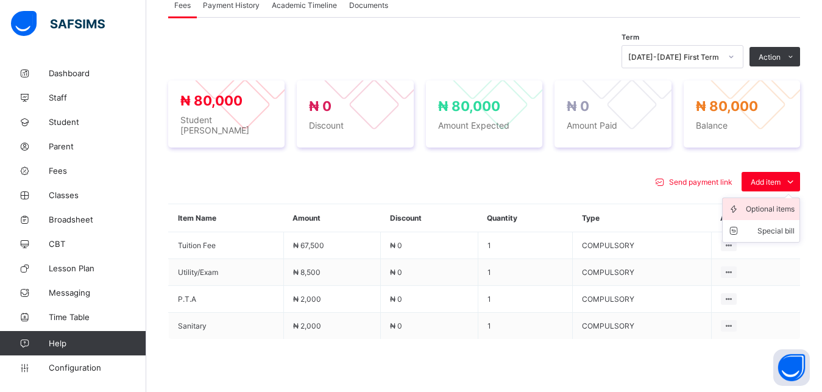
click at [768, 203] on div "Optional items" at bounding box center [770, 209] width 49 height 12
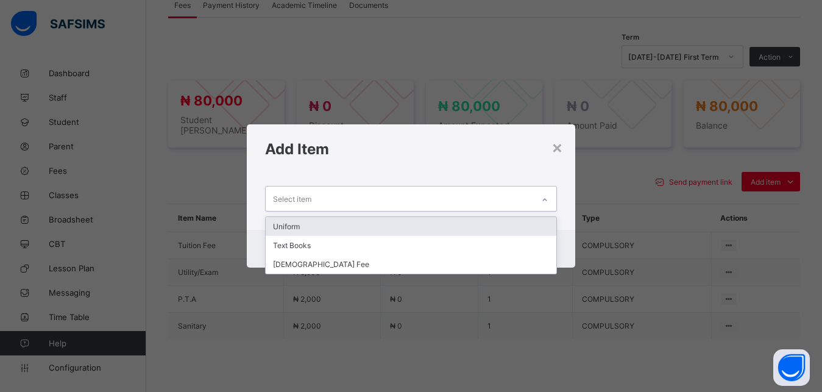
click at [455, 196] on div "Select item" at bounding box center [400, 198] width 268 height 24
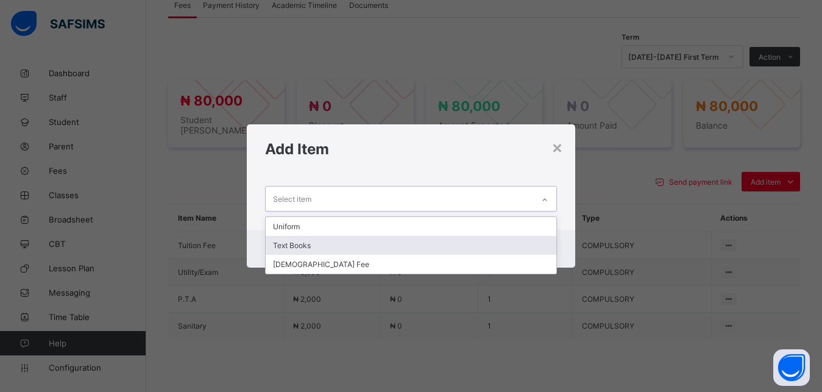
click at [420, 244] on div "Text Books" at bounding box center [411, 245] width 291 height 19
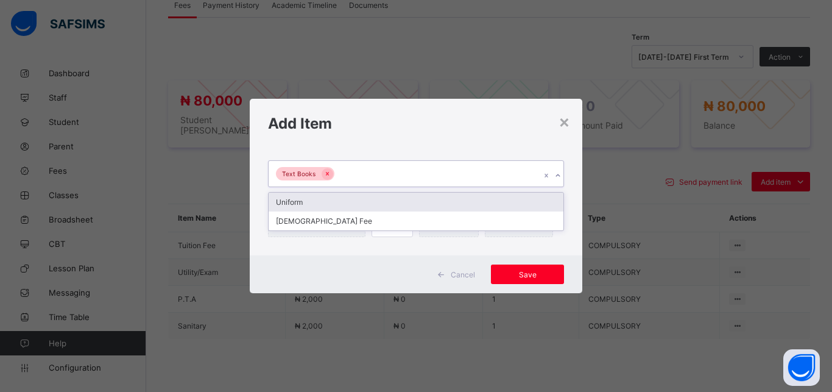
click at [417, 172] on div "Text Books" at bounding box center [405, 174] width 272 height 26
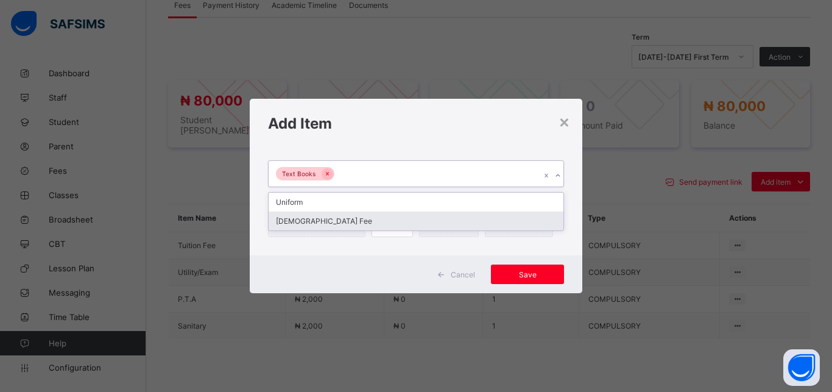
click at [389, 221] on div "[DEMOGRAPHIC_DATA] Fee" at bounding box center [416, 220] width 295 height 19
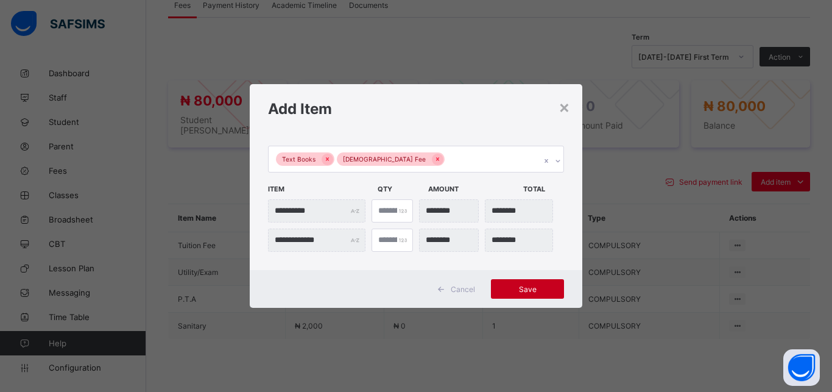
click at [533, 283] on div "Save" at bounding box center [527, 288] width 73 height 19
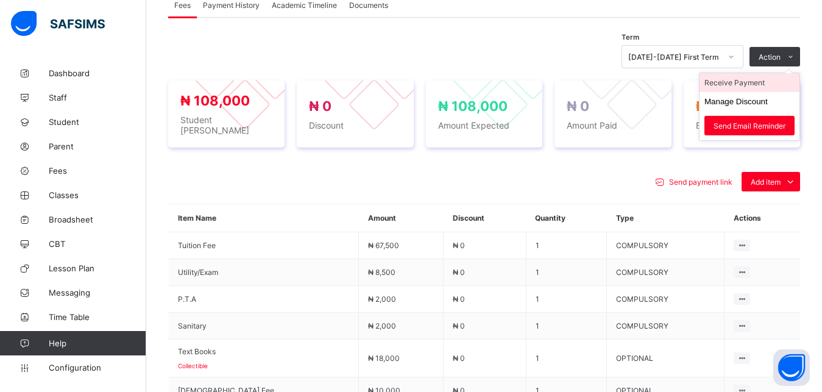
click at [753, 87] on li "Receive Payment" at bounding box center [750, 82] width 100 height 19
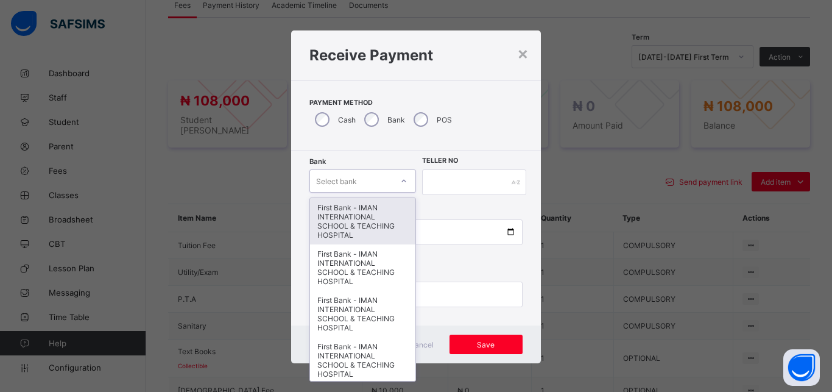
click at [367, 176] on div "Select bank" at bounding box center [351, 180] width 82 height 17
click at [365, 209] on div "First Bank - IMAN INTERNATIONAL SCHOOL & TEACHING HOSPITAL" at bounding box center [362, 221] width 105 height 46
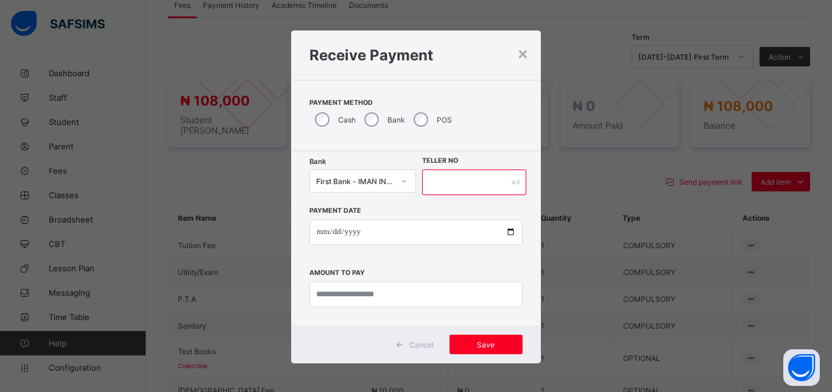
click at [441, 186] on input "text" at bounding box center [474, 182] width 104 height 26
type input "*****"
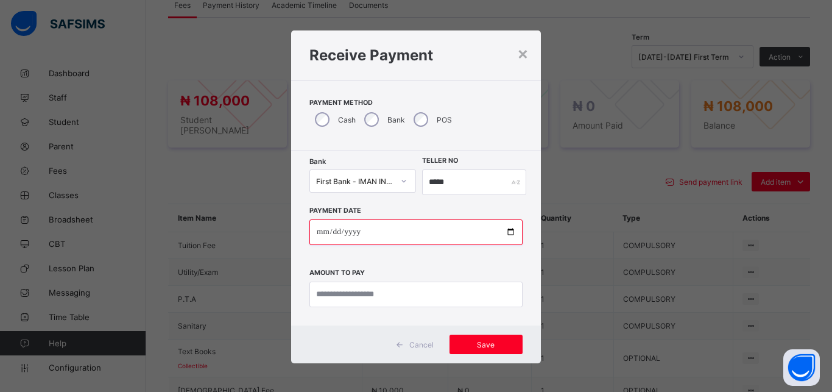
click at [505, 232] on input "date" at bounding box center [416, 232] width 213 height 26
type input "**********"
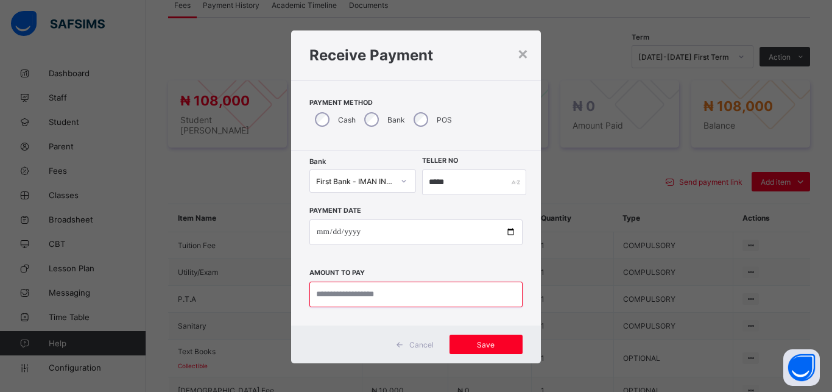
click at [358, 292] on input "currency" at bounding box center [416, 295] width 213 height 26
type input "*********"
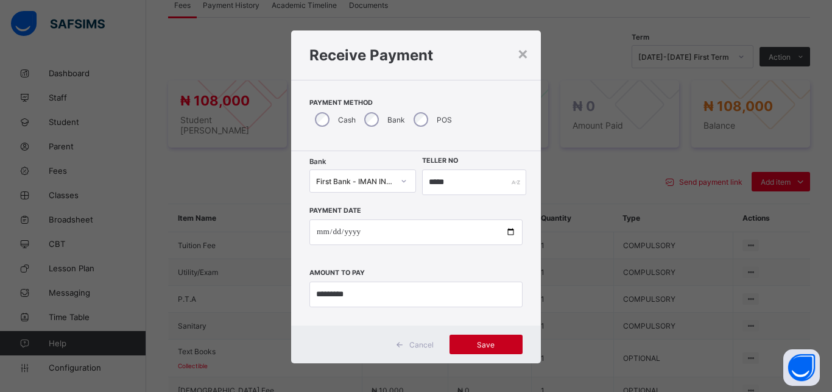
click at [470, 350] on div "Save" at bounding box center [486, 344] width 73 height 19
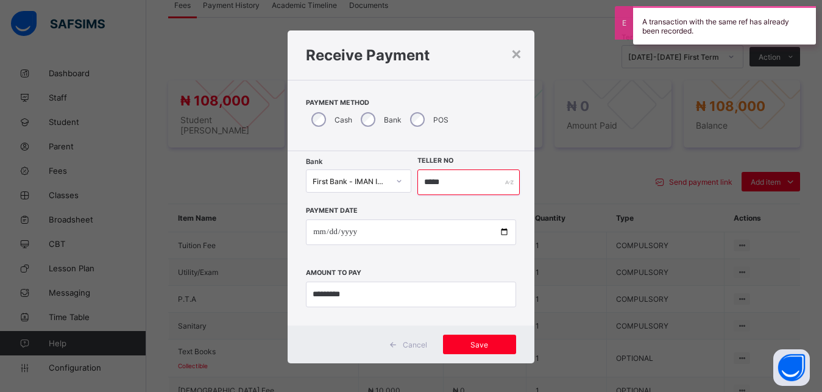
click at [471, 191] on input "*****" at bounding box center [468, 182] width 103 height 26
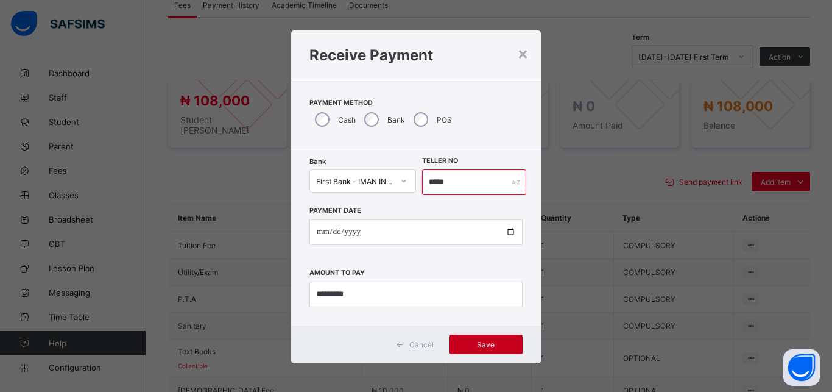
type input "*****"
click at [479, 344] on span "Save" at bounding box center [486, 344] width 55 height 9
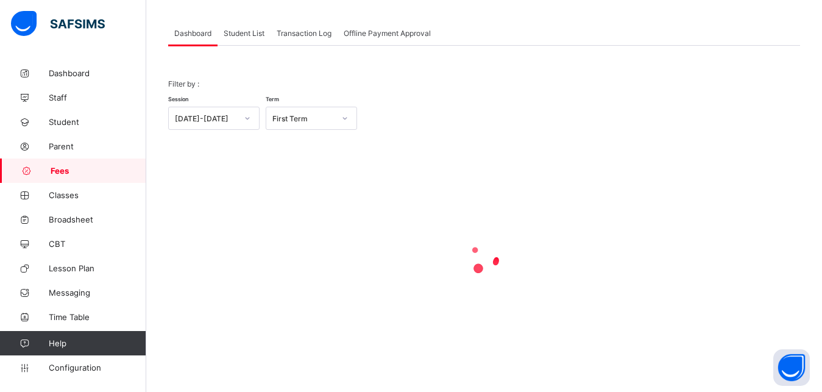
scroll to position [58, 0]
click at [243, 35] on span "Student List" at bounding box center [244, 33] width 41 height 9
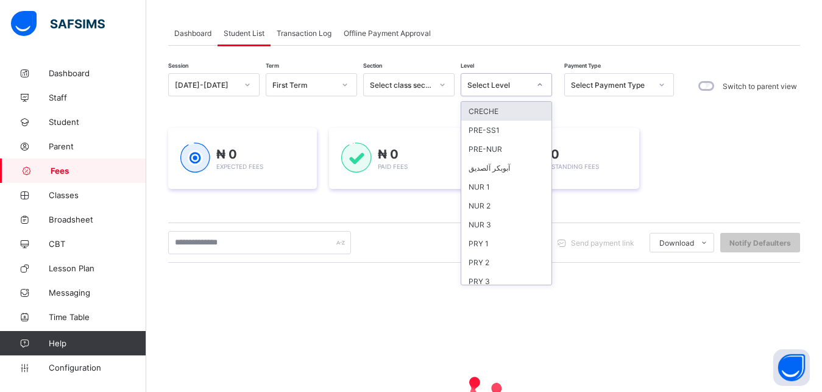
click at [507, 87] on div "Select Level" at bounding box center [498, 84] width 62 height 9
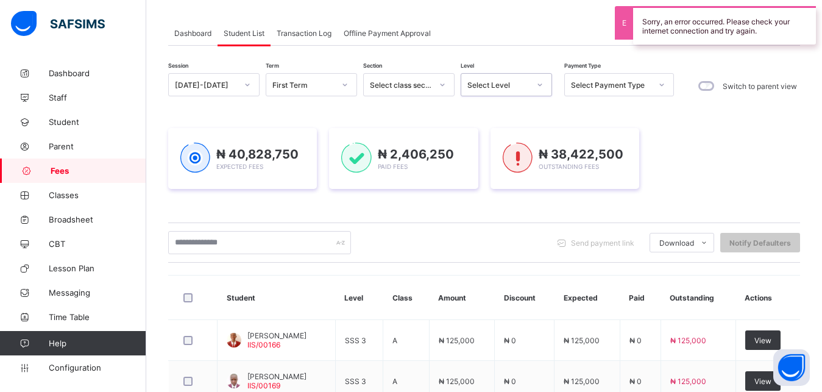
click at [508, 87] on div "Select Level" at bounding box center [498, 84] width 62 height 9
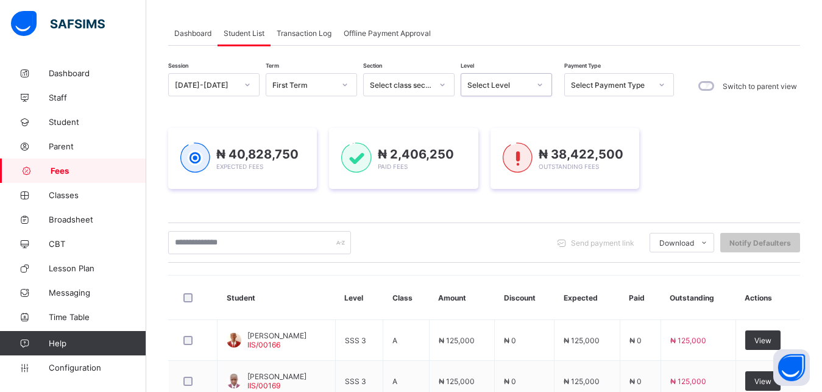
click at [508, 87] on div "Select Level" at bounding box center [498, 84] width 62 height 9
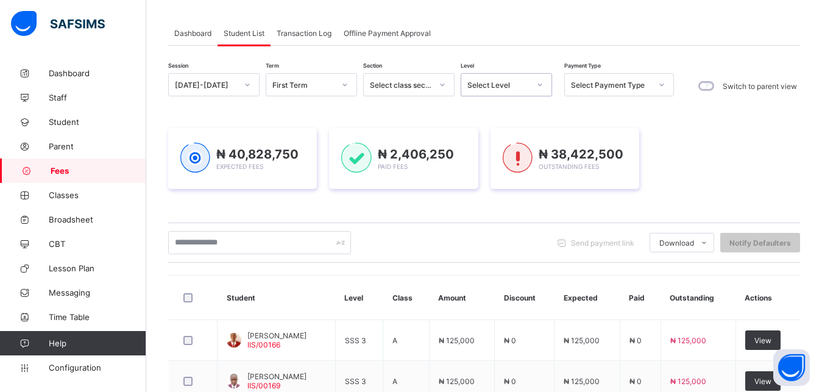
click at [508, 87] on div "Select Level" at bounding box center [498, 84] width 62 height 9
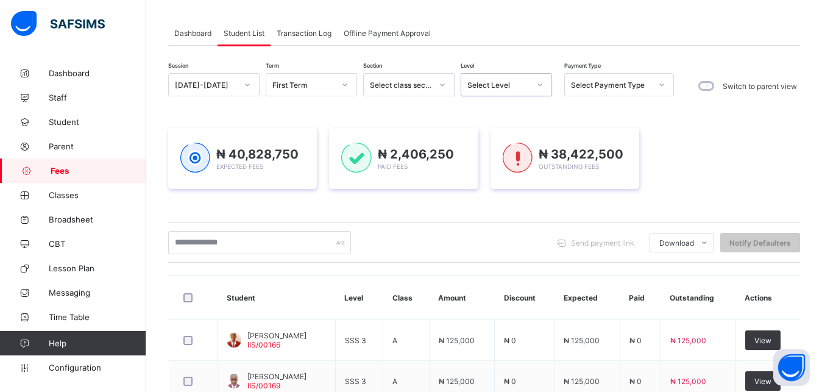
click at [508, 87] on div "Select Level" at bounding box center [498, 84] width 62 height 9
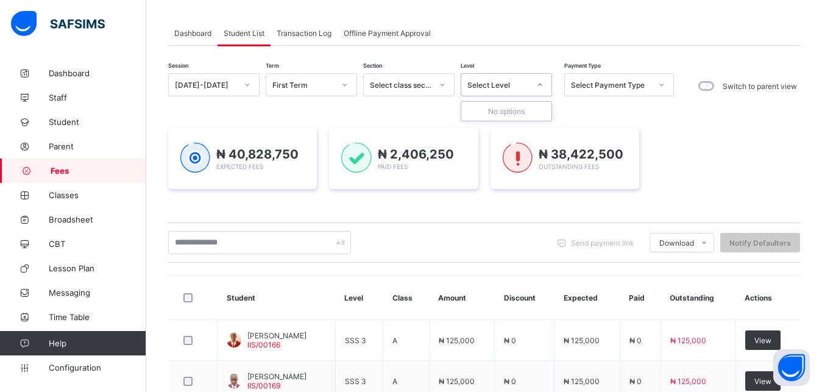
click at [508, 87] on div "Select Level" at bounding box center [498, 84] width 62 height 9
